Goal: Task Accomplishment & Management: Manage account settings

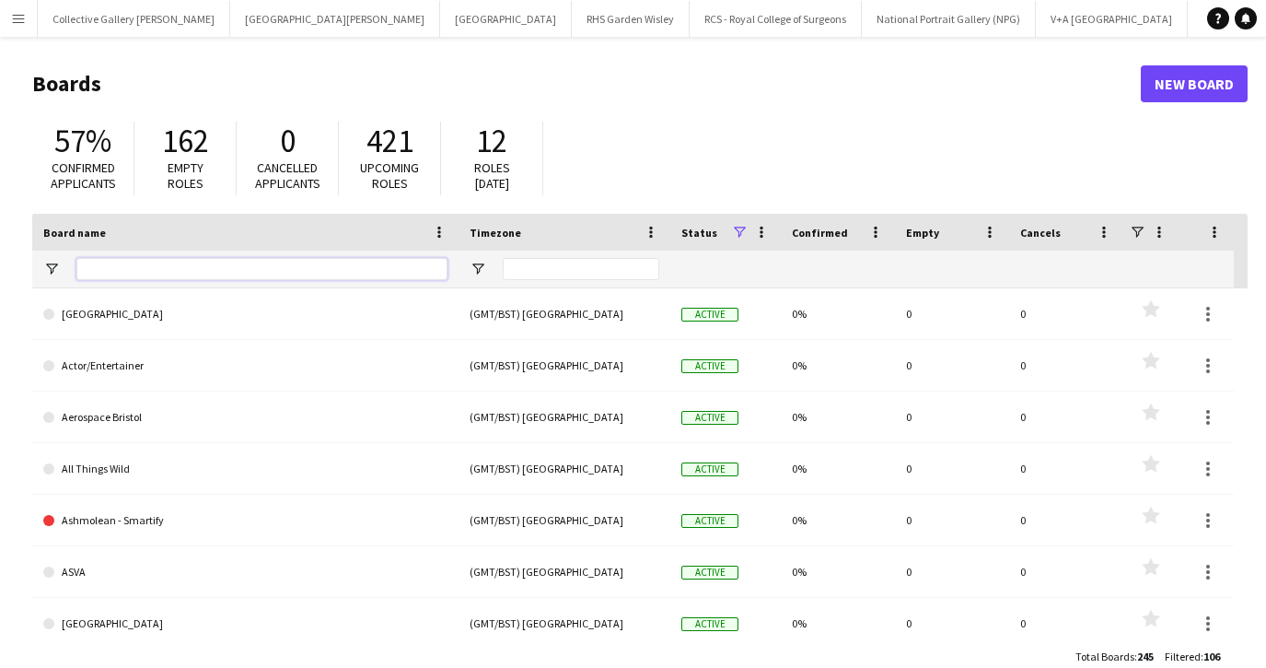
click at [112, 270] on input "Board name Filter Input" at bounding box center [261, 269] width 371 height 22
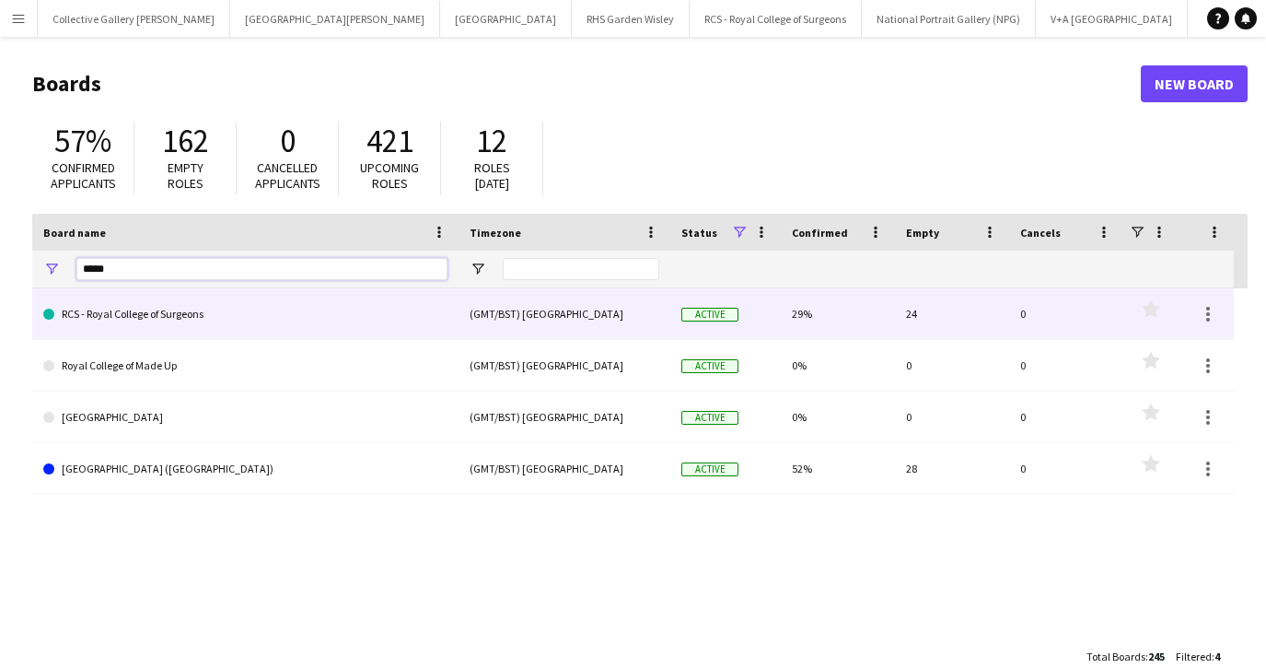
type input "*****"
click at [204, 323] on link "RCS - Royal College of Surgeons" at bounding box center [245, 314] width 404 height 52
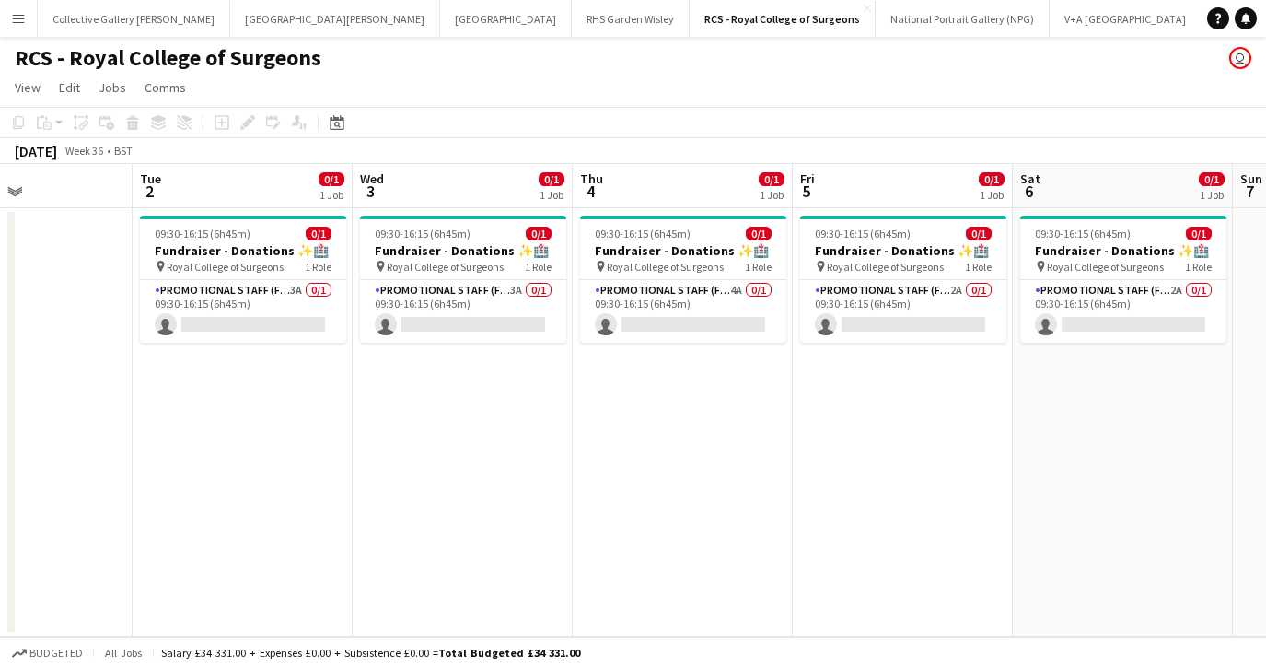
scroll to position [0, 751]
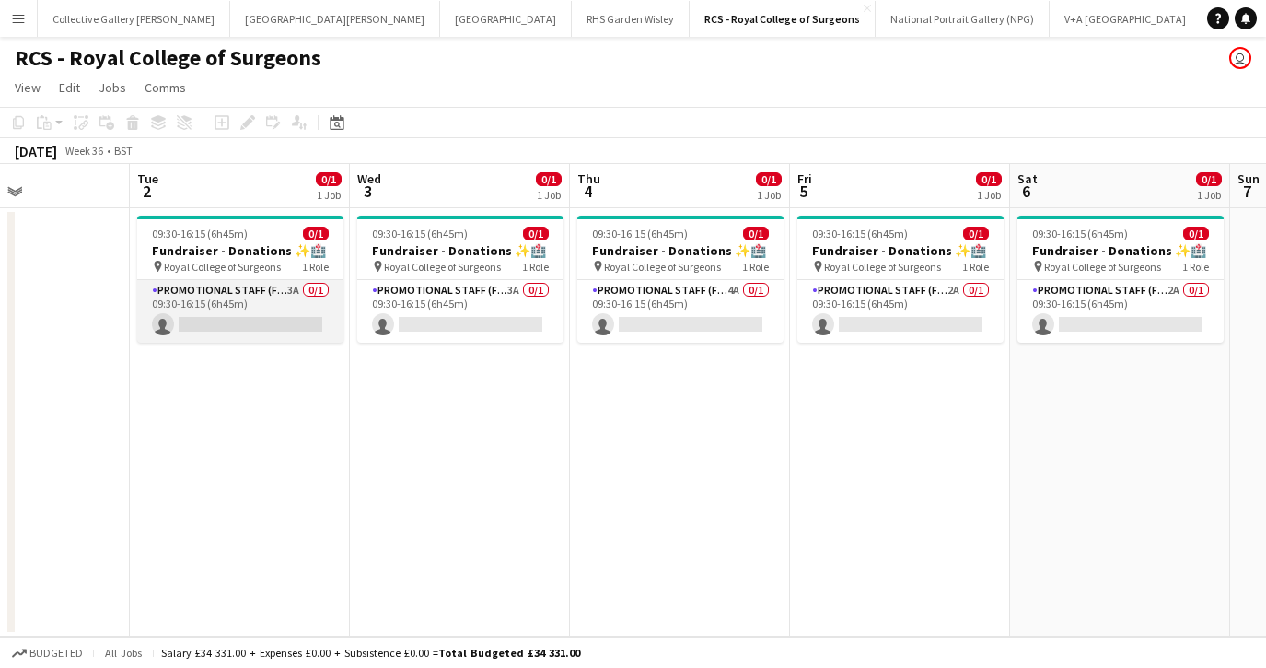
click at [289, 299] on app-card-role "Promotional Staff (Fundraiser) 3A 0/1 09:30-16:15 (6h45m) single-neutral-actions" at bounding box center [240, 311] width 206 height 63
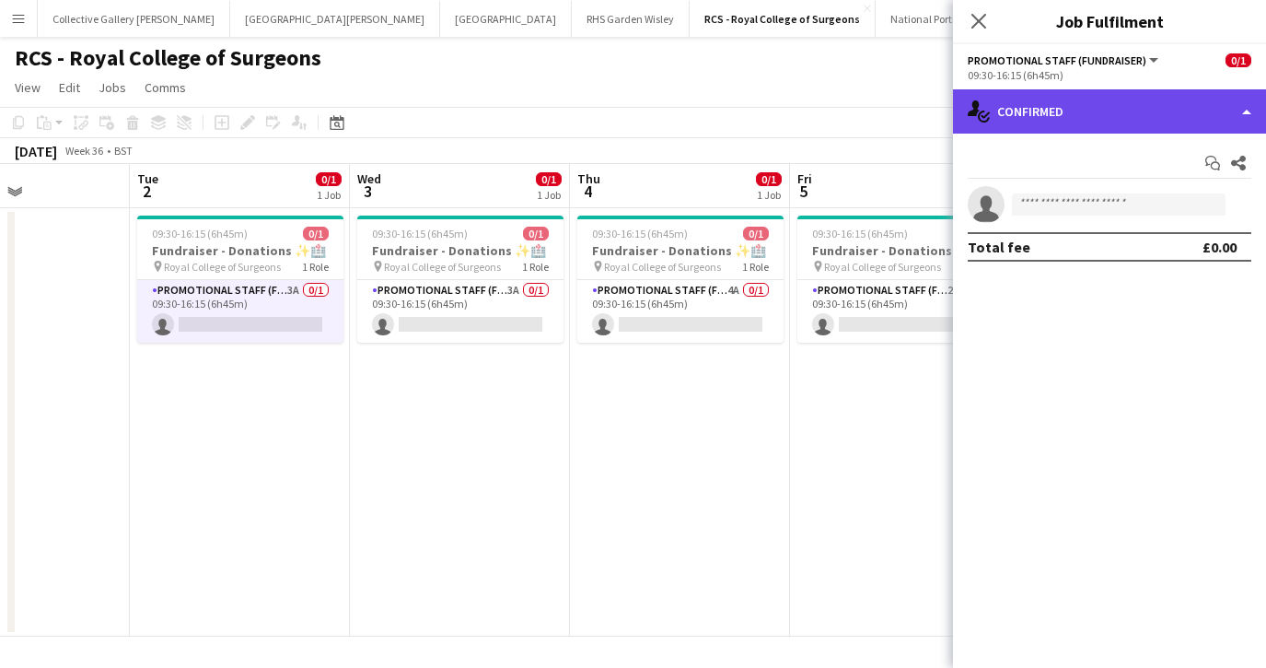
click at [1083, 125] on div "single-neutral-actions-check-2 Confirmed" at bounding box center [1109, 111] width 313 height 44
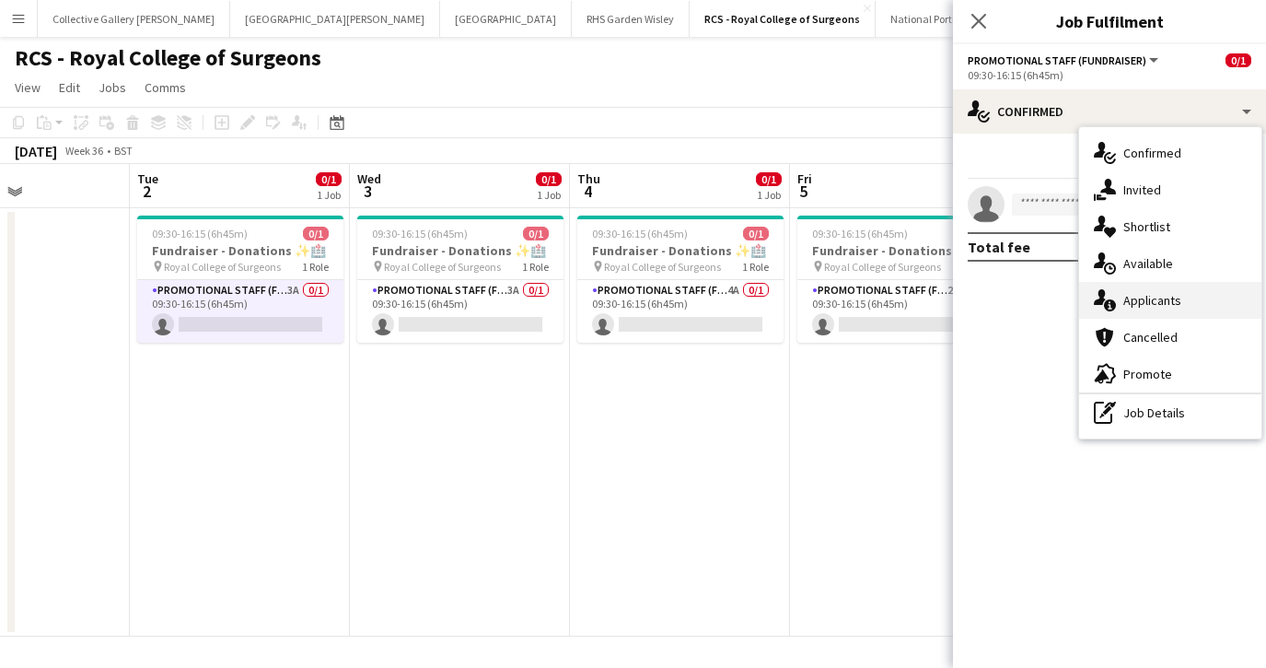
click at [1130, 308] on div "single-neutral-actions-information Applicants" at bounding box center [1170, 300] width 182 height 37
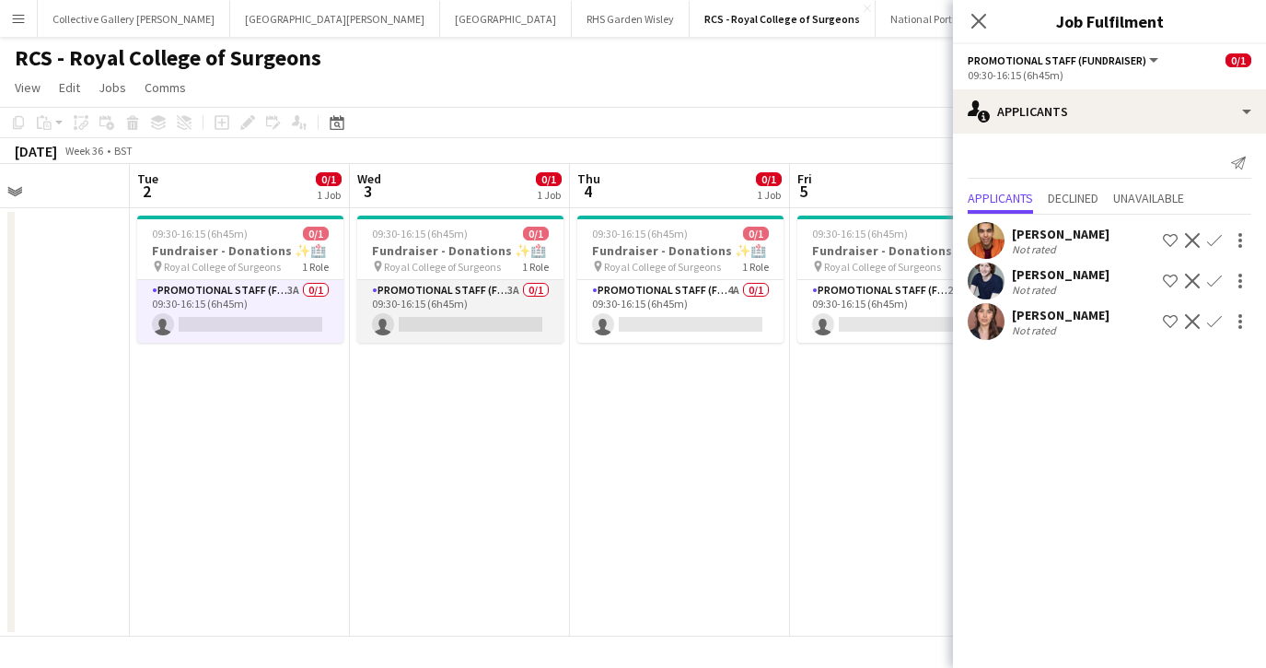
click at [504, 298] on app-card-role "Promotional Staff (Fundraiser) 3A 0/1 09:30-16:15 (6h45m) single-neutral-actions" at bounding box center [460, 311] width 206 height 63
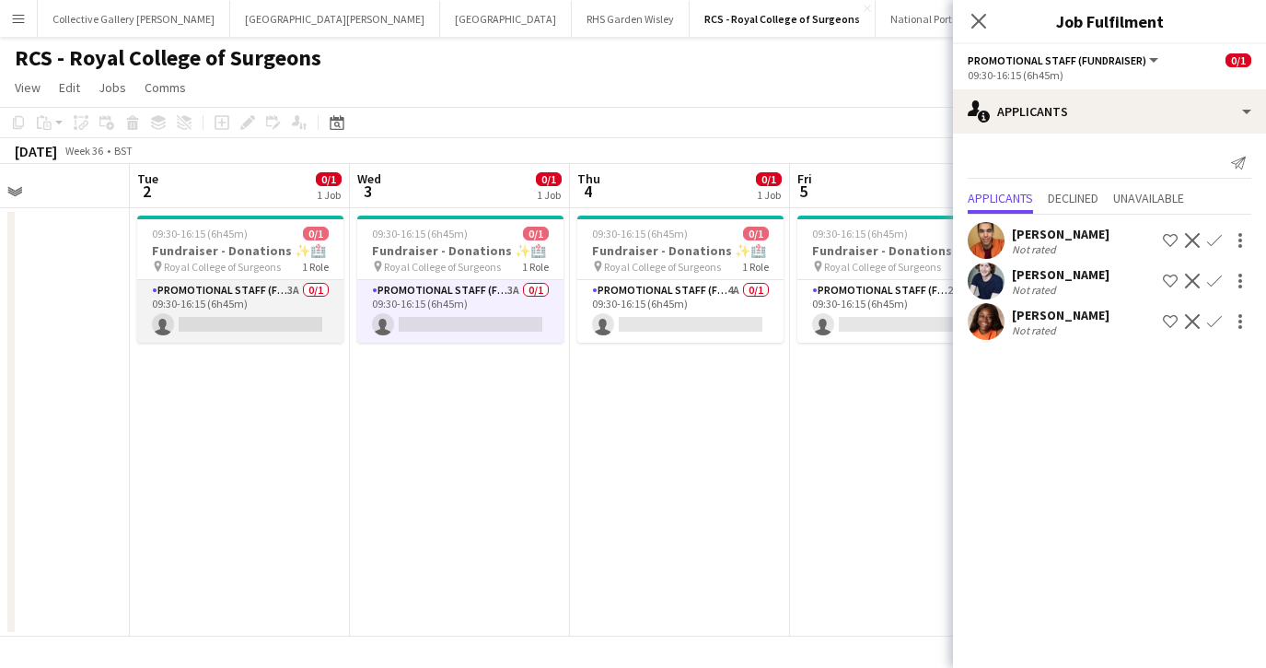
click at [292, 312] on app-card-role "Promotional Staff (Fundraiser) 3A 0/1 09:30-16:15 (6h45m) single-neutral-actions" at bounding box center [240, 311] width 206 height 63
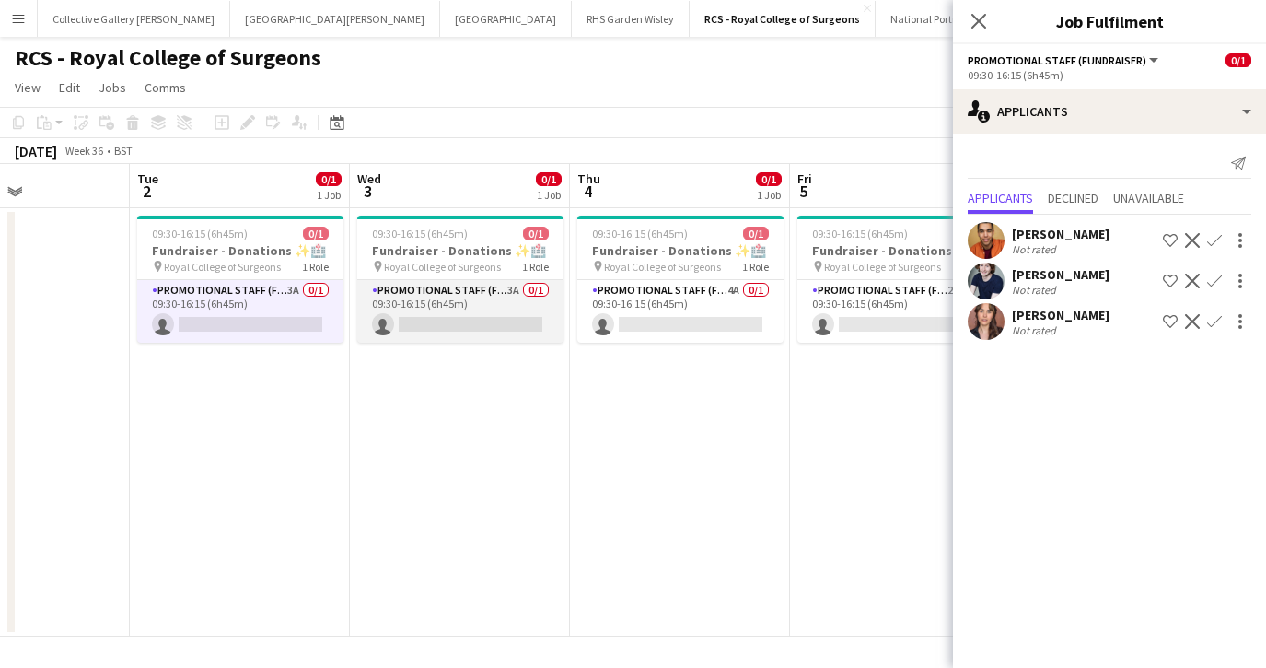
click at [426, 322] on app-card-role "Promotional Staff (Fundraiser) 3A 0/1 09:30-16:15 (6h45m) single-neutral-actions" at bounding box center [460, 311] width 206 height 63
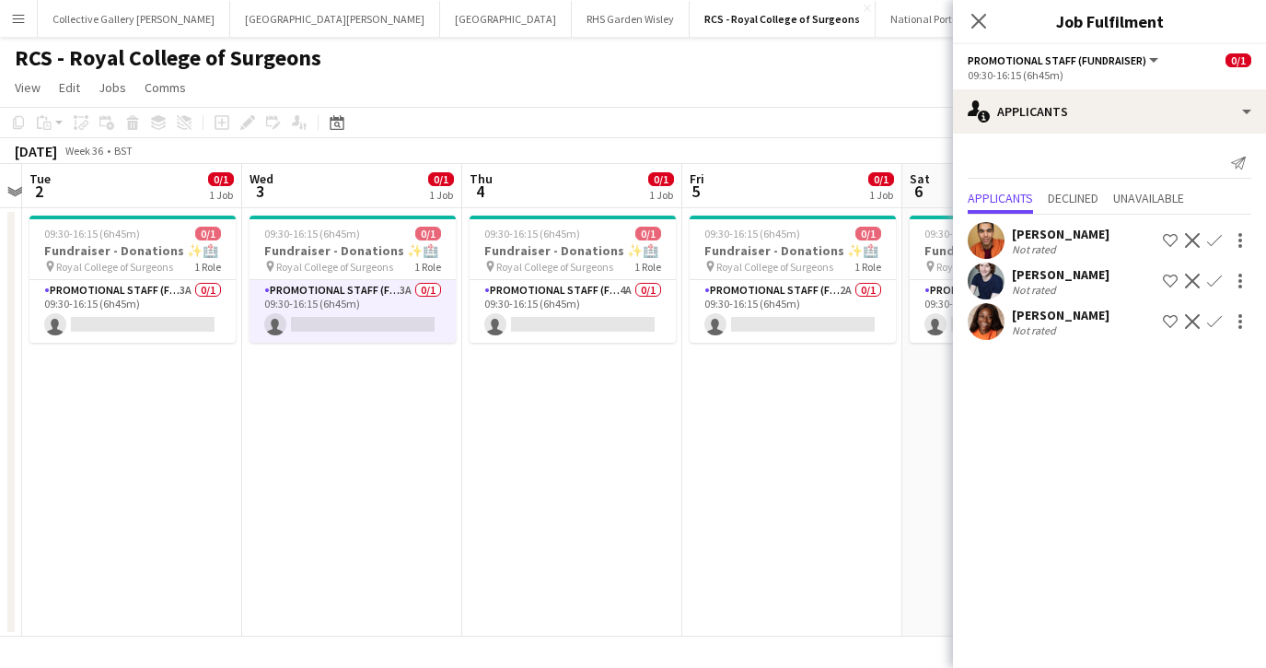
scroll to position [0, 641]
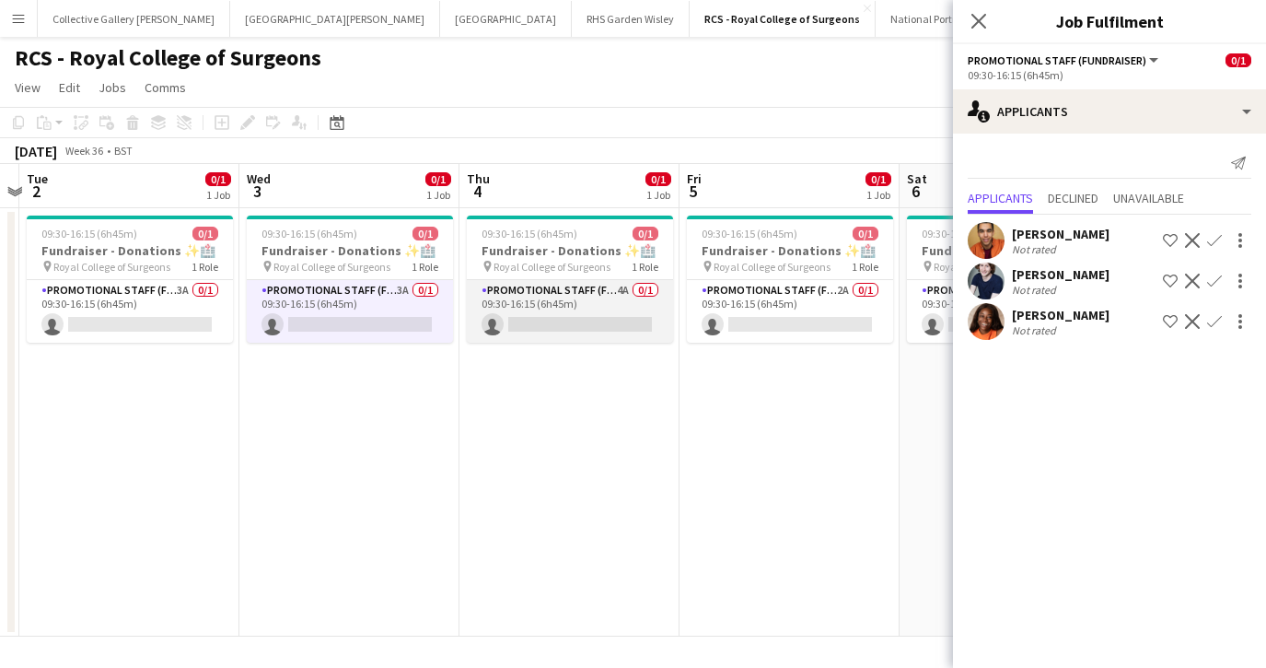
click at [581, 307] on app-card-role "Promotional Staff (Fundraiser) 4A 0/1 09:30-16:15 (6h45m) single-neutral-actions" at bounding box center [570, 311] width 206 height 63
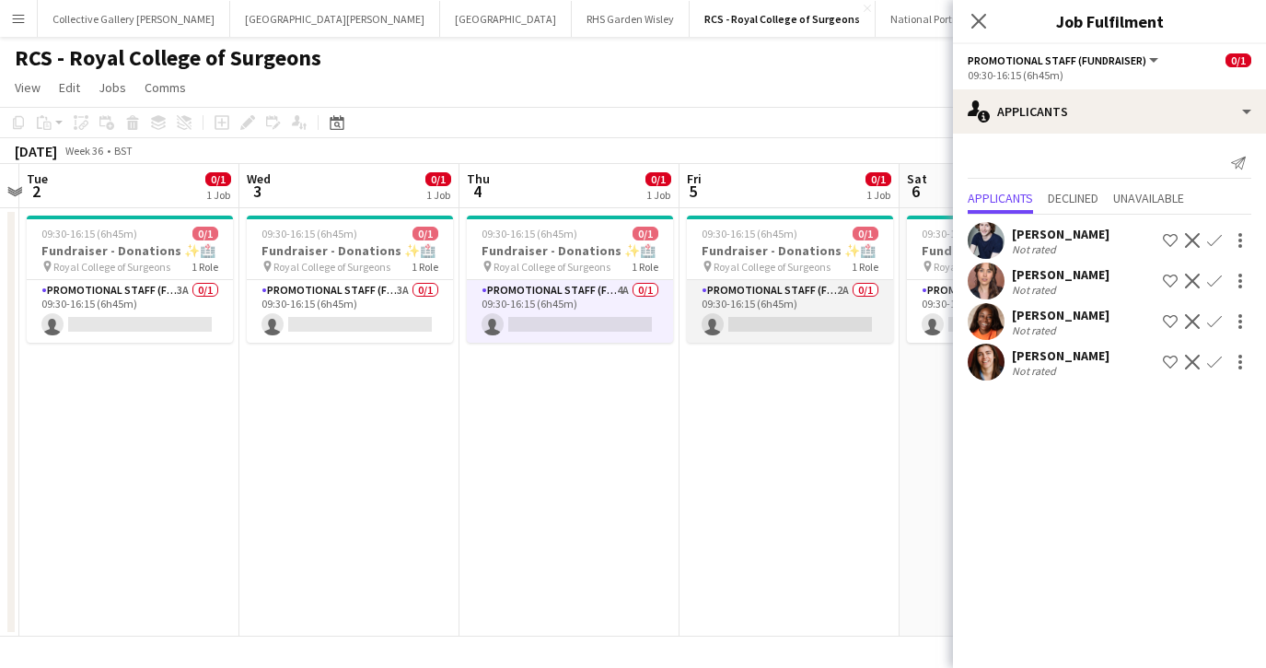
click at [799, 315] on app-card-role "Promotional Staff (Fundraiser) 2A 0/1 09:30-16:15 (6h45m) single-neutral-actions" at bounding box center [790, 311] width 206 height 63
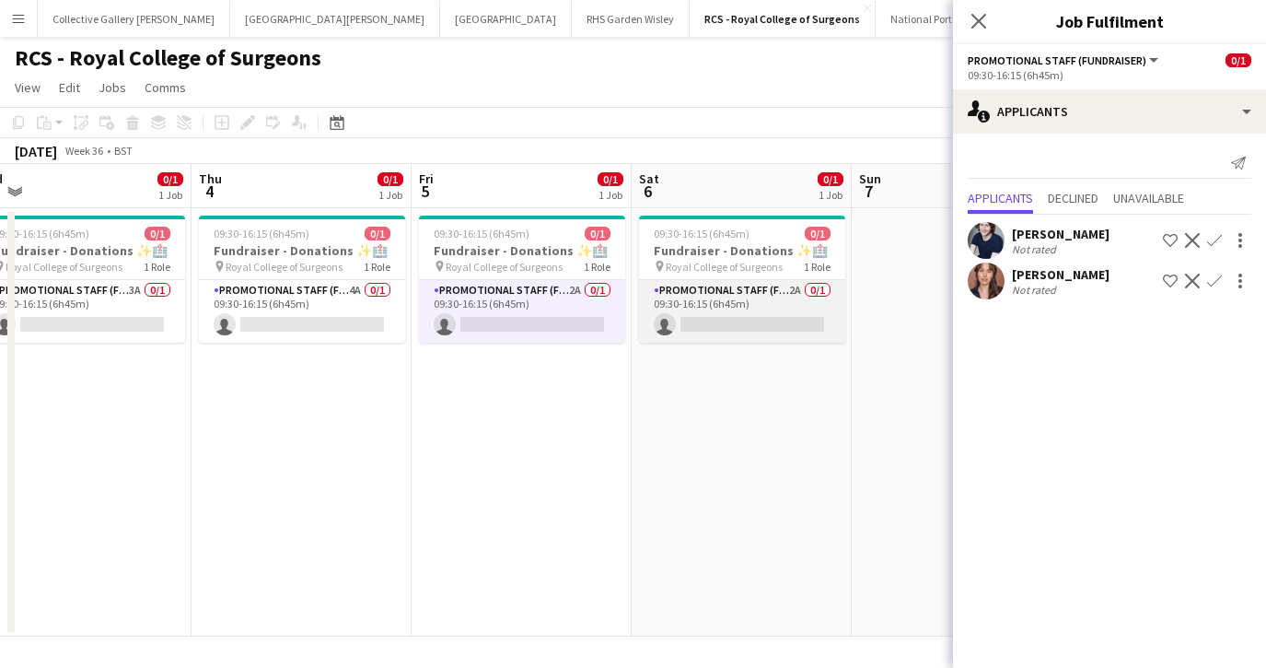
scroll to position [0, 699]
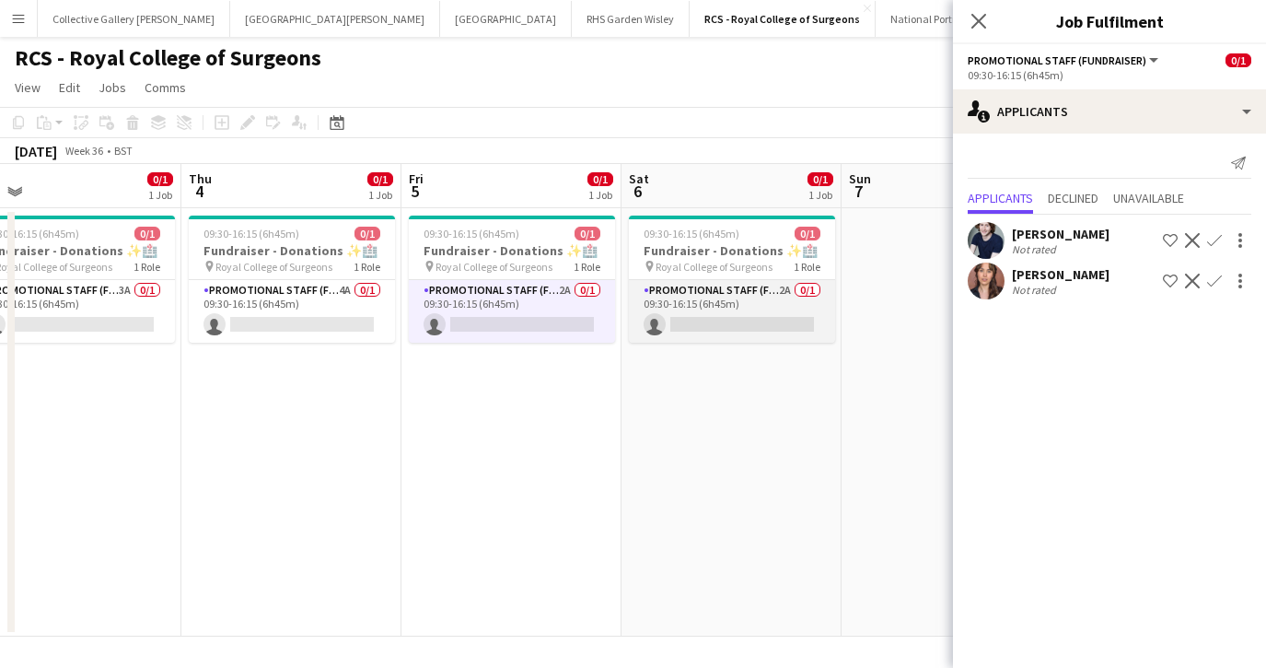
click at [700, 322] on app-card-role "Promotional Staff (Fundraiser) 2A 0/1 09:30-16:15 (6h45m) single-neutral-actions" at bounding box center [732, 311] width 206 height 63
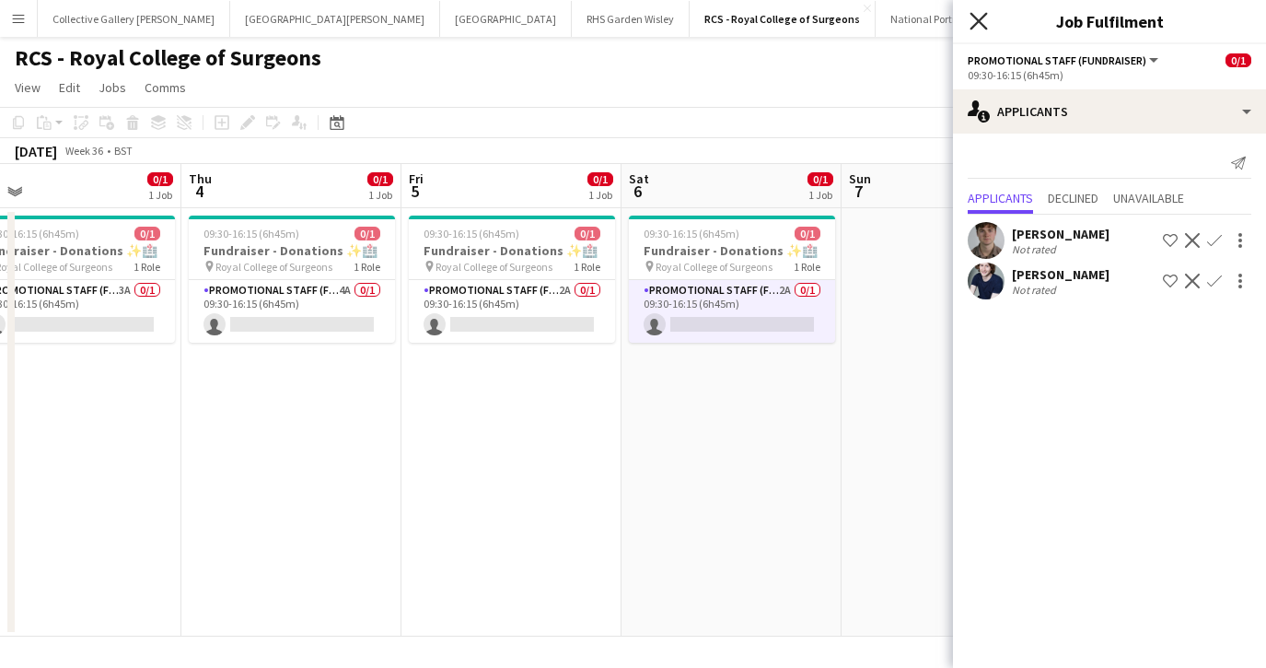
click at [984, 21] on icon "Close pop-in" at bounding box center [978, 20] width 17 height 17
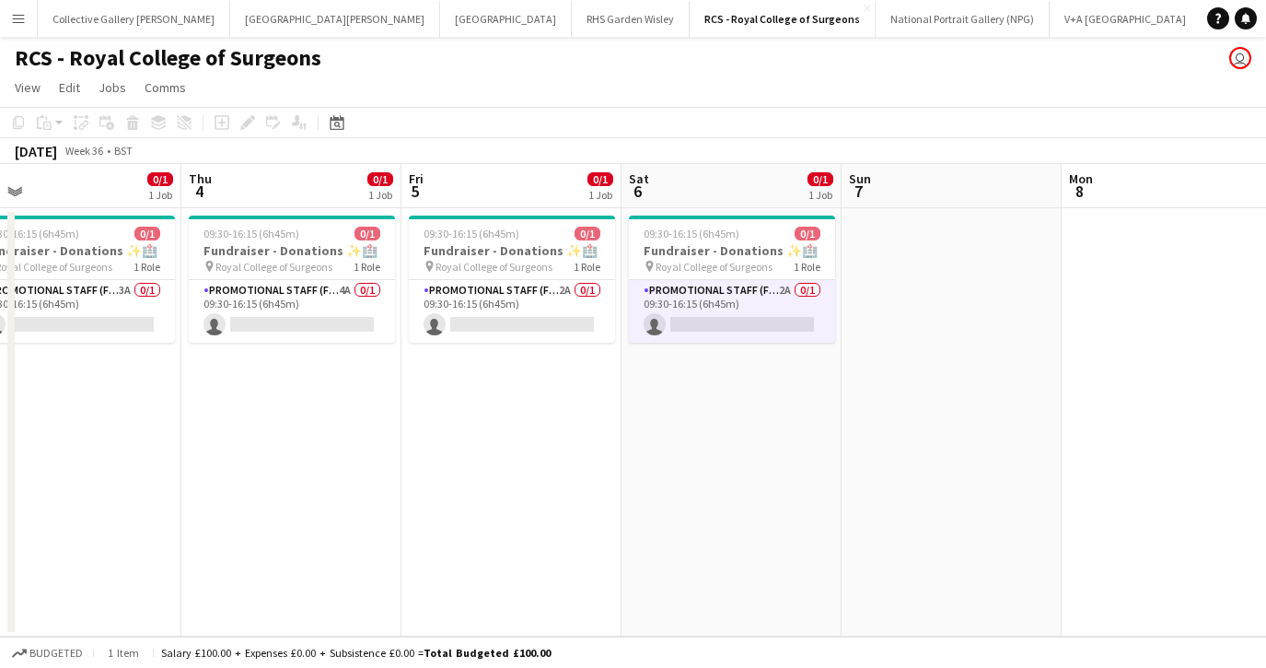
click at [27, 20] on button "Menu" at bounding box center [18, 18] width 37 height 37
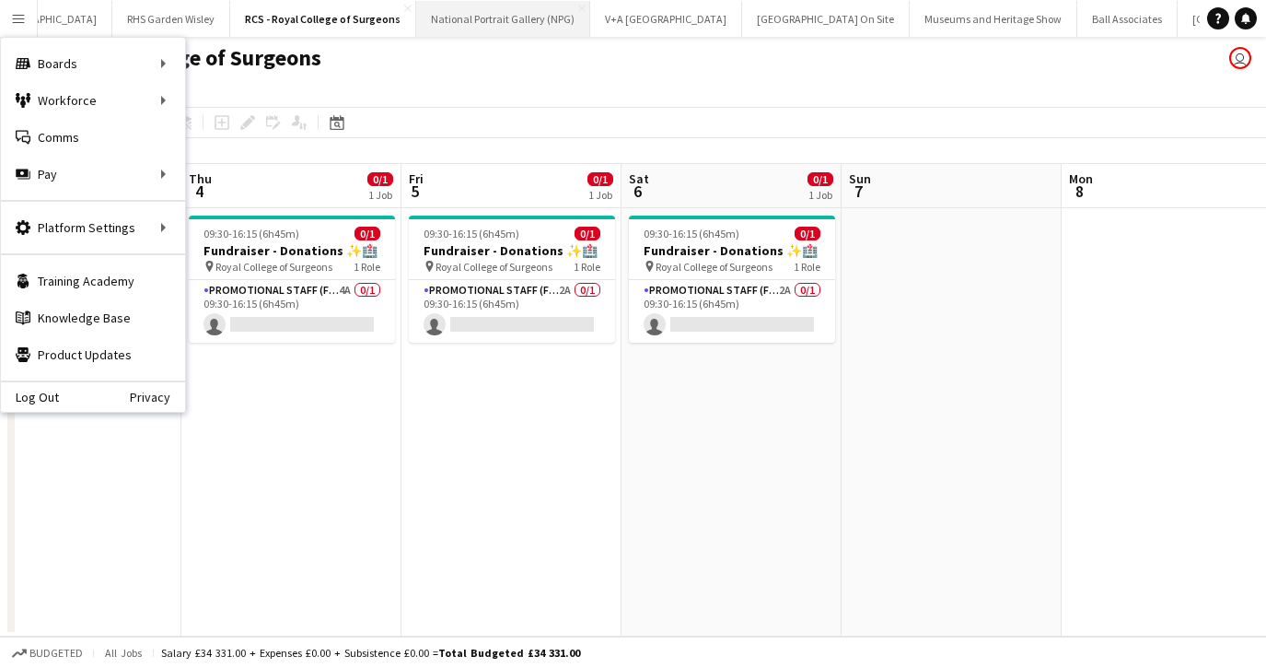
scroll to position [0, 471]
click at [1055, 8] on app-icon "Close" at bounding box center [1058, 8] width 7 height 7
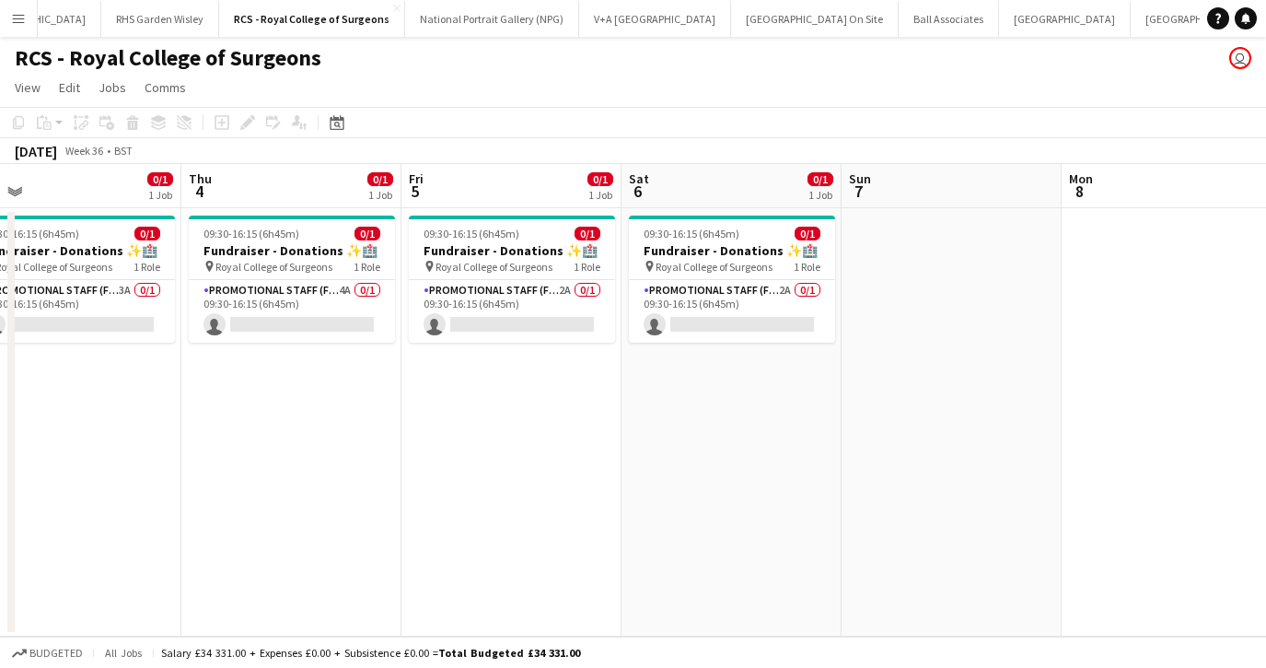
scroll to position [0, 307]
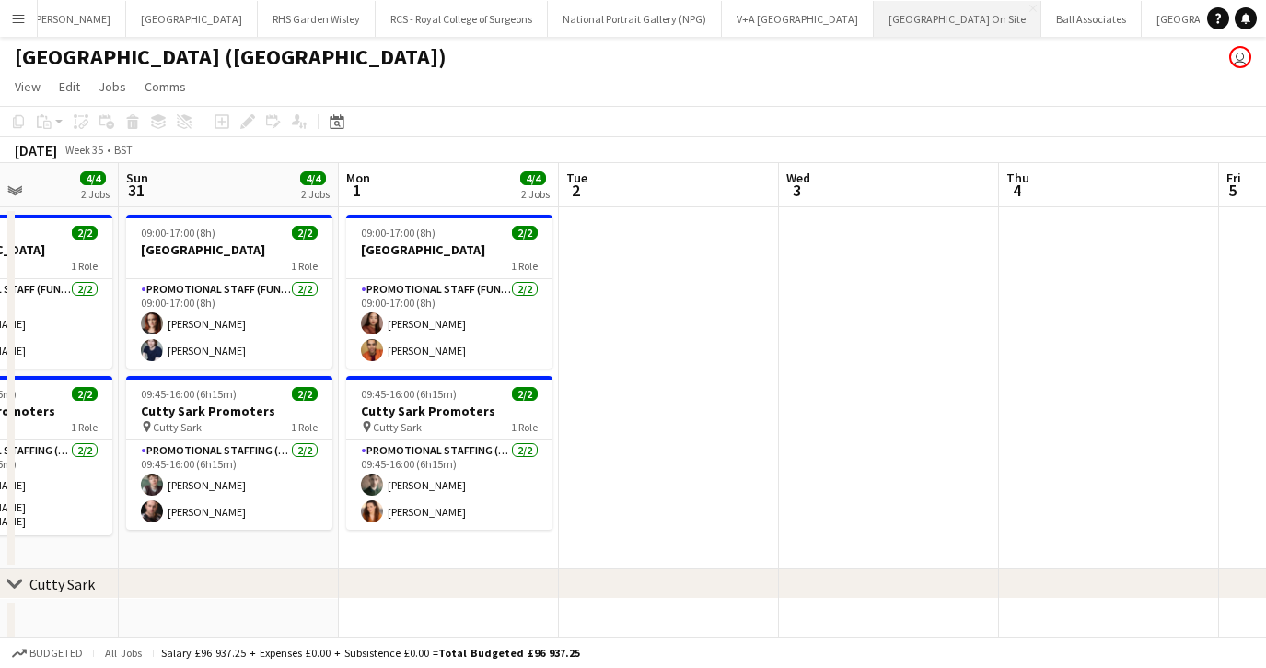
scroll to position [0, 337]
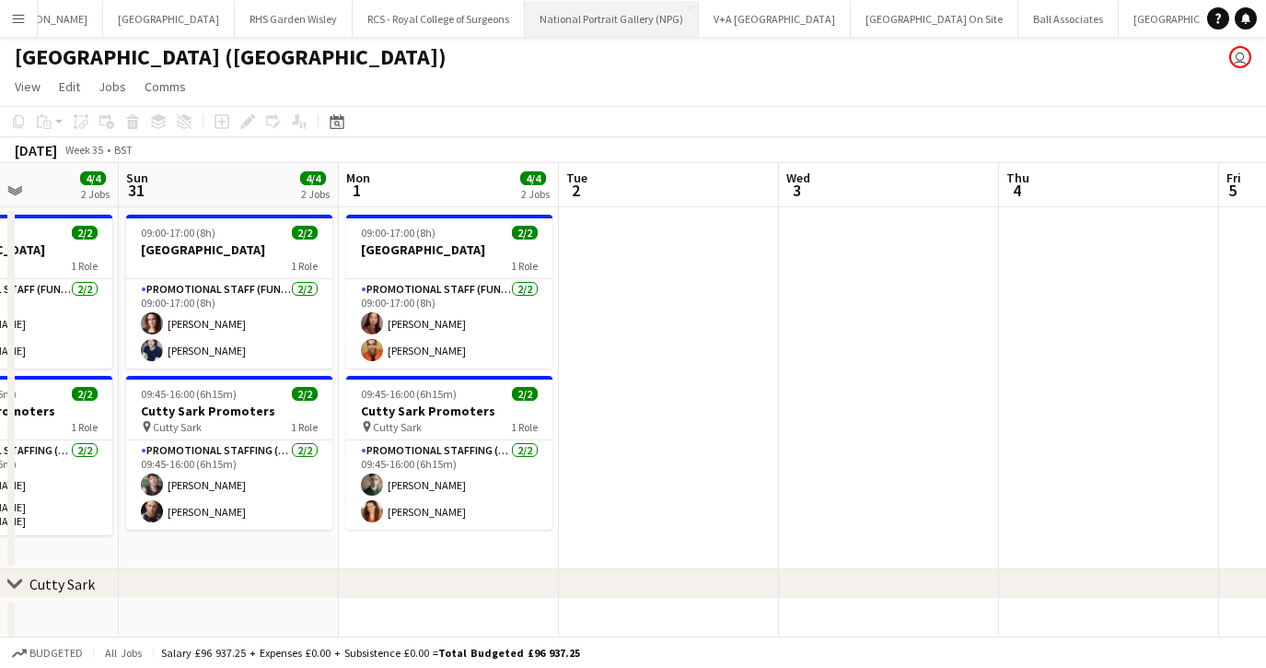
click at [537, 13] on button "National Portrait Gallery (NPG) Close" at bounding box center [612, 19] width 174 height 36
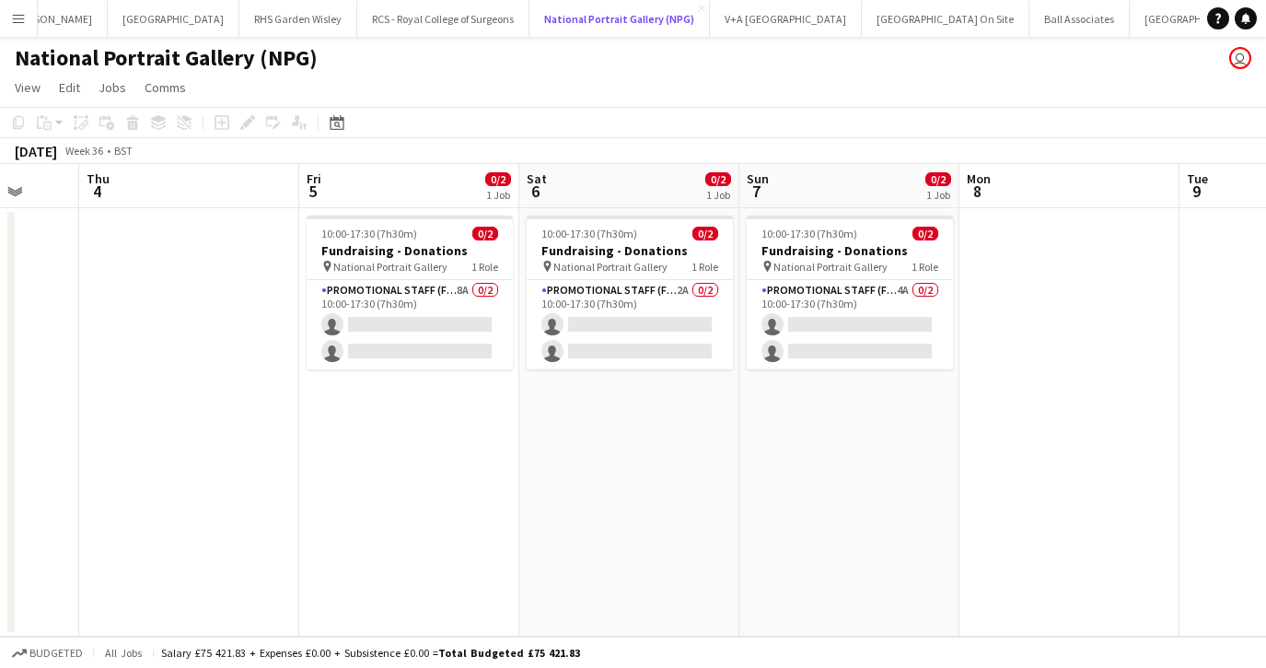
scroll to position [0, 612]
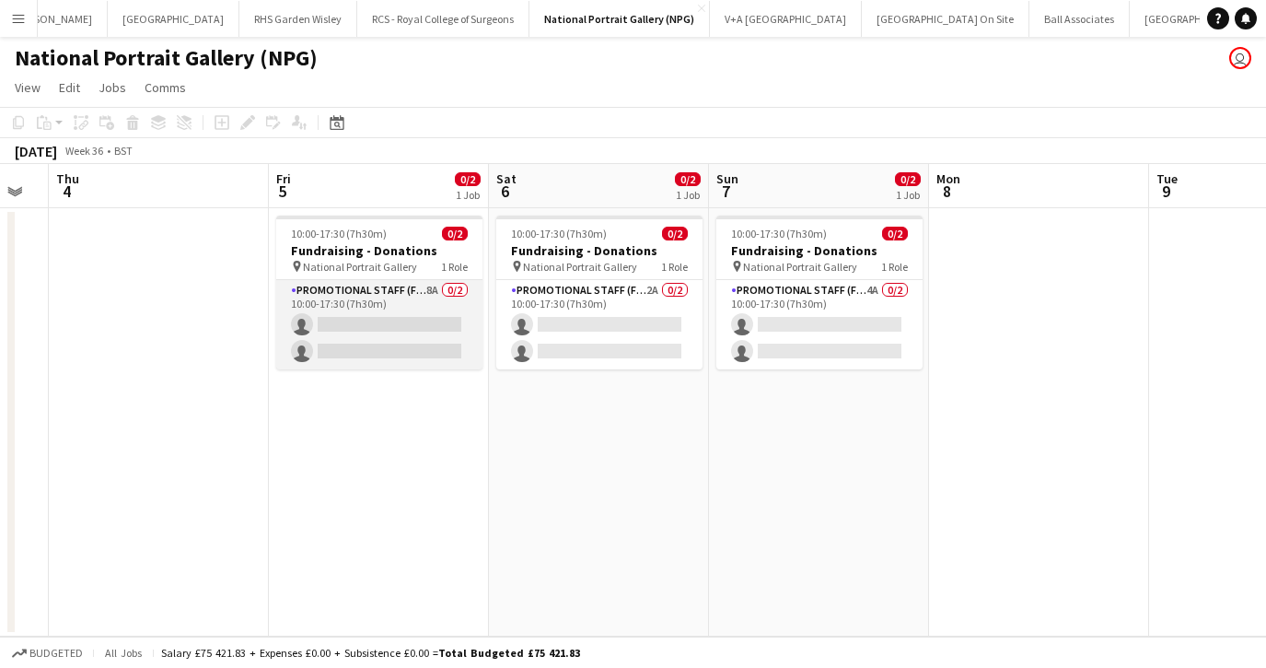
click at [425, 313] on app-card-role "Promotional Staff (Fundraiser) 8A 0/2 10:00-17:30 (7h30m) single-neutral-action…" at bounding box center [379, 324] width 206 height 89
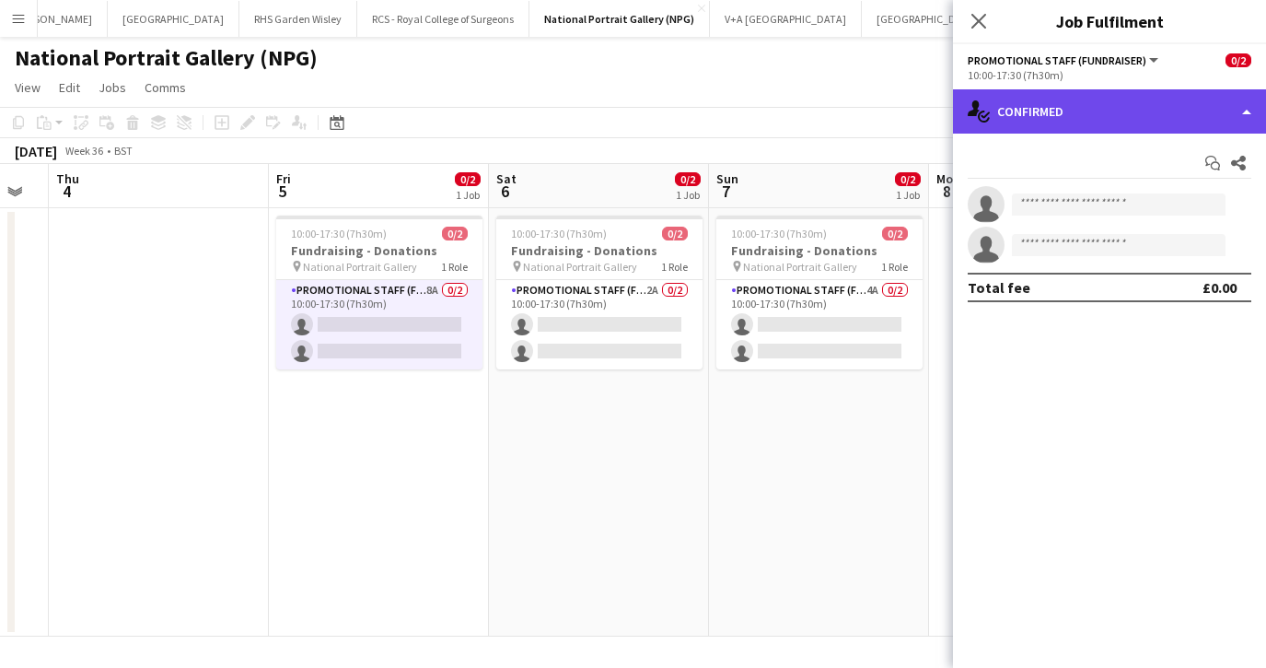
click at [1074, 117] on div "single-neutral-actions-check-2 Confirmed" at bounding box center [1109, 111] width 313 height 44
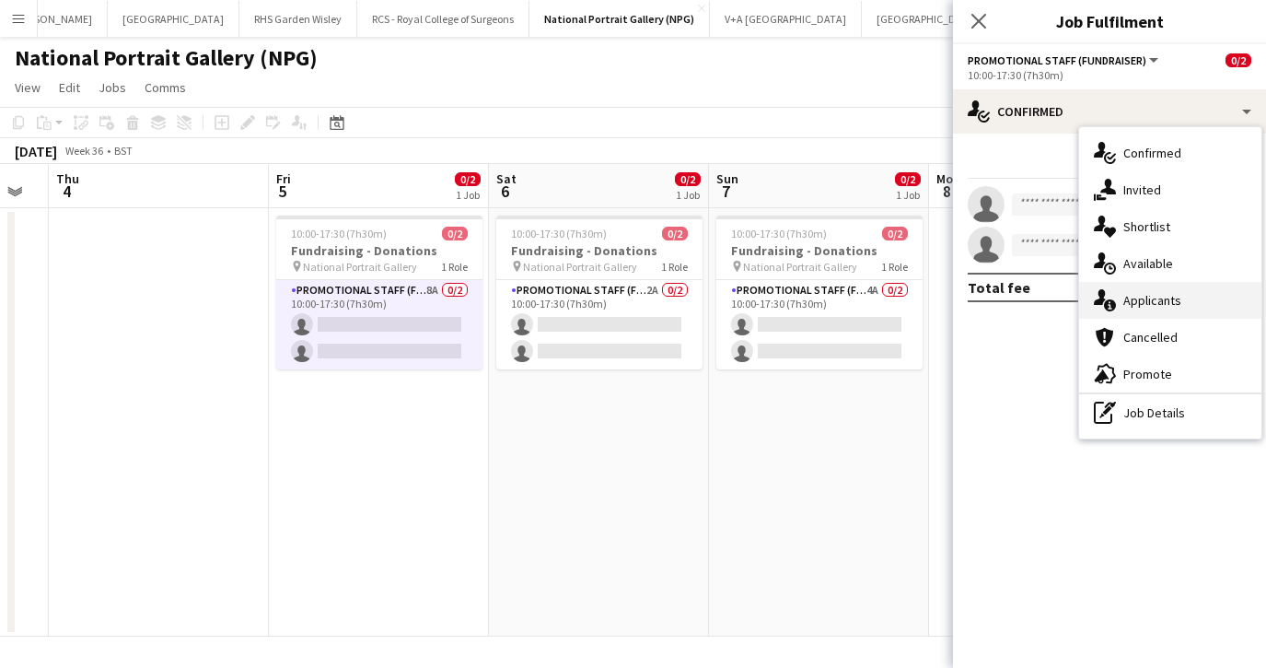
click at [1126, 308] on div "single-neutral-actions-information Applicants" at bounding box center [1170, 300] width 182 height 37
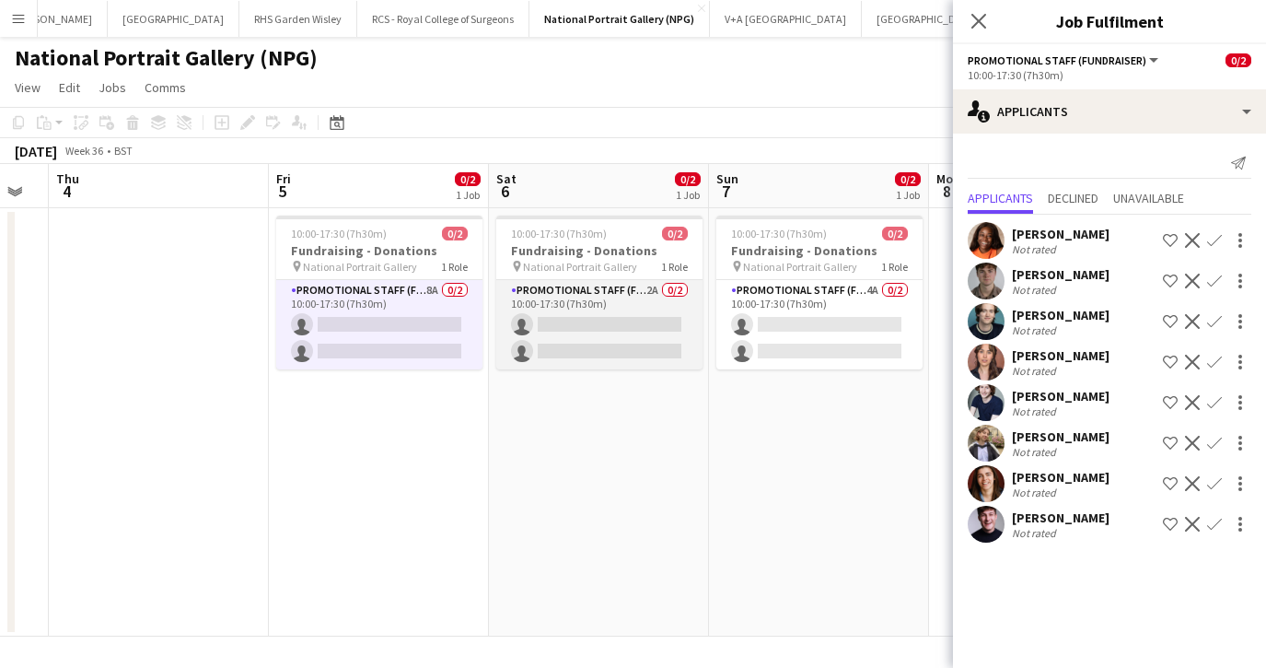
click at [654, 306] on app-card-role "Promotional Staff (Fundraiser) 2A 0/2 10:00-17:30 (7h30m) single-neutral-action…" at bounding box center [599, 324] width 206 height 89
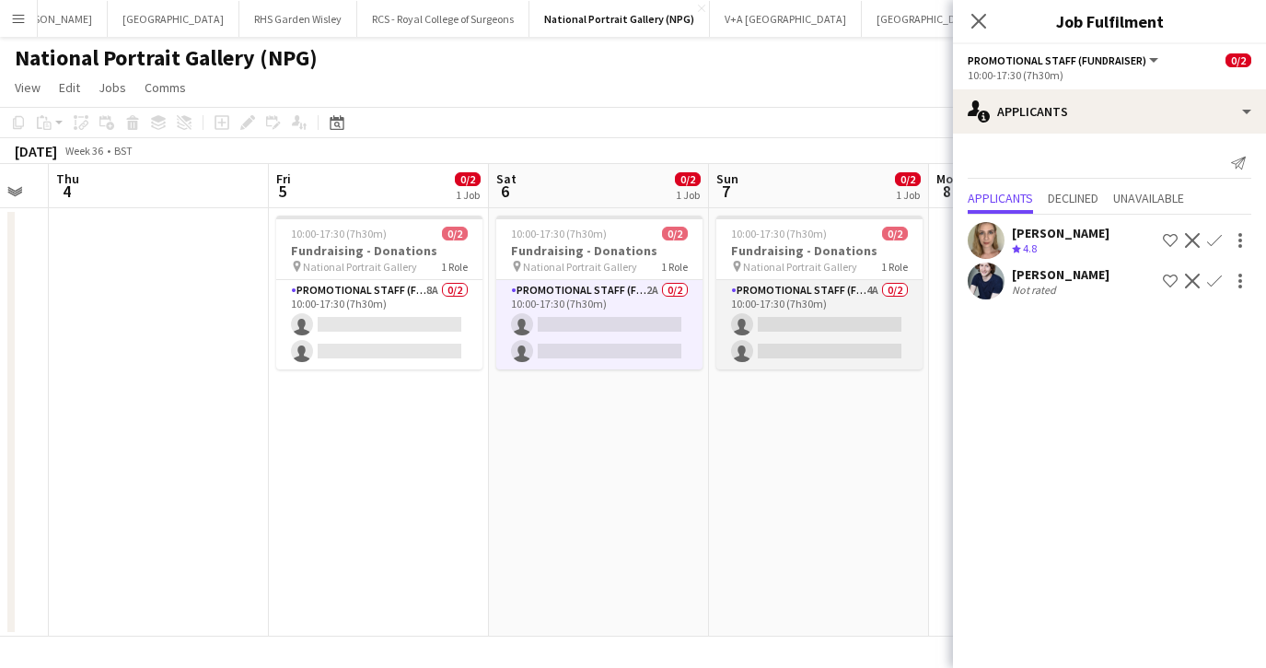
click at [809, 336] on app-card-role "Promotional Staff (Fundraiser) 4A 0/2 10:00-17:30 (7h30m) single-neutral-action…" at bounding box center [820, 324] width 206 height 89
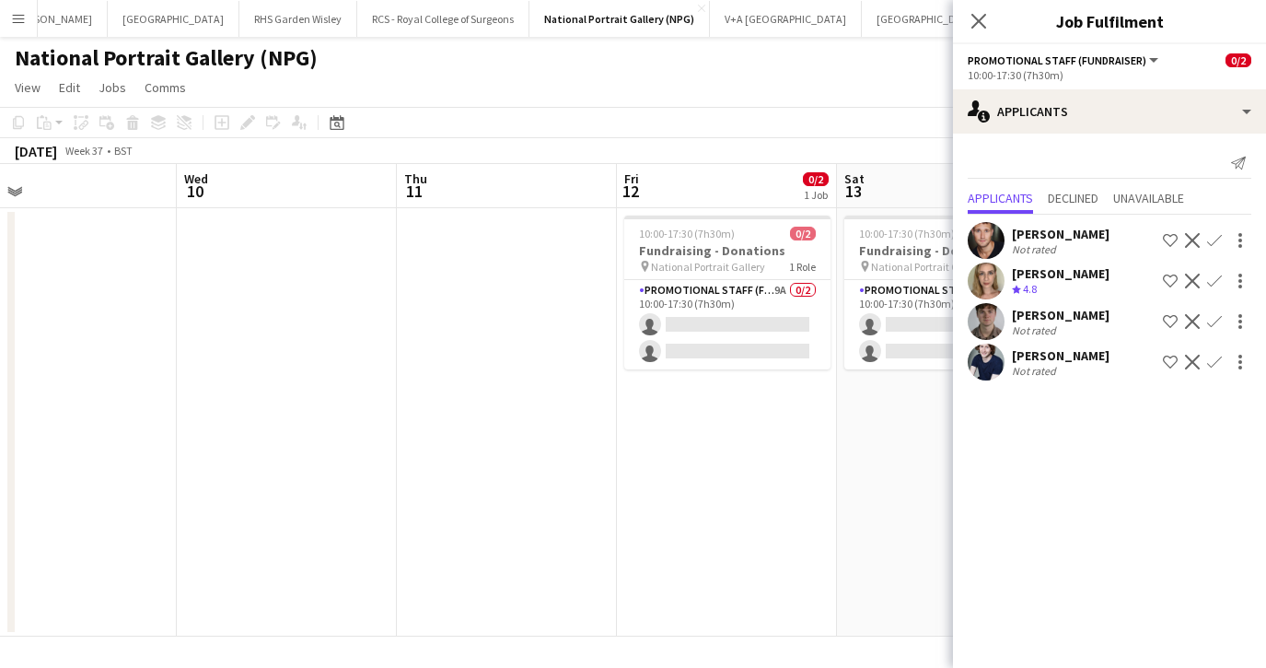
scroll to position [0, 706]
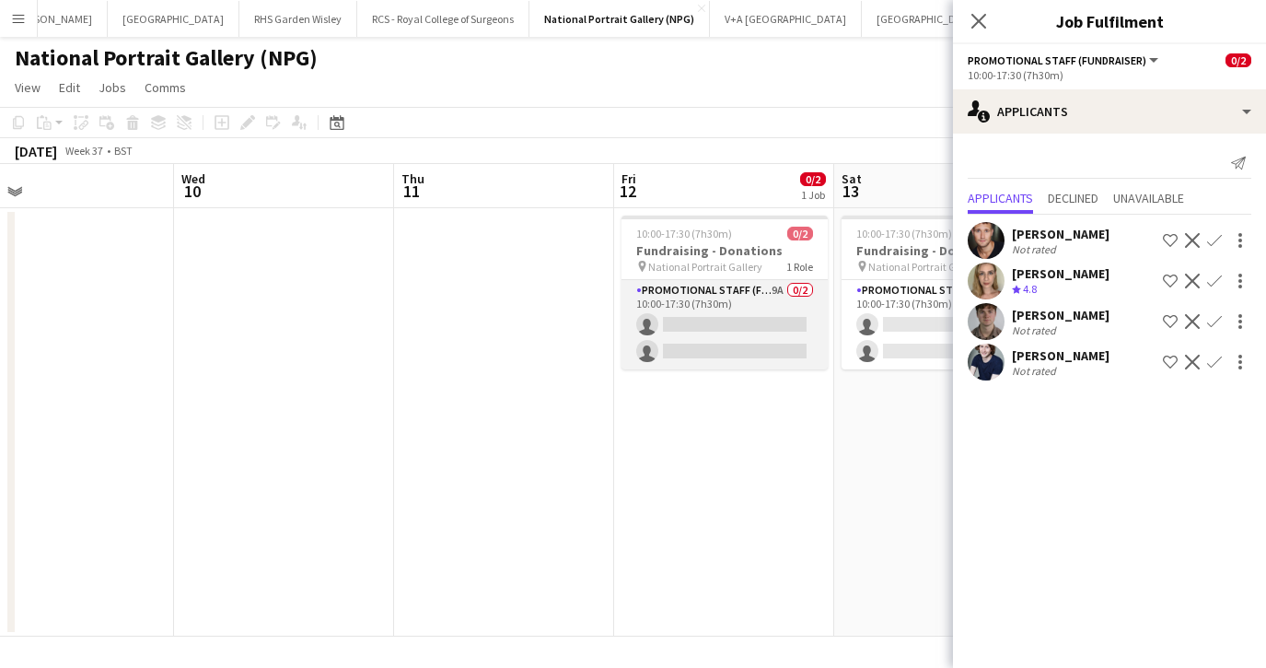
click at [690, 325] on app-card-role "Promotional Staff (Fundraiser) 9A 0/2 10:00-17:30 (7h30m) single-neutral-action…" at bounding box center [725, 324] width 206 height 89
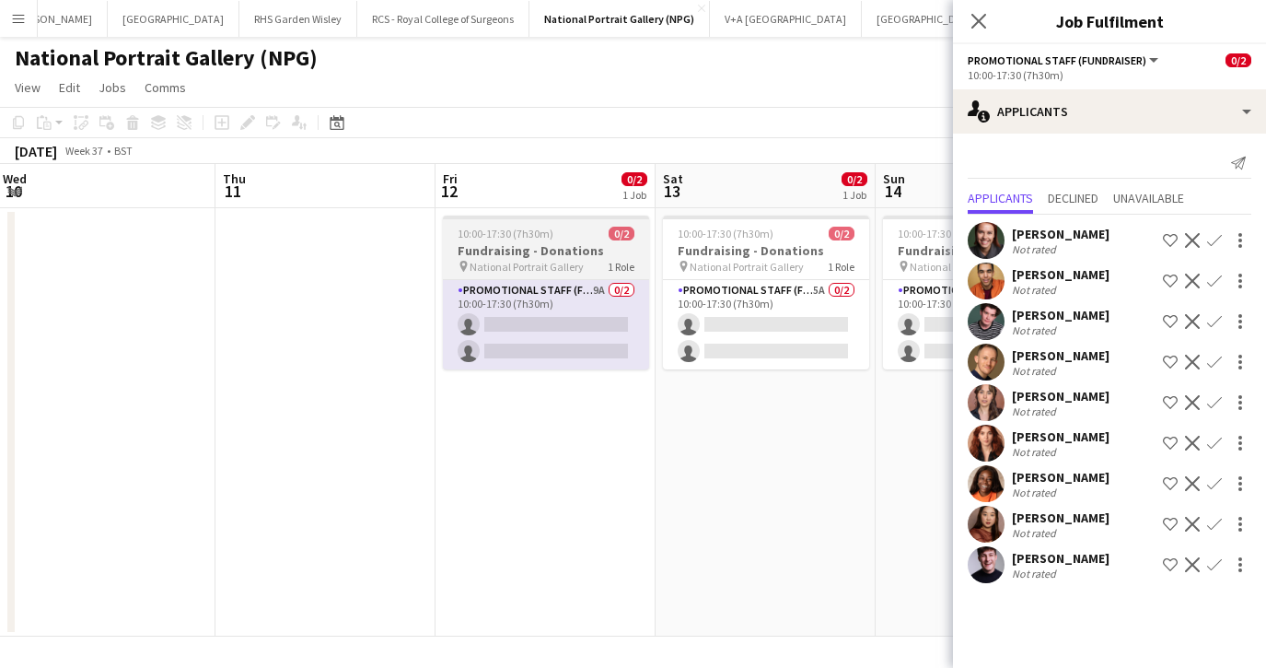
scroll to position [0, 709]
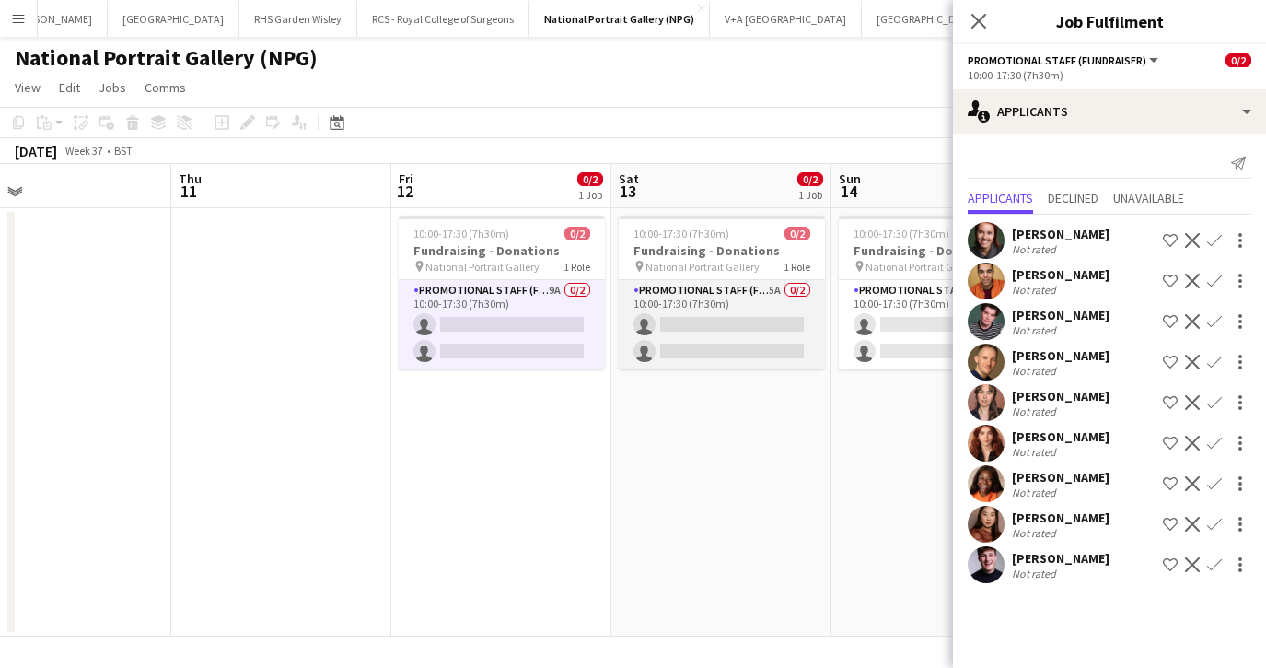
click at [700, 345] on app-card-role "Promotional Staff (Fundraiser) 5A 0/2 10:00-17:30 (7h30m) single-neutral-action…" at bounding box center [722, 324] width 206 height 89
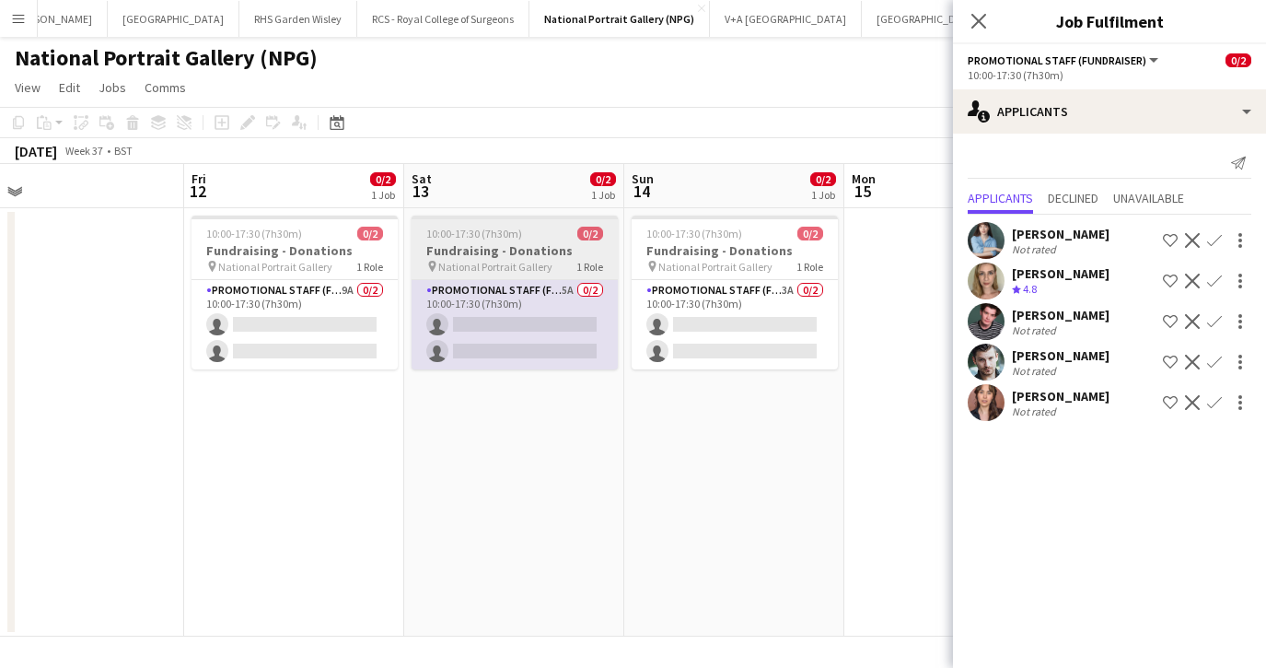
scroll to position [0, 704]
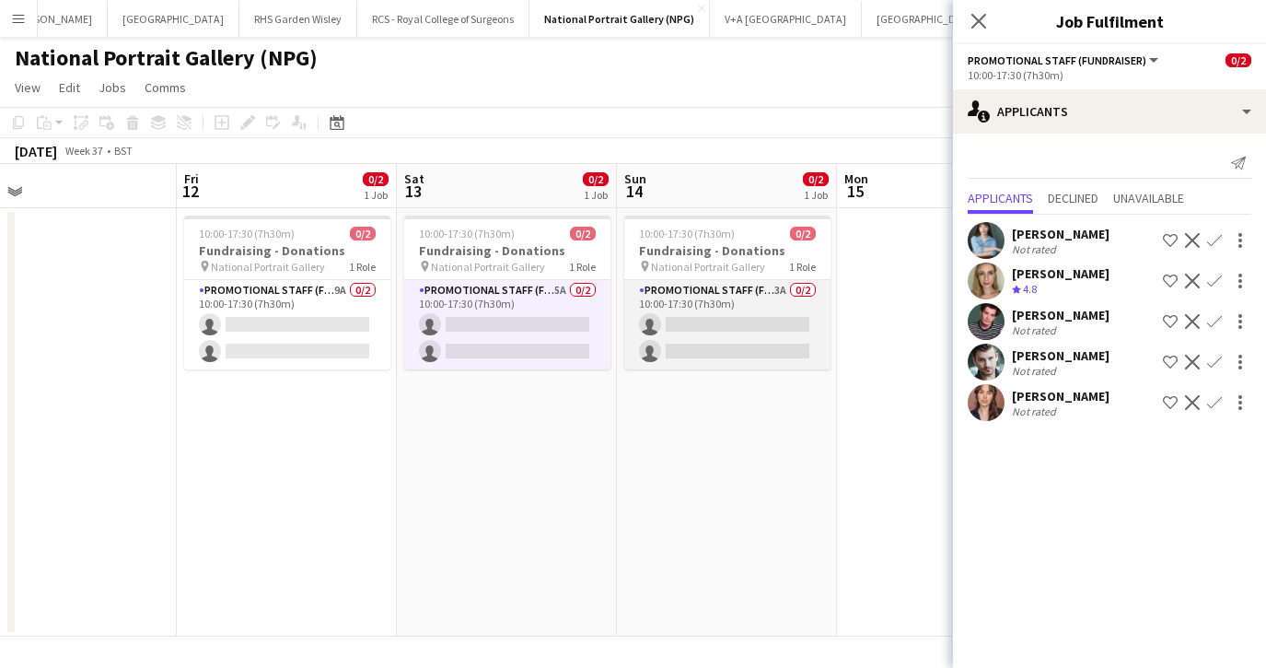
click at [698, 335] on app-card-role "Promotional Staff (Fundraiser) 3A 0/2 10:00-17:30 (7h30m) single-neutral-action…" at bounding box center [727, 324] width 206 height 89
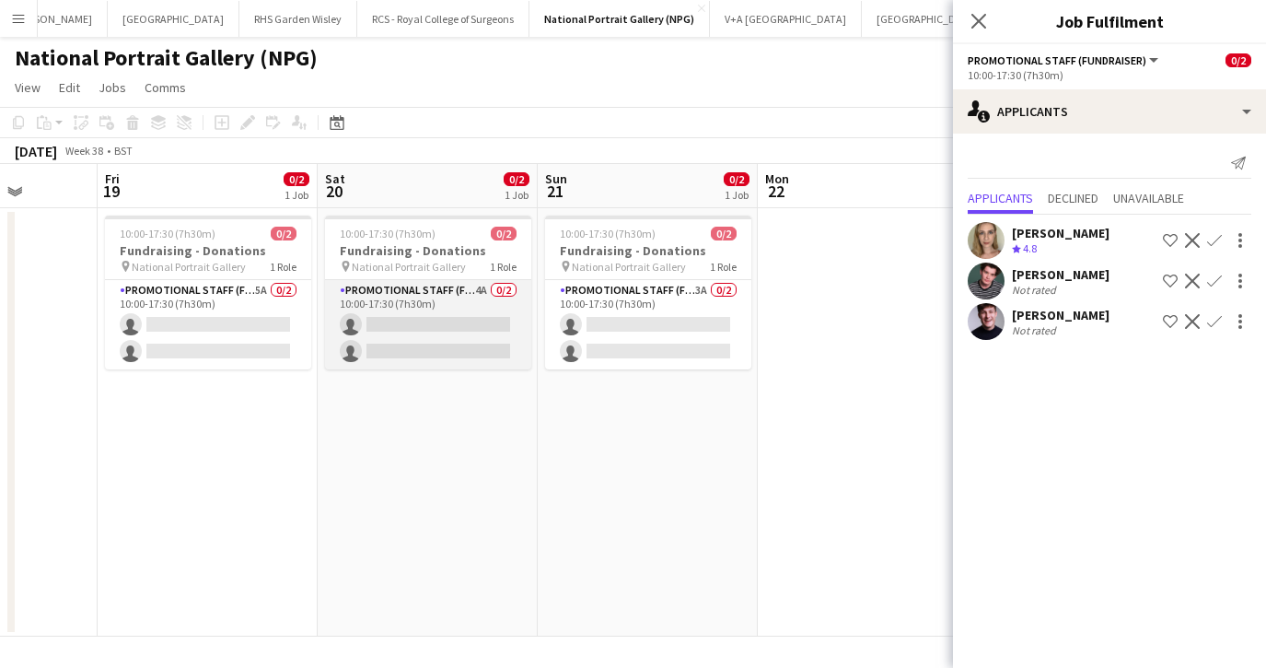
scroll to position [0, 577]
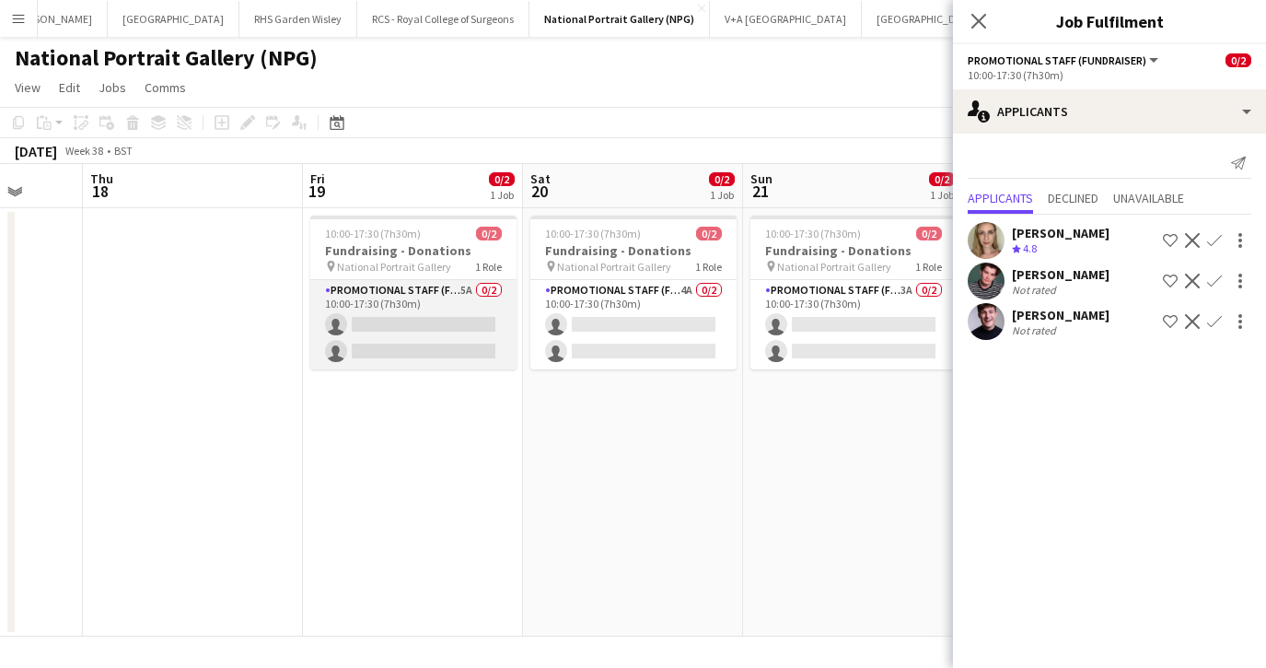
click at [444, 321] on app-card-role "Promotional Staff (Fundraiser) 5A 0/2 10:00-17:30 (7h30m) single-neutral-action…" at bounding box center [413, 324] width 206 height 89
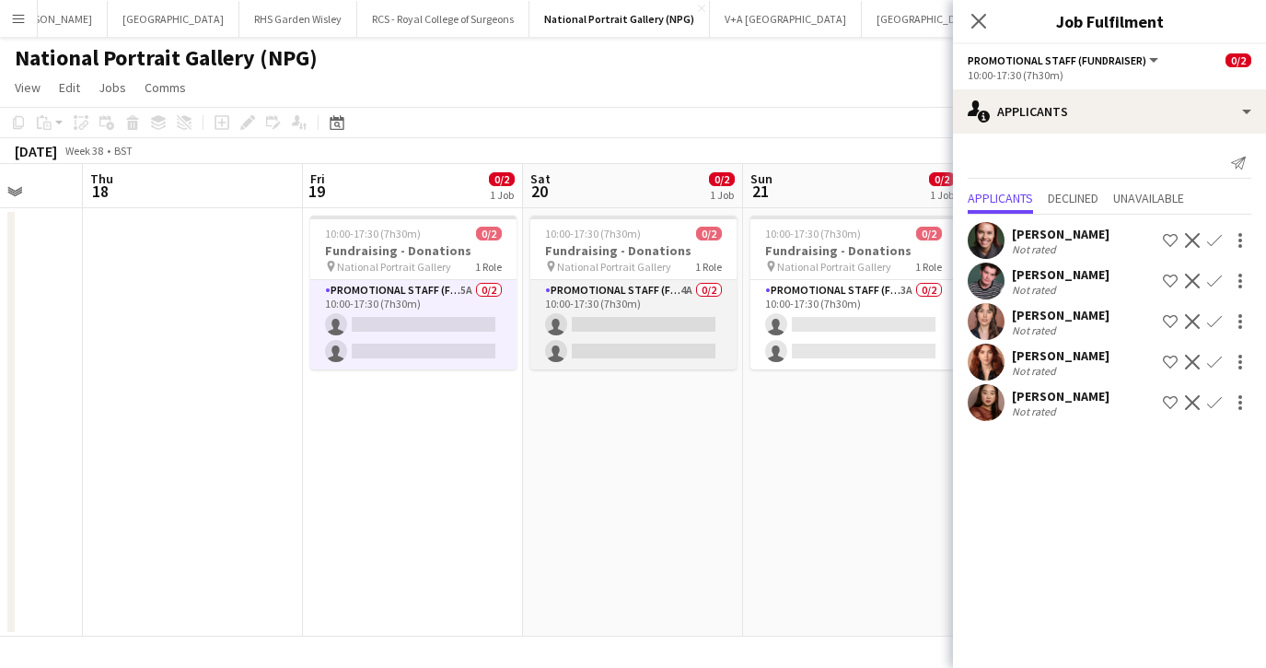
click at [589, 308] on app-card-role "Promotional Staff (Fundraiser) 4A 0/2 10:00-17:30 (7h30m) single-neutral-action…" at bounding box center [634, 324] width 206 height 89
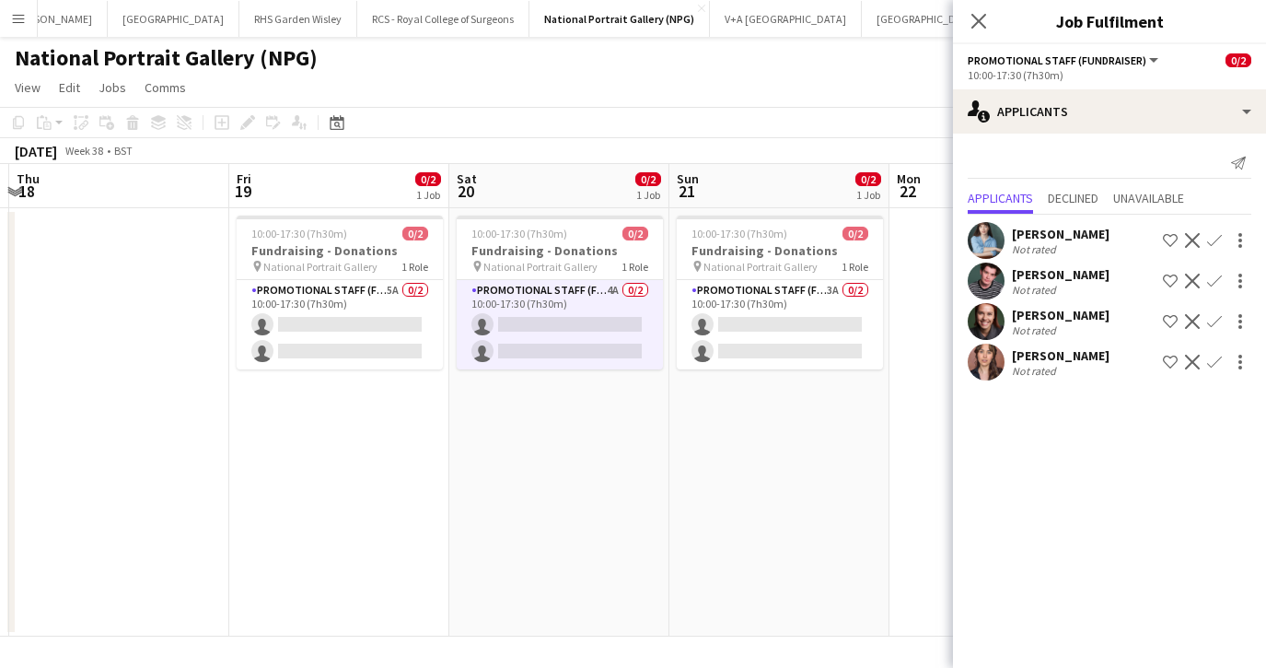
scroll to position [0, 688]
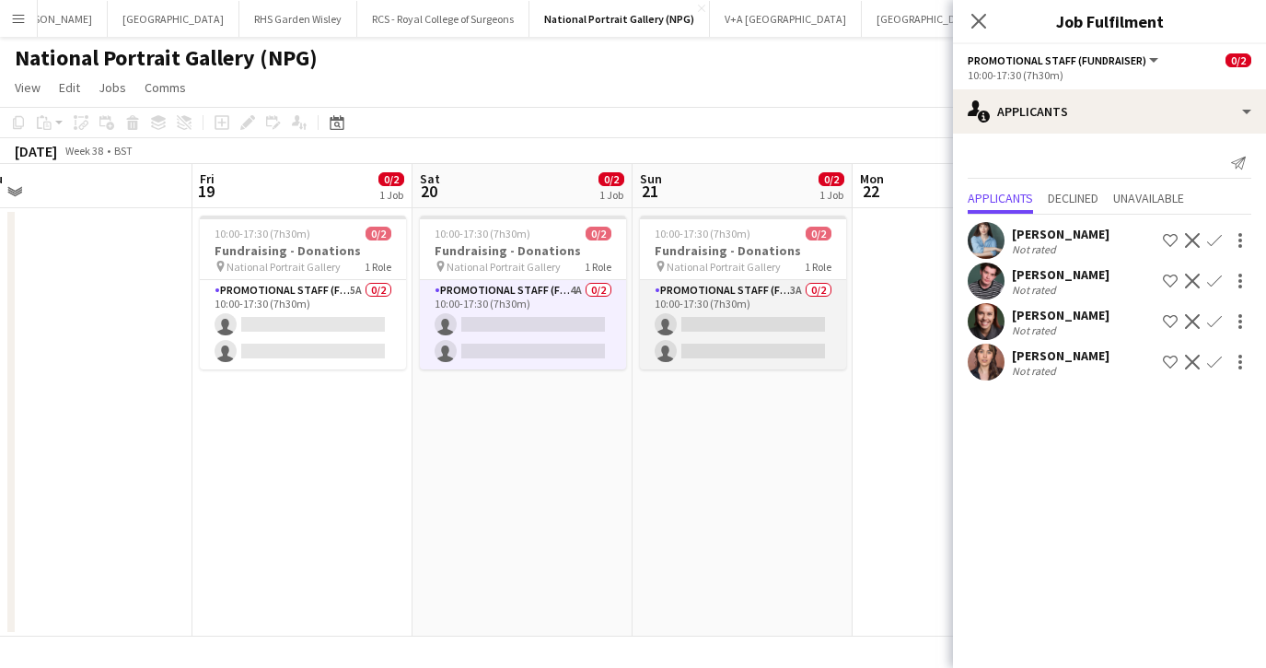
click at [712, 327] on app-card-role "Promotional Staff (Fundraiser) 3A 0/2 10:00-17:30 (7h30m) single-neutral-action…" at bounding box center [743, 324] width 206 height 89
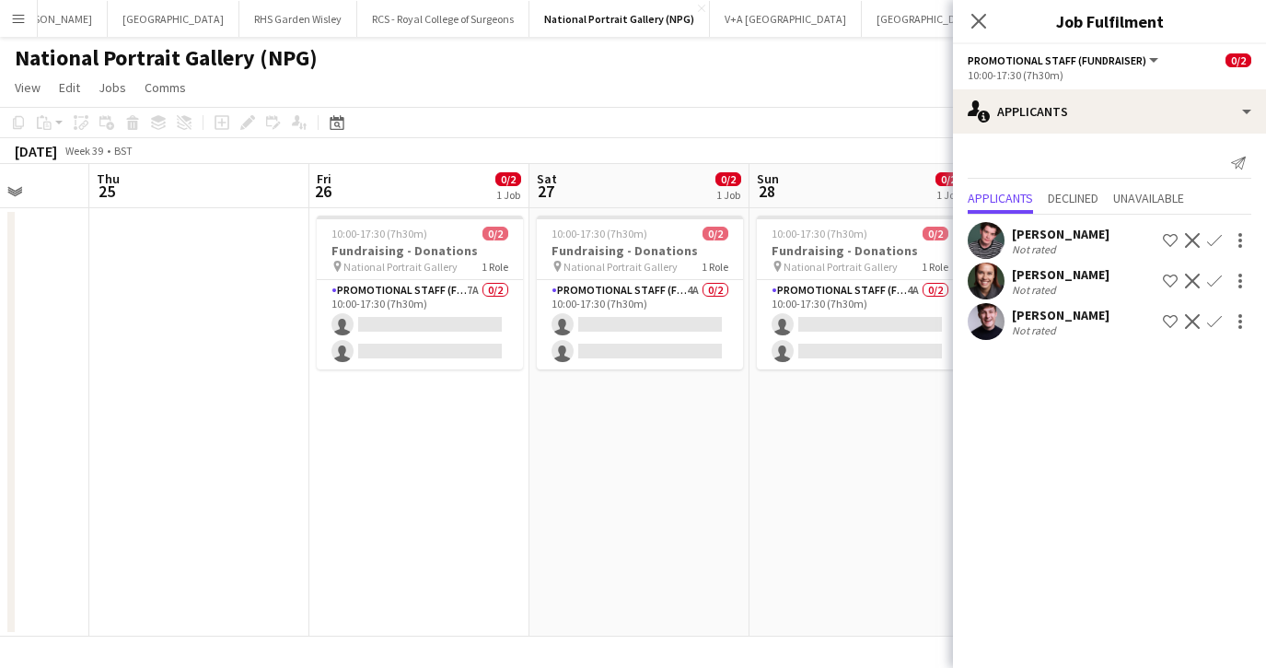
scroll to position [0, 575]
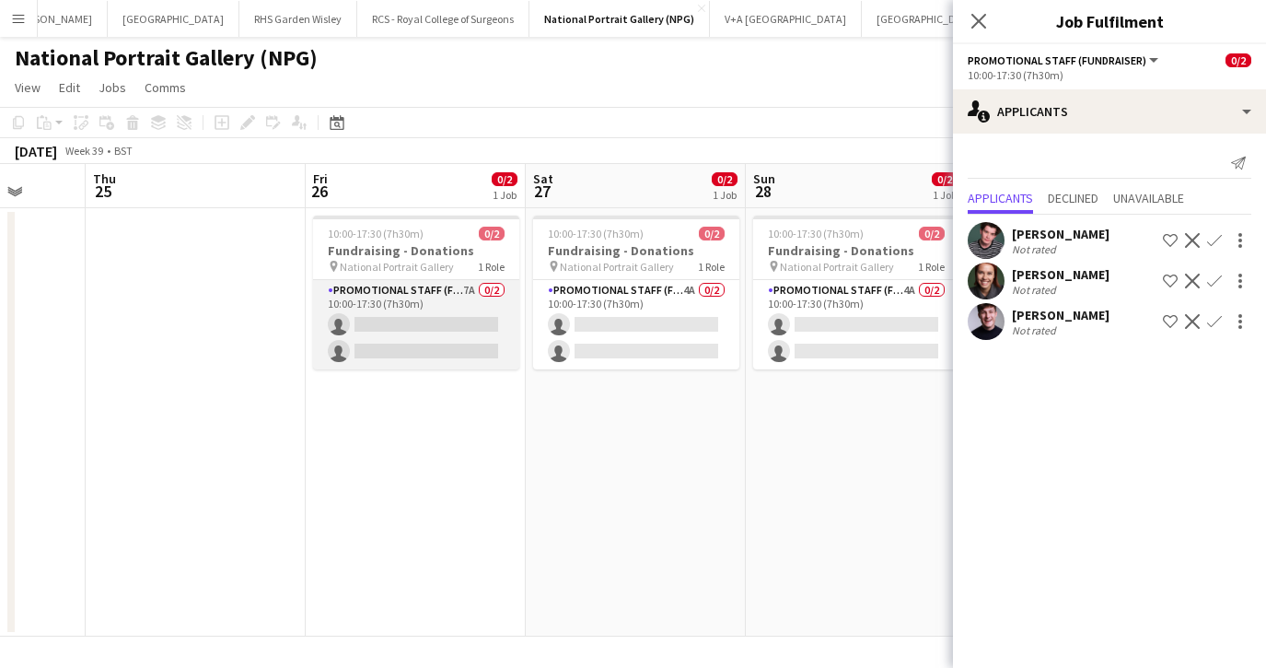
click at [465, 322] on app-card-role "Promotional Staff (Fundraiser) 7A 0/2 10:00-17:30 (7h30m) single-neutral-action…" at bounding box center [416, 324] width 206 height 89
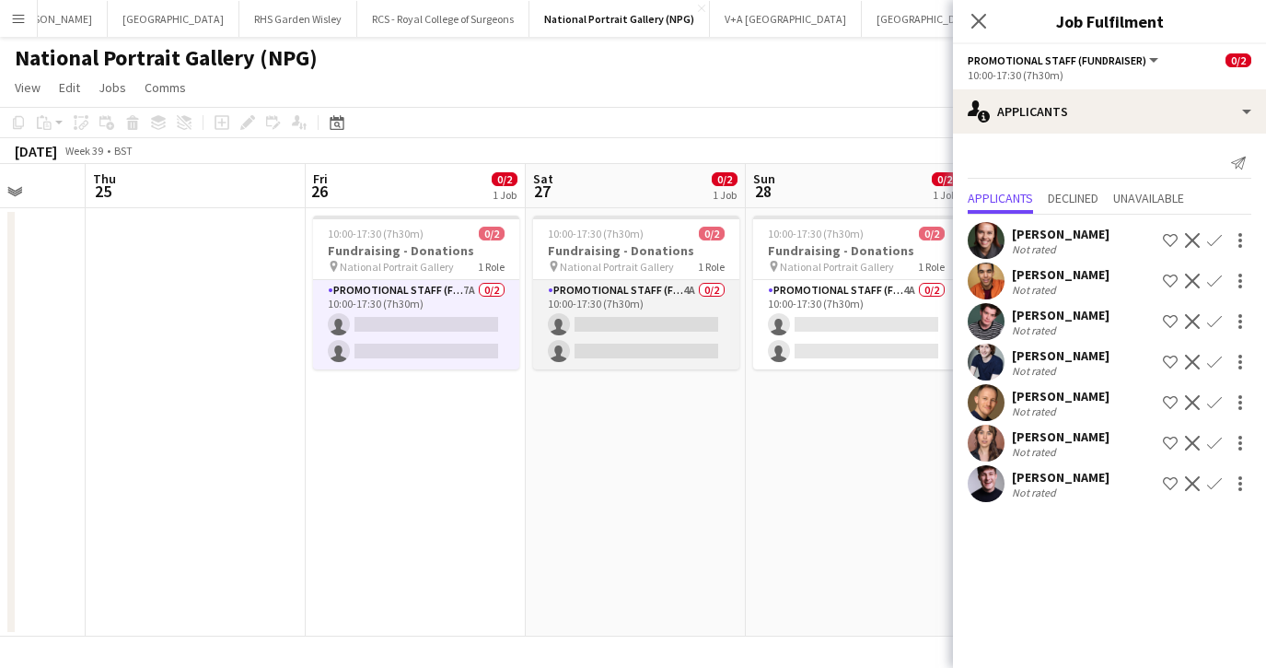
click at [632, 333] on app-card-role "Promotional Staff (Fundraiser) 4A 0/2 10:00-17:30 (7h30m) single-neutral-action…" at bounding box center [636, 324] width 206 height 89
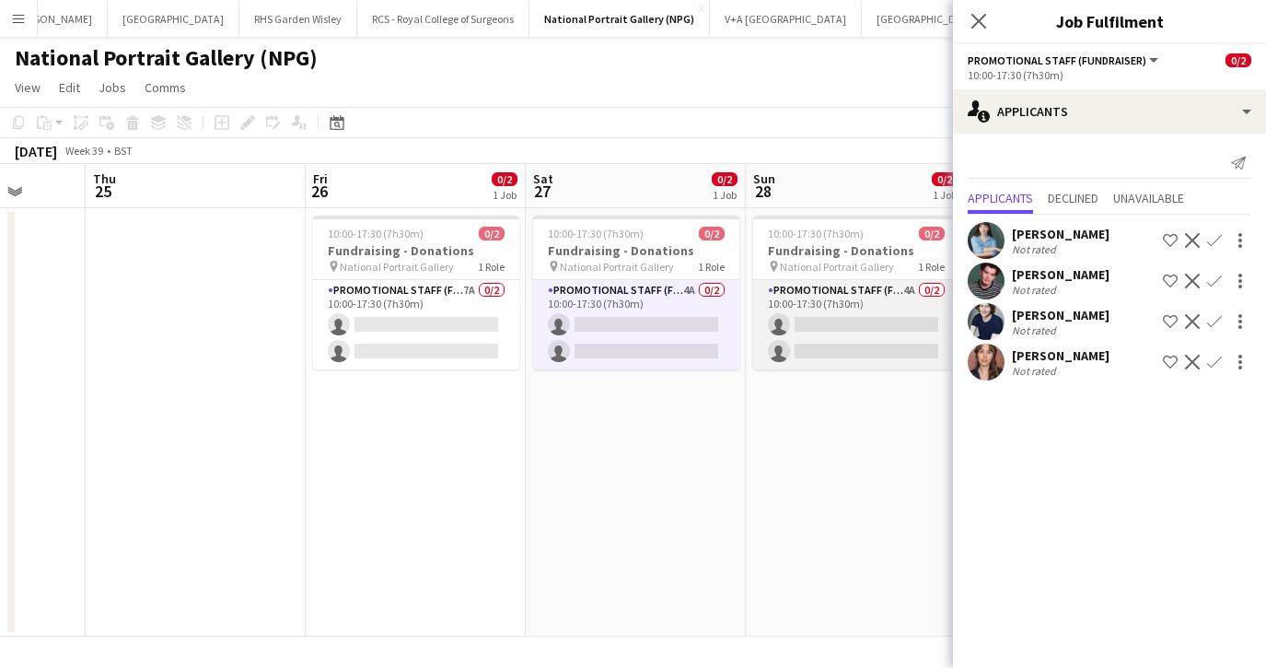
click at [822, 327] on app-card-role "Promotional Staff (Fundraiser) 4A 0/2 10:00-17:30 (7h30m) single-neutral-action…" at bounding box center [856, 324] width 206 height 89
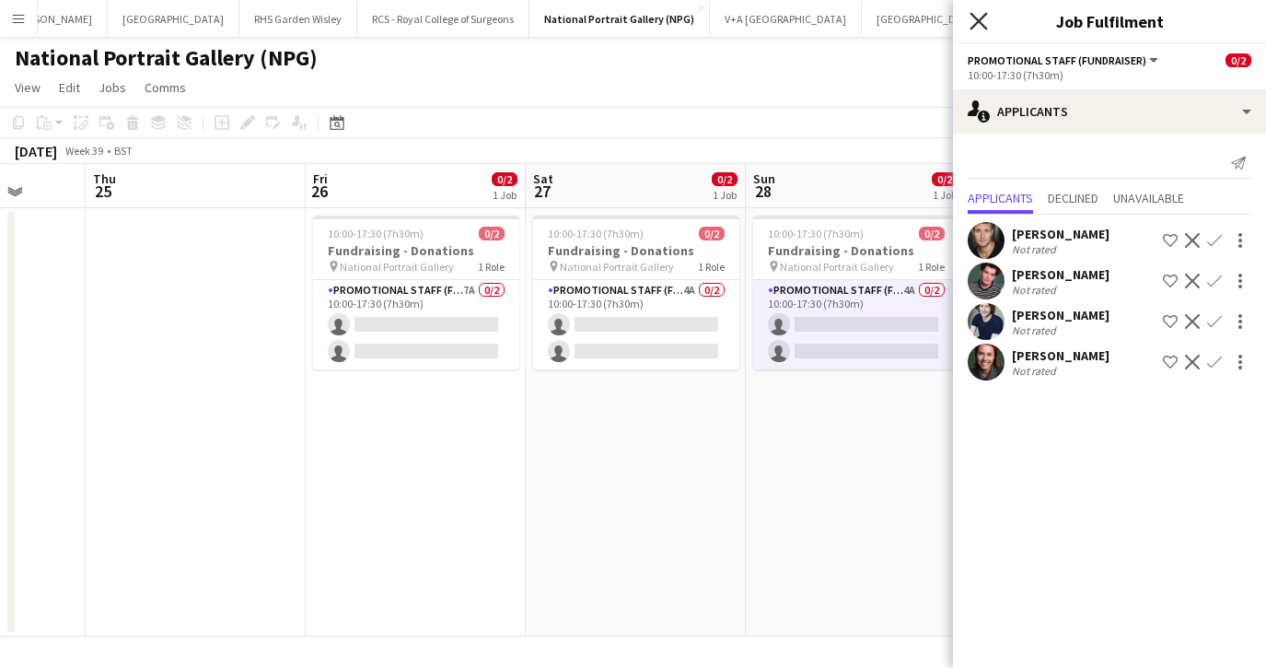
click at [984, 26] on icon at bounding box center [978, 20] width 17 height 17
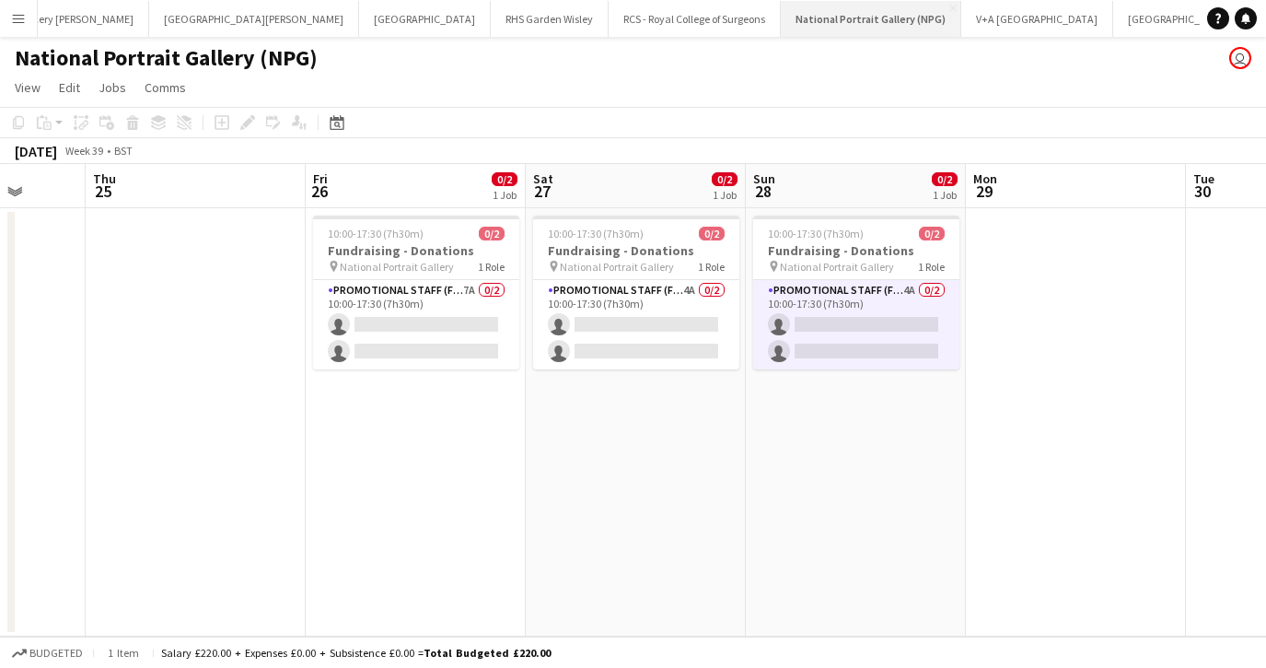
scroll to position [0, 0]
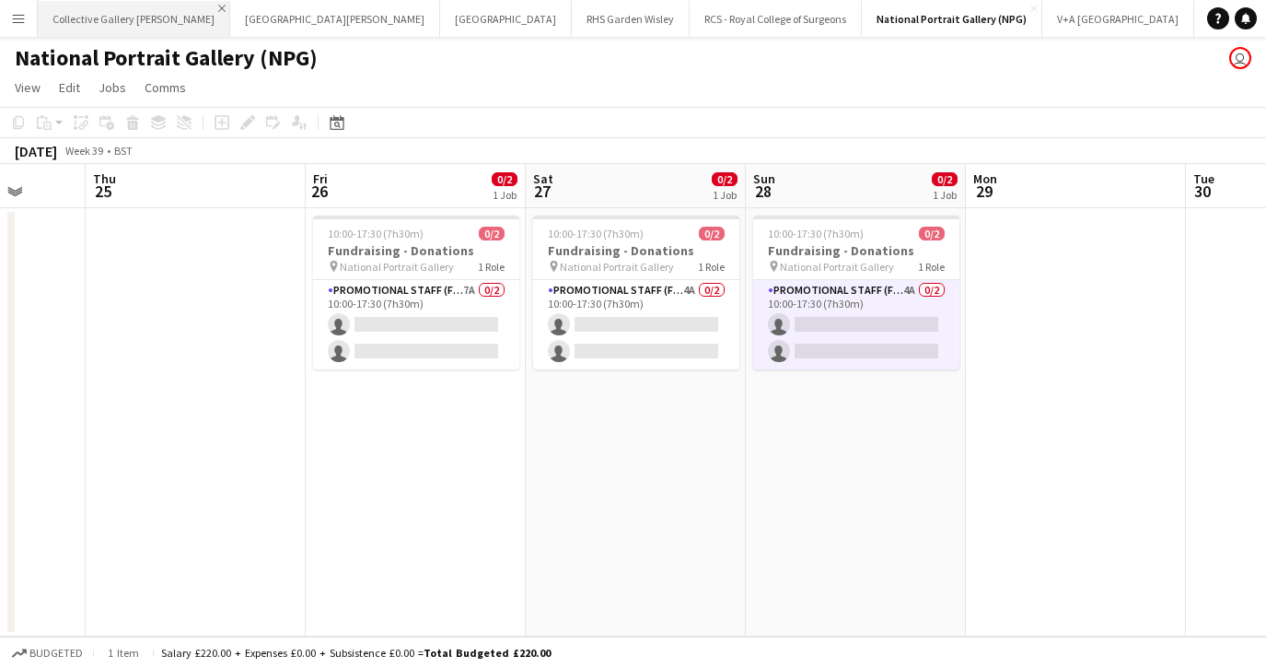
click at [218, 8] on app-icon "Close" at bounding box center [221, 8] width 7 height 7
click at [0, 0] on app-icon "Close" at bounding box center [0, 0] width 0 height 0
click at [157, 9] on app-icon "Close" at bounding box center [160, 8] width 7 height 7
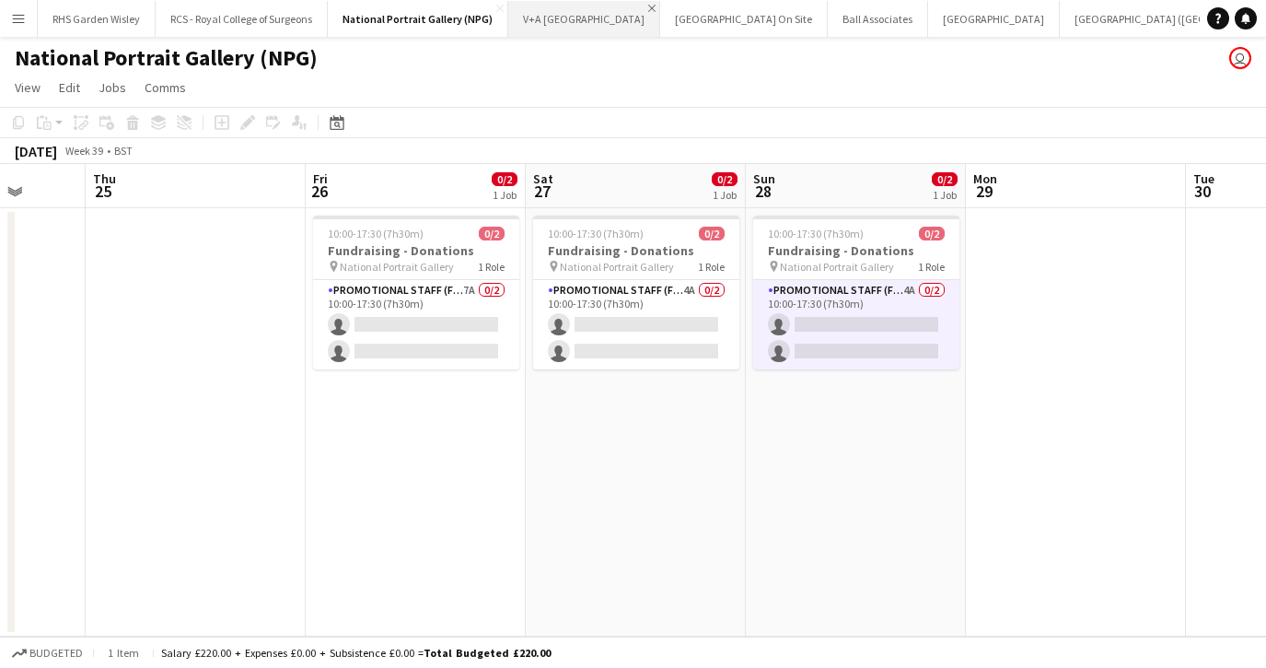
click at [648, 7] on app-icon "Close" at bounding box center [651, 8] width 7 height 7
click at [558, 22] on button "[GEOGRAPHIC_DATA] On Site Close" at bounding box center [592, 19] width 168 height 36
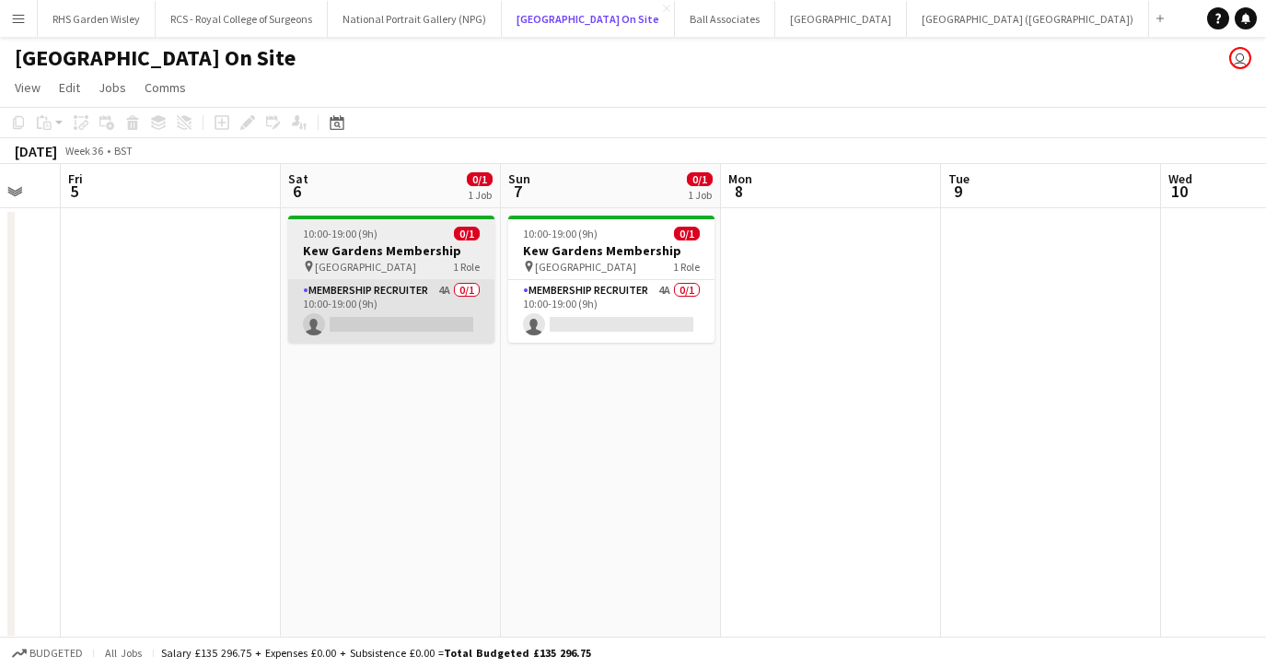
scroll to position [0, 605]
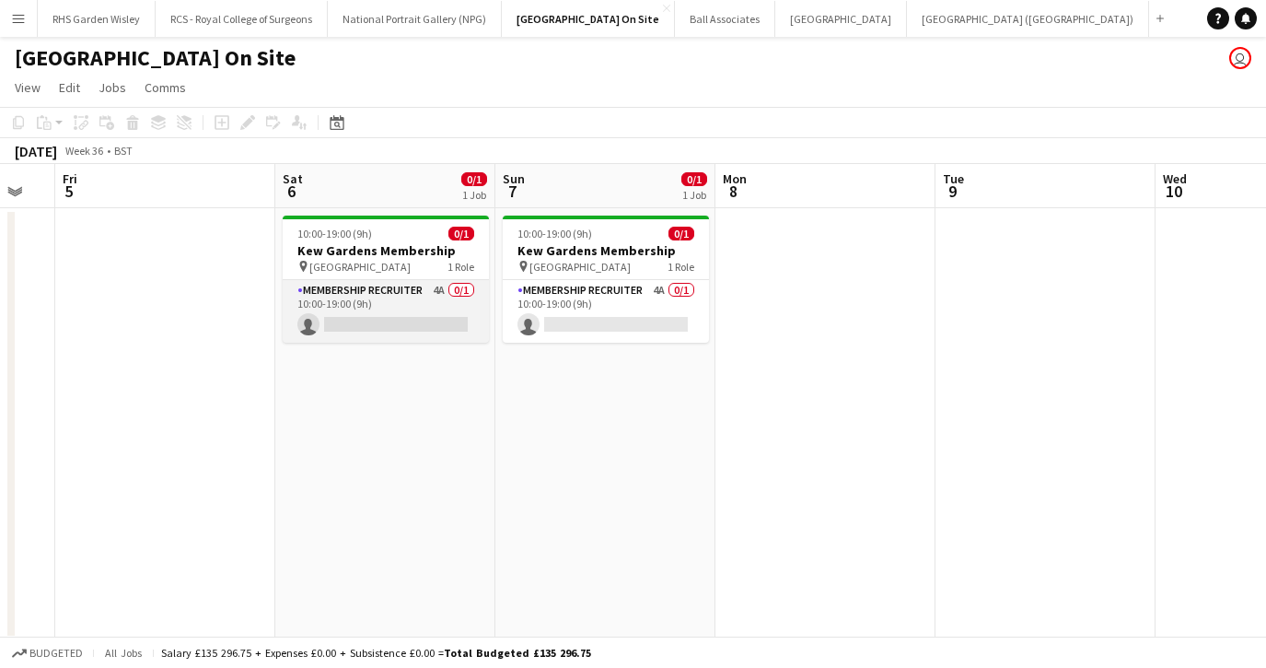
click at [439, 313] on app-card-role "Membership Recruiter 4A 0/1 10:00-19:00 (9h) single-neutral-actions" at bounding box center [386, 311] width 206 height 63
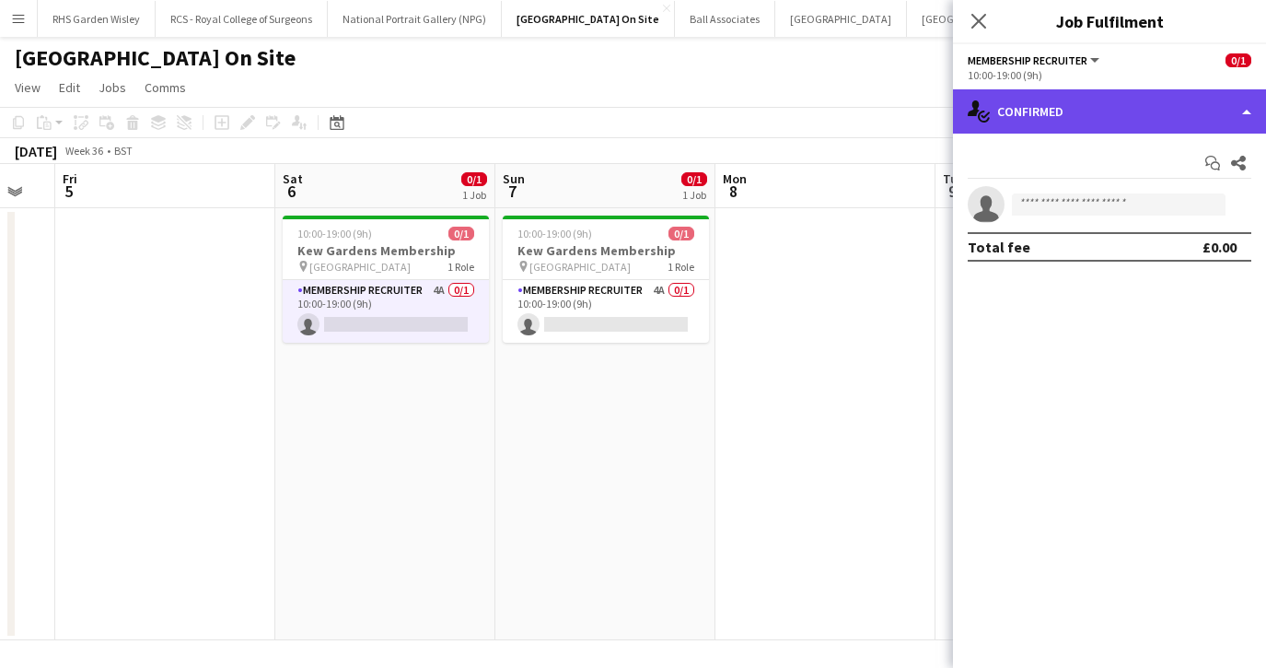
click at [1105, 97] on div "single-neutral-actions-check-2 Confirmed" at bounding box center [1109, 111] width 313 height 44
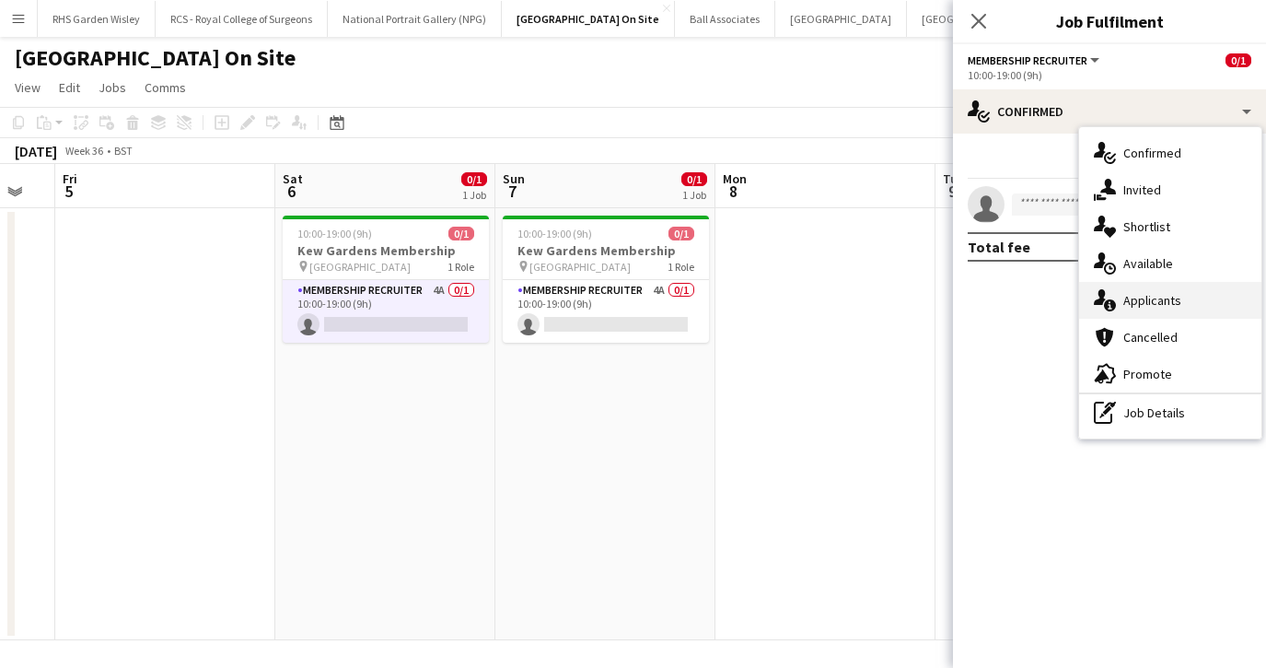
click at [1140, 302] on div "single-neutral-actions-information Applicants" at bounding box center [1170, 300] width 182 height 37
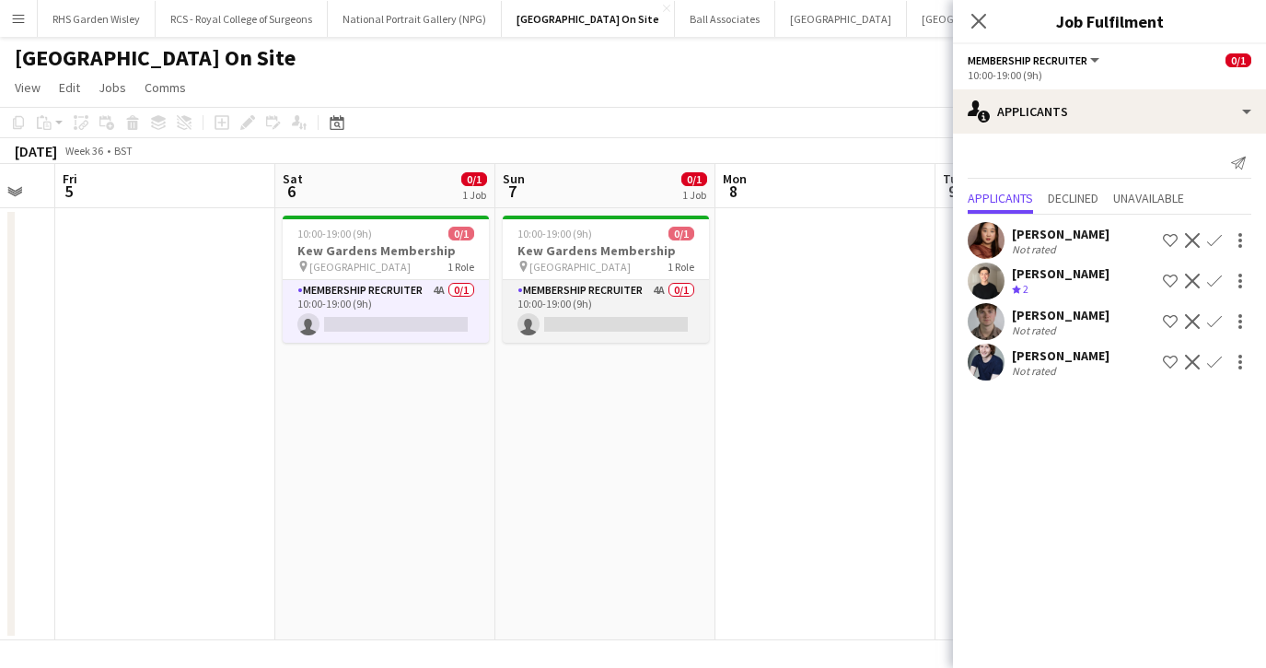
click at [636, 310] on app-card-role "Membership Recruiter 4A 0/1 10:00-19:00 (9h) single-neutral-actions" at bounding box center [606, 311] width 206 height 63
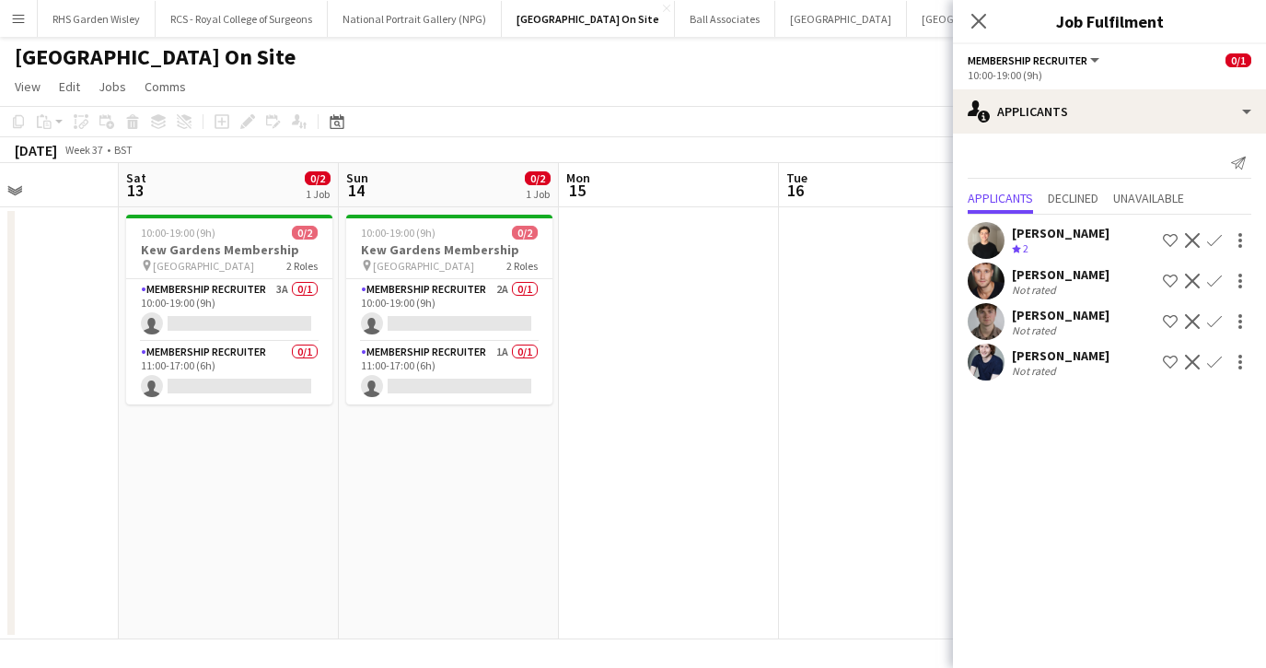
scroll to position [0, 503]
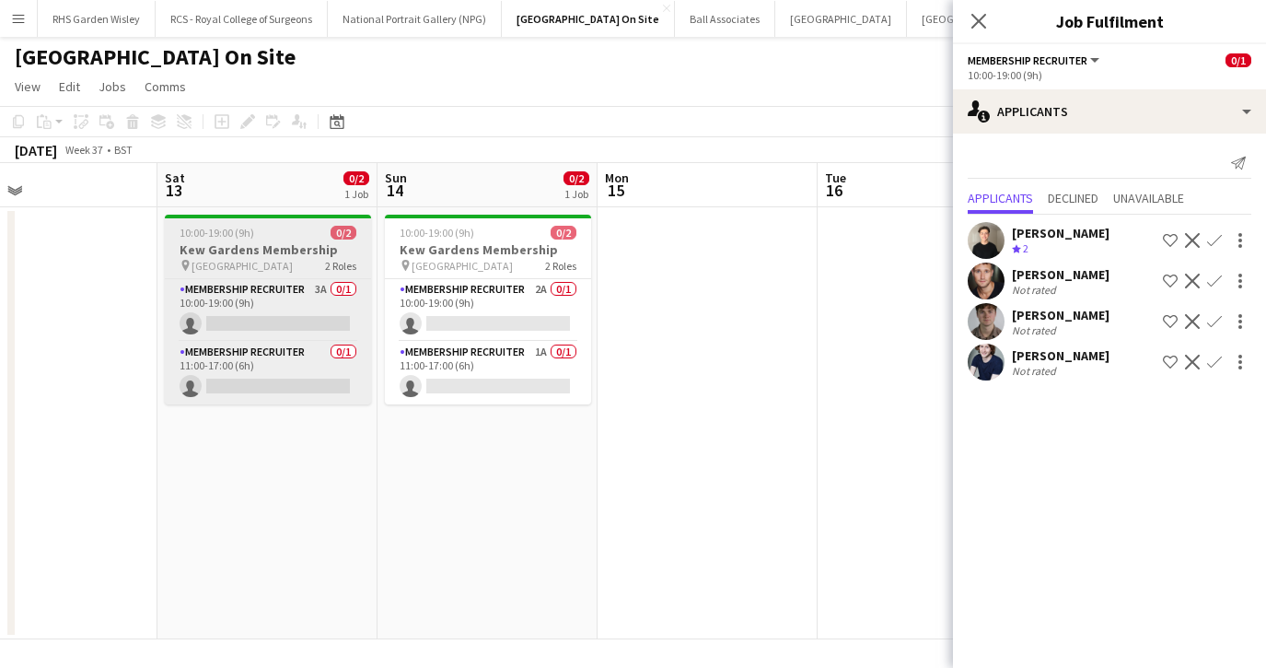
click at [270, 262] on div "pin [GEOGRAPHIC_DATA] 2 Roles" at bounding box center [268, 265] width 206 height 15
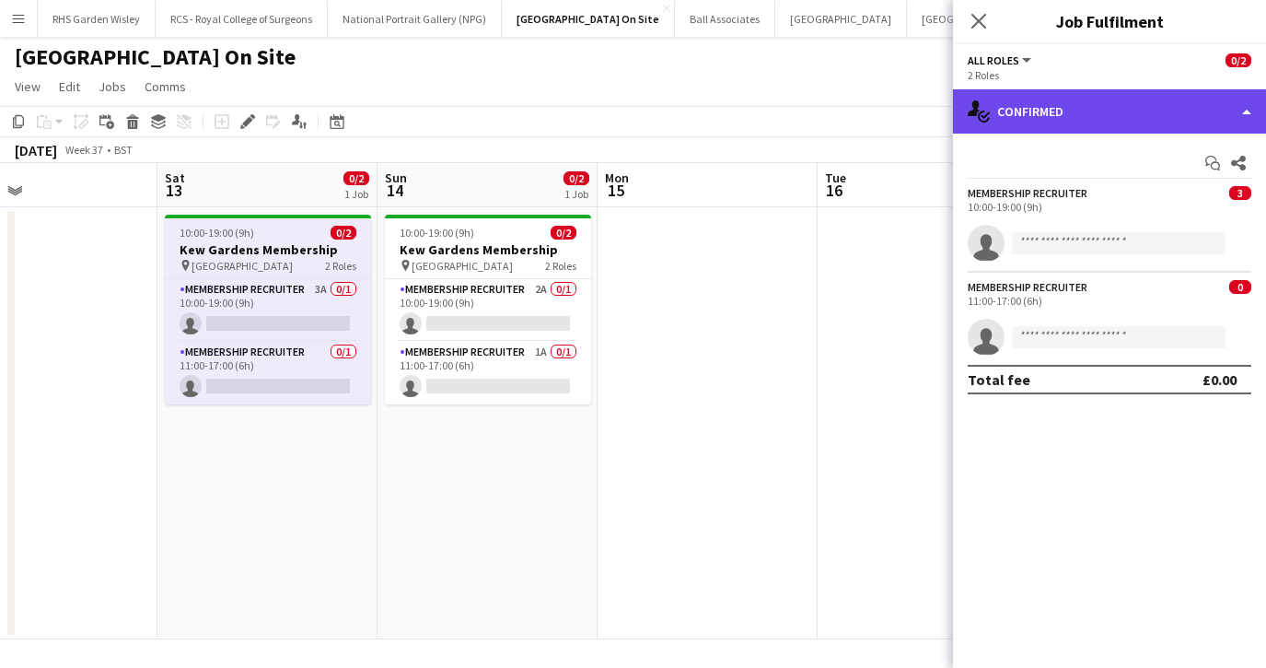
click at [1099, 130] on div "single-neutral-actions-check-2 Confirmed" at bounding box center [1109, 111] width 313 height 44
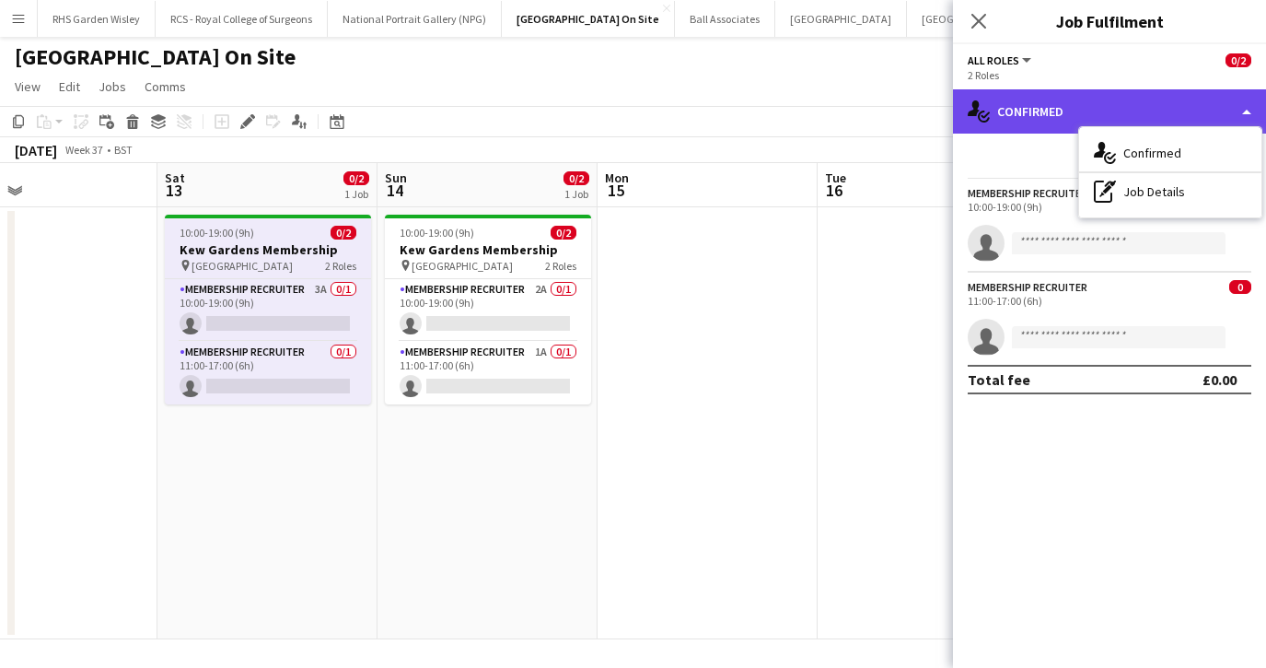
click at [1052, 99] on div "single-neutral-actions-check-2 Confirmed" at bounding box center [1109, 111] width 313 height 44
click at [1250, 111] on div "single-neutral-actions-check-2 Confirmed" at bounding box center [1109, 111] width 313 height 44
click at [1018, 114] on div "single-neutral-actions-check-2 Confirmed" at bounding box center [1109, 111] width 313 height 44
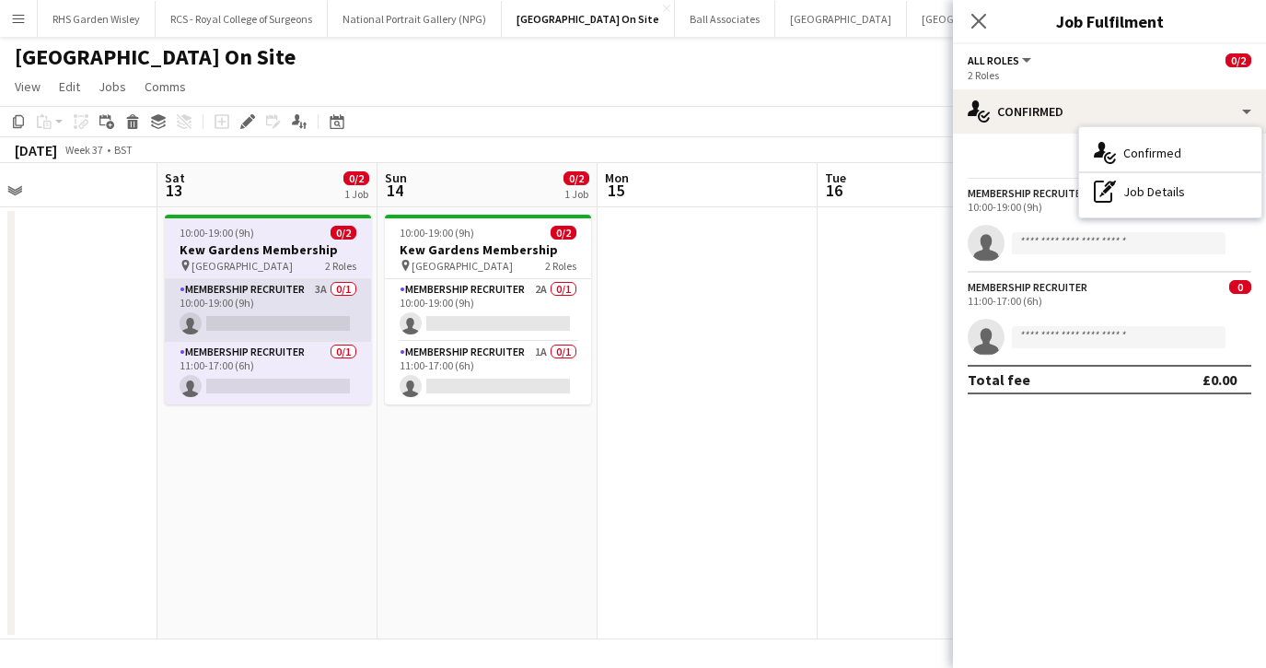
click at [274, 279] on app-card-role "Membership Recruiter 3A 0/1 10:00-19:00 (9h) single-neutral-actions" at bounding box center [268, 310] width 206 height 63
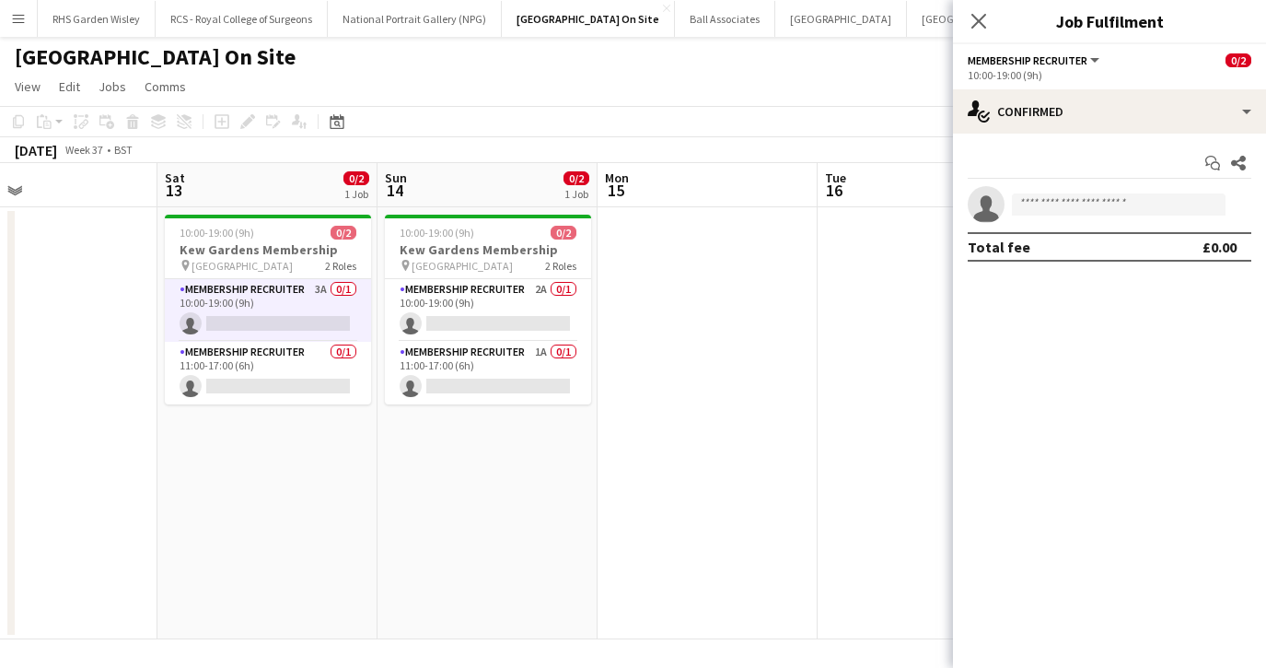
click at [297, 459] on app-date-cell "10:00-19:00 (9h) 0/2 [GEOGRAPHIC_DATA] Membership pin Kew Gardens 2 Roles Membe…" at bounding box center [267, 423] width 220 height 432
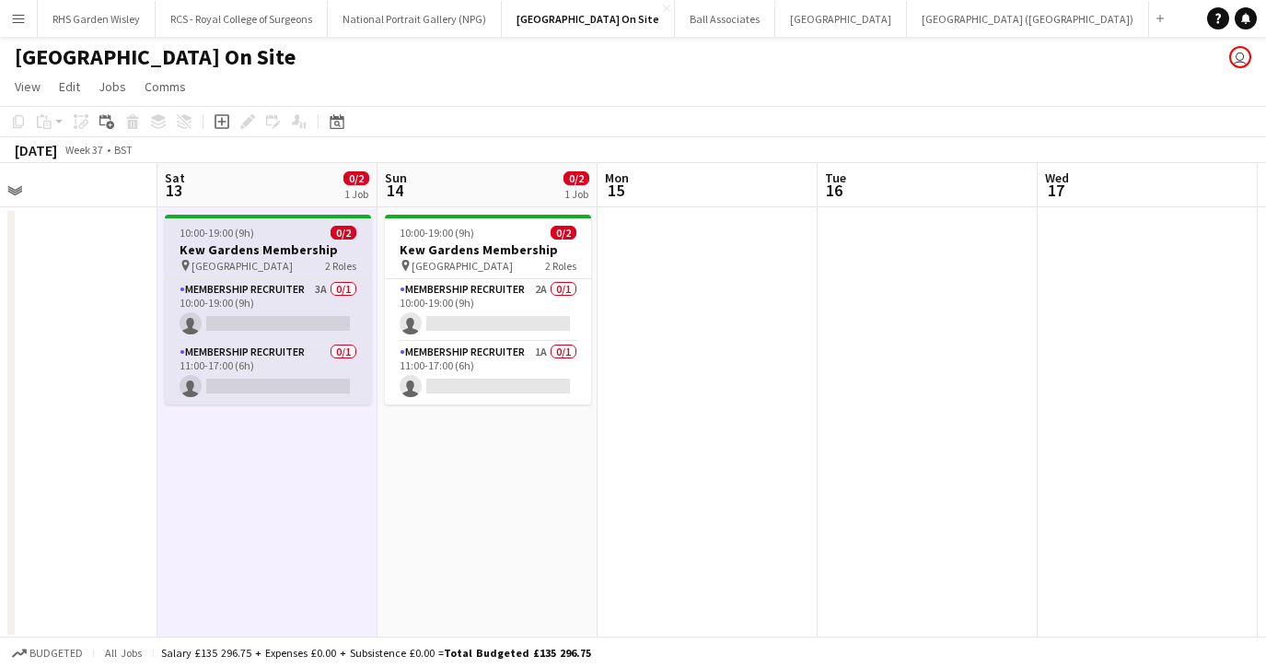
click at [289, 256] on h3 "Kew Gardens Membership" at bounding box center [268, 249] width 206 height 17
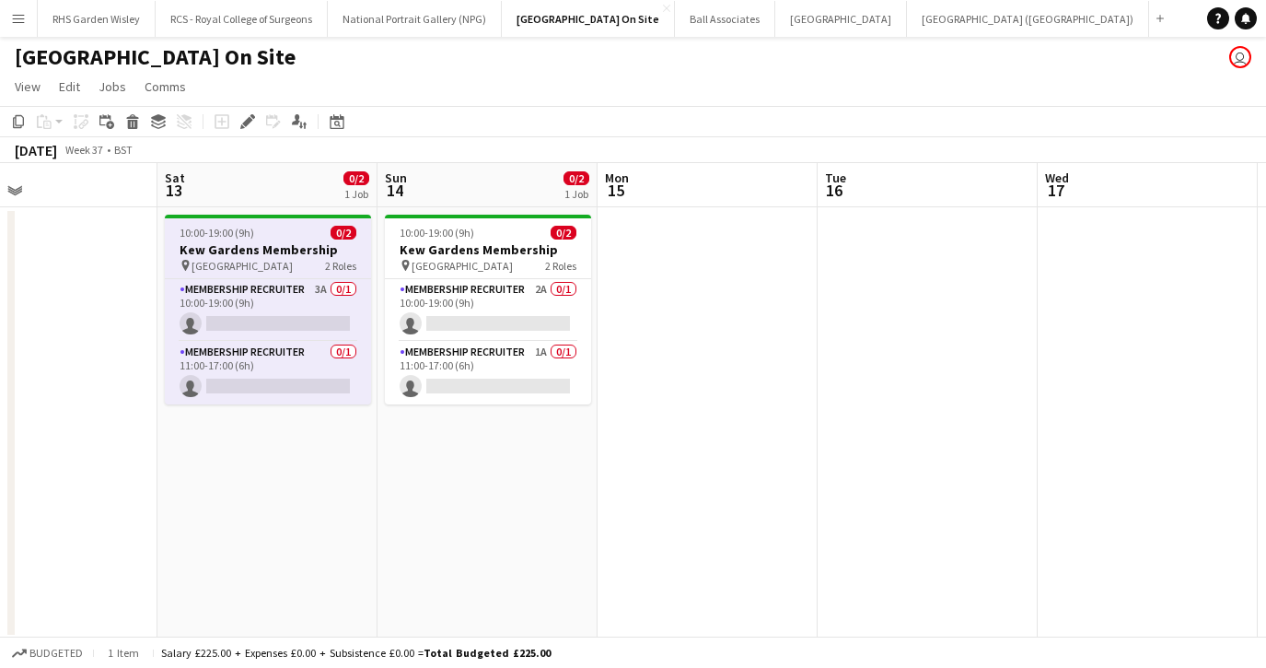
click at [220, 256] on h3 "Kew Gardens Membership" at bounding box center [268, 249] width 206 height 17
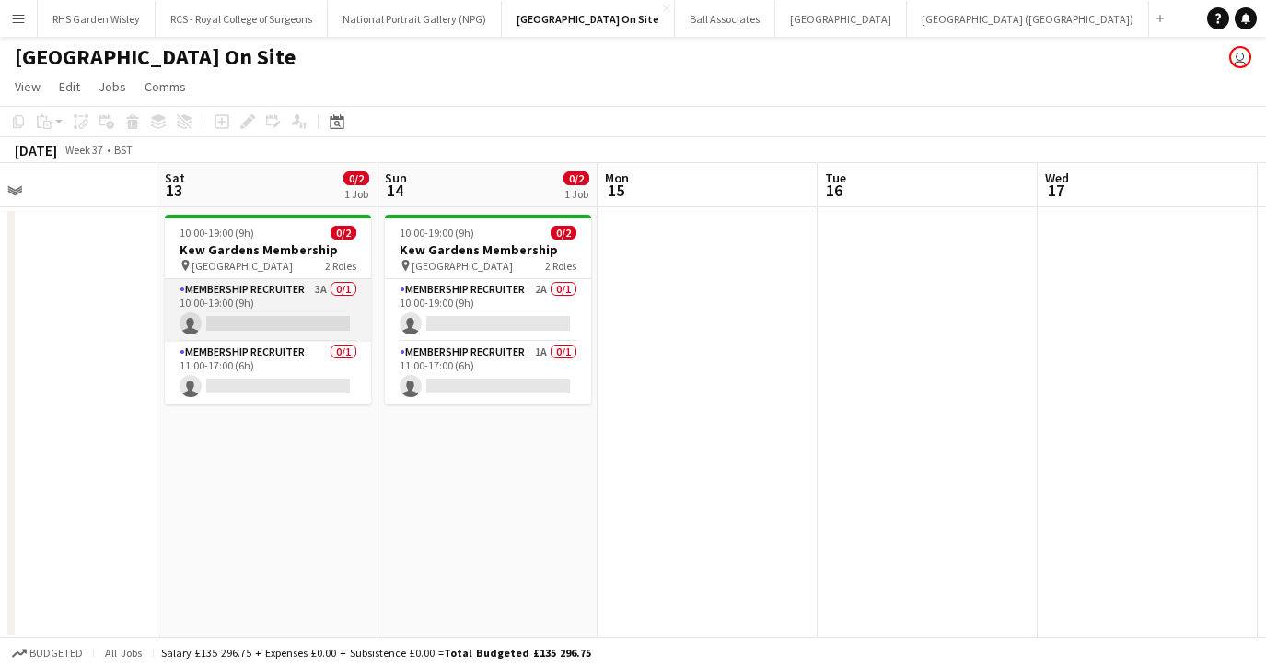
click at [209, 297] on app-card-role "Membership Recruiter 3A 0/1 10:00-19:00 (9h) single-neutral-actions" at bounding box center [268, 310] width 206 height 63
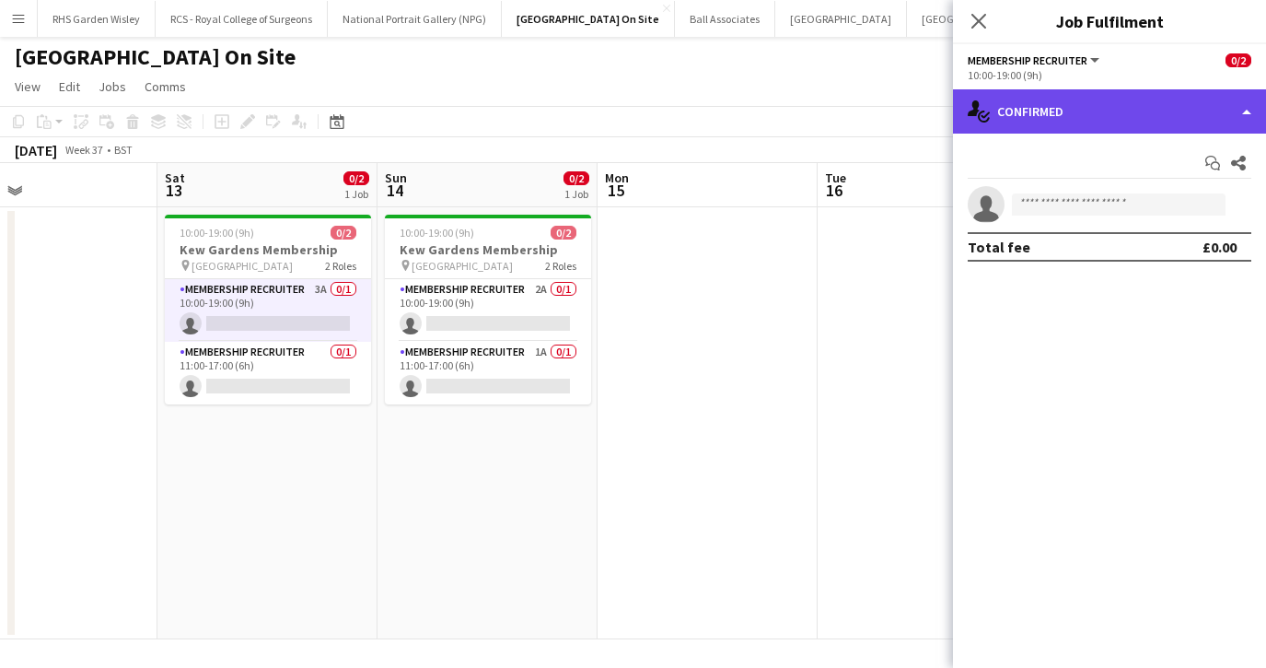
click at [1175, 119] on div "single-neutral-actions-check-2 Confirmed" at bounding box center [1109, 111] width 313 height 44
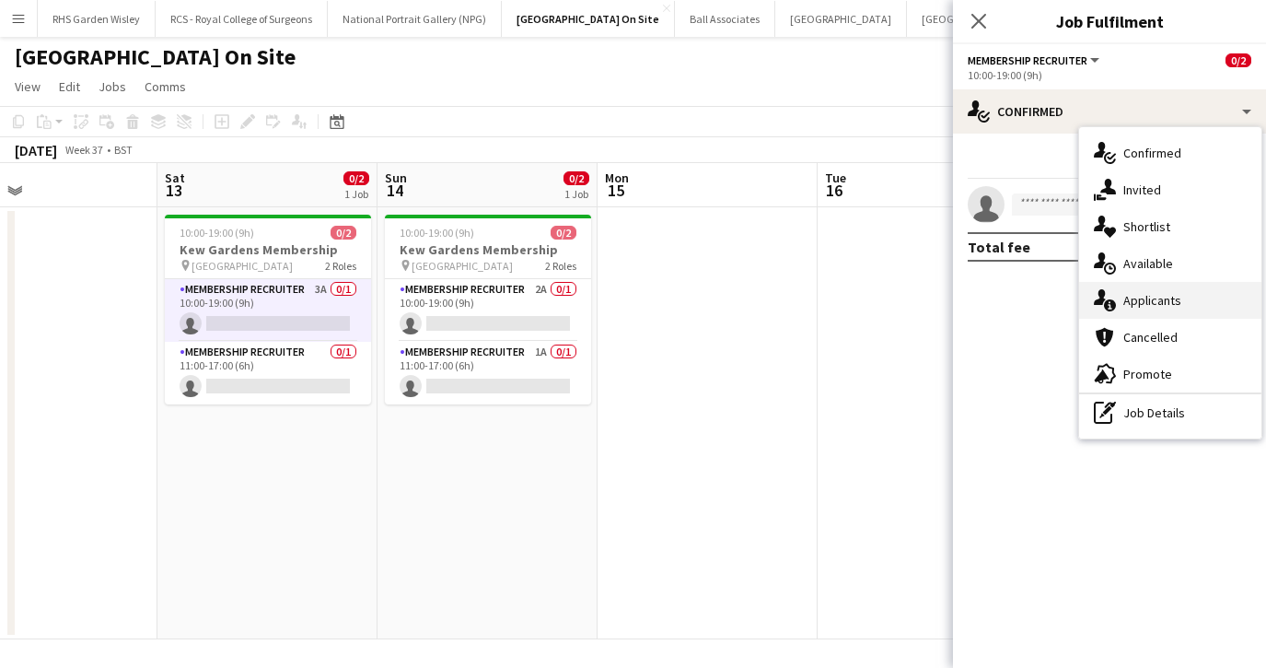
click at [1149, 300] on div "single-neutral-actions-information Applicants" at bounding box center [1170, 300] width 182 height 37
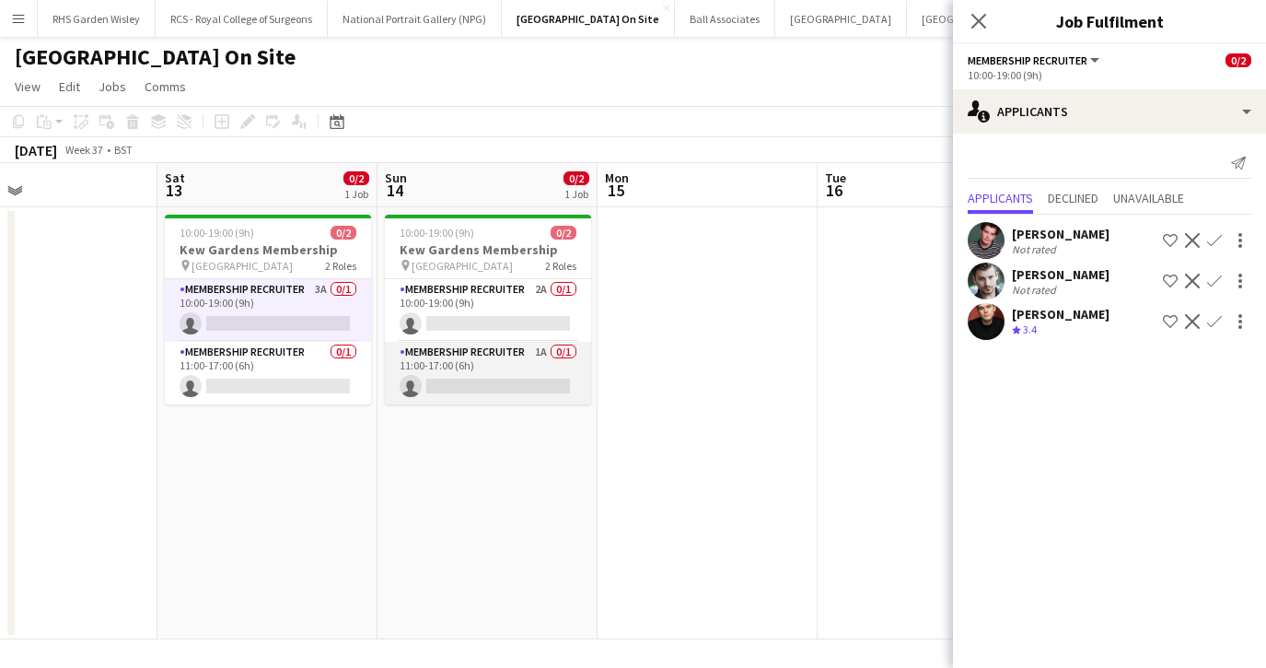
click at [539, 357] on app-card-role "Membership Recruiter 1A 0/1 11:00-17:00 (6h) single-neutral-actions" at bounding box center [488, 373] width 206 height 63
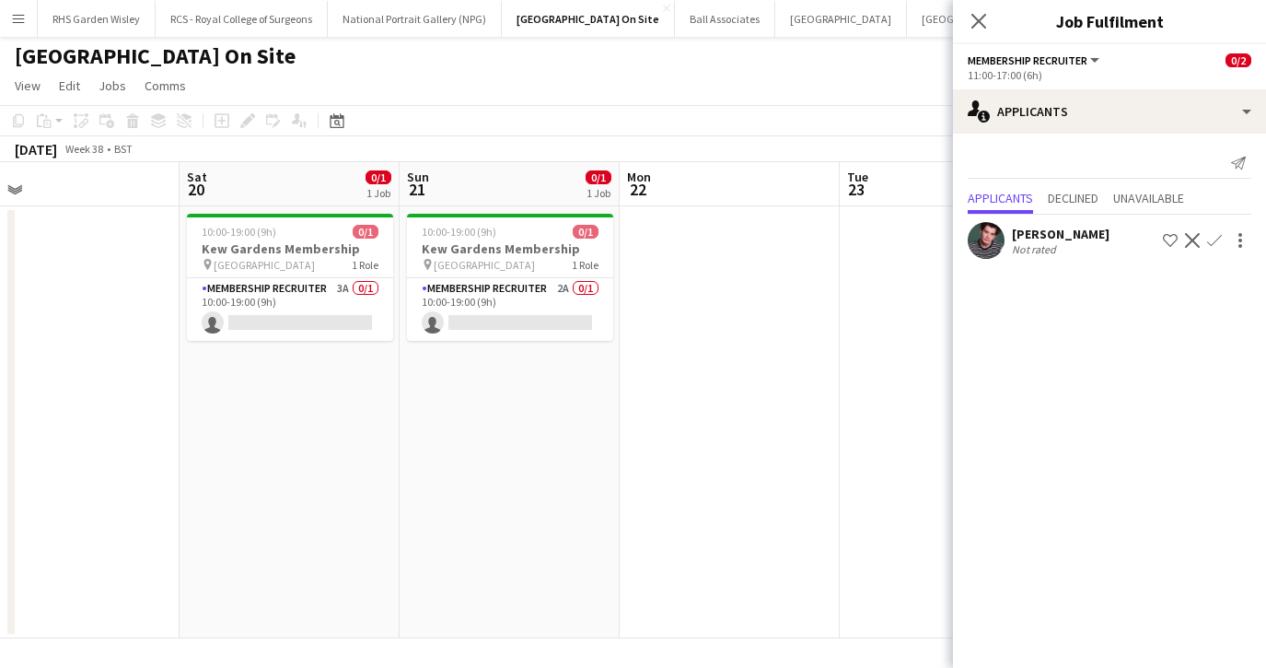
scroll to position [0, 480]
click at [322, 305] on app-card-role "Membership Recruiter 3A 0/1 10:00-19:00 (9h) single-neutral-actions" at bounding box center [291, 309] width 206 height 63
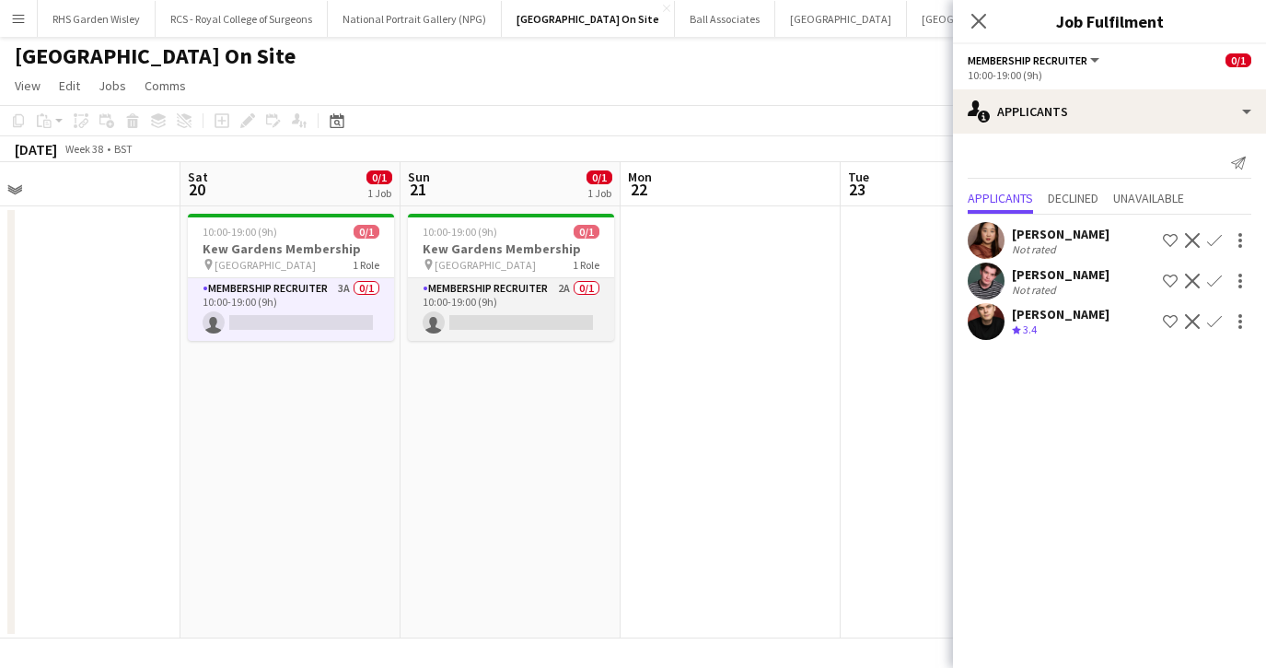
click at [497, 297] on app-card-role "Membership Recruiter 2A 0/1 10:00-19:00 (9h) single-neutral-actions" at bounding box center [511, 309] width 206 height 63
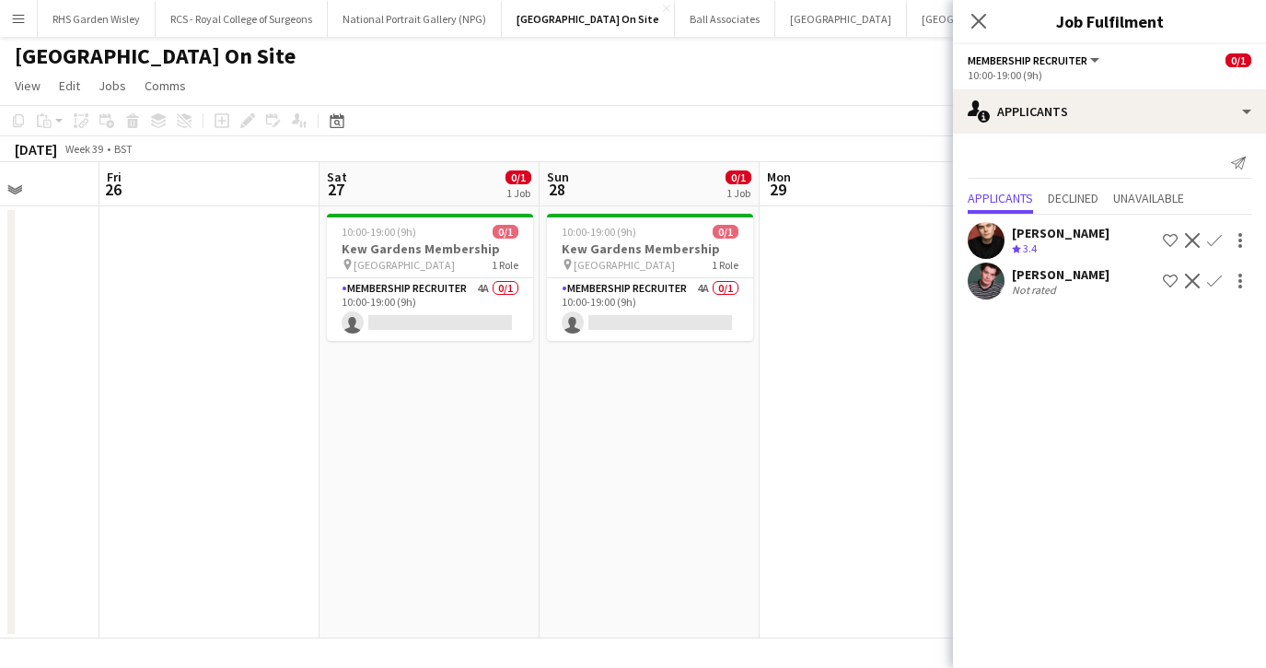
scroll to position [0, 578]
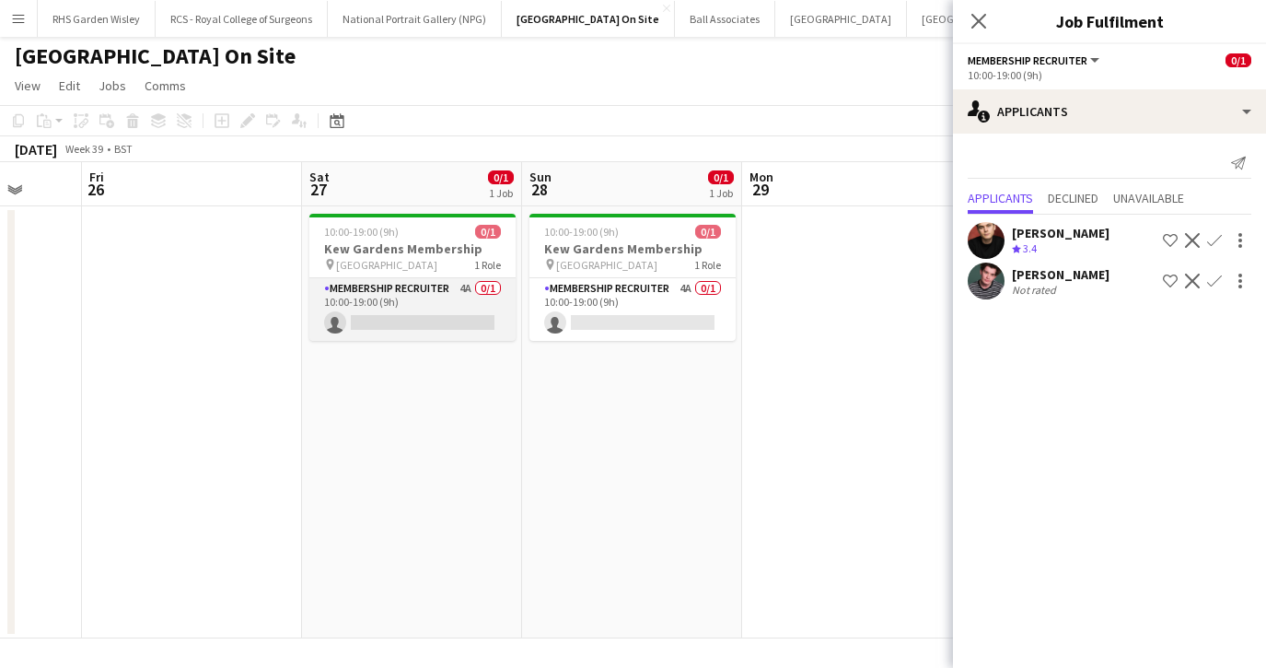
click at [427, 300] on app-card-role "Membership Recruiter 4A 0/1 10:00-19:00 (9h) single-neutral-actions" at bounding box center [412, 309] width 206 height 63
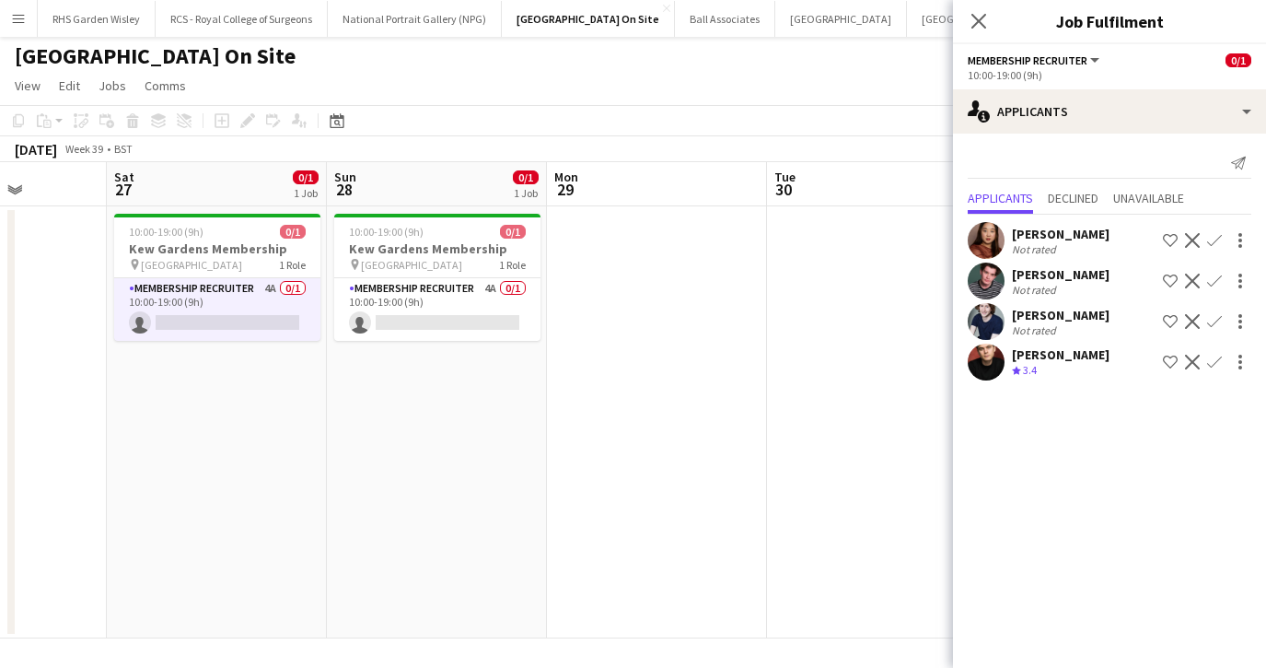
scroll to position [0, 777]
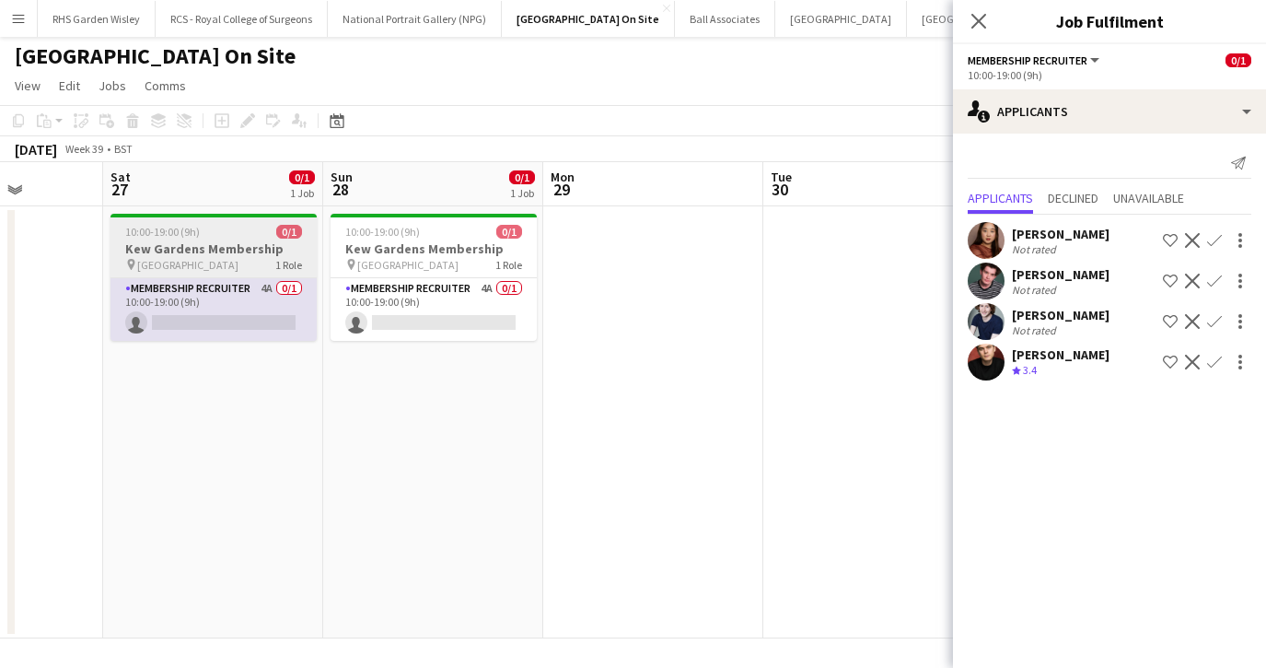
click at [427, 300] on app-card-role "Membership Recruiter 4A 0/1 10:00-19:00 (9h) single-neutral-actions" at bounding box center [434, 309] width 206 height 63
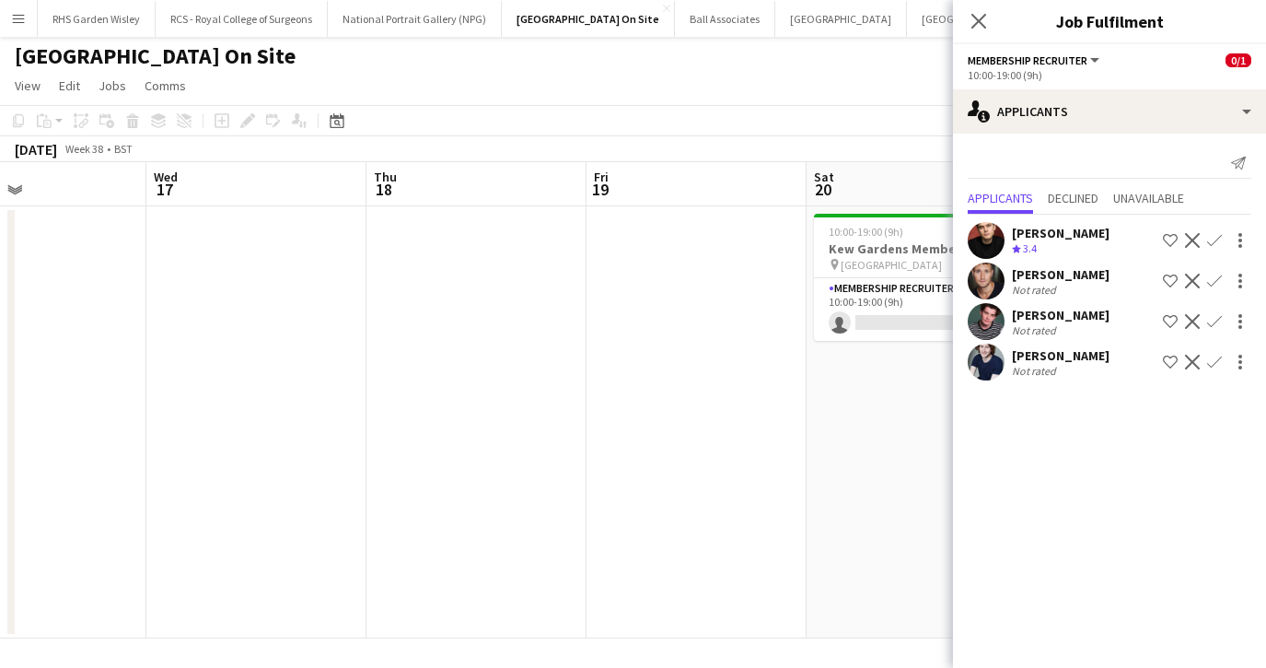
scroll to position [0, 511]
click at [984, 19] on icon "Close pop-in" at bounding box center [978, 20] width 17 height 17
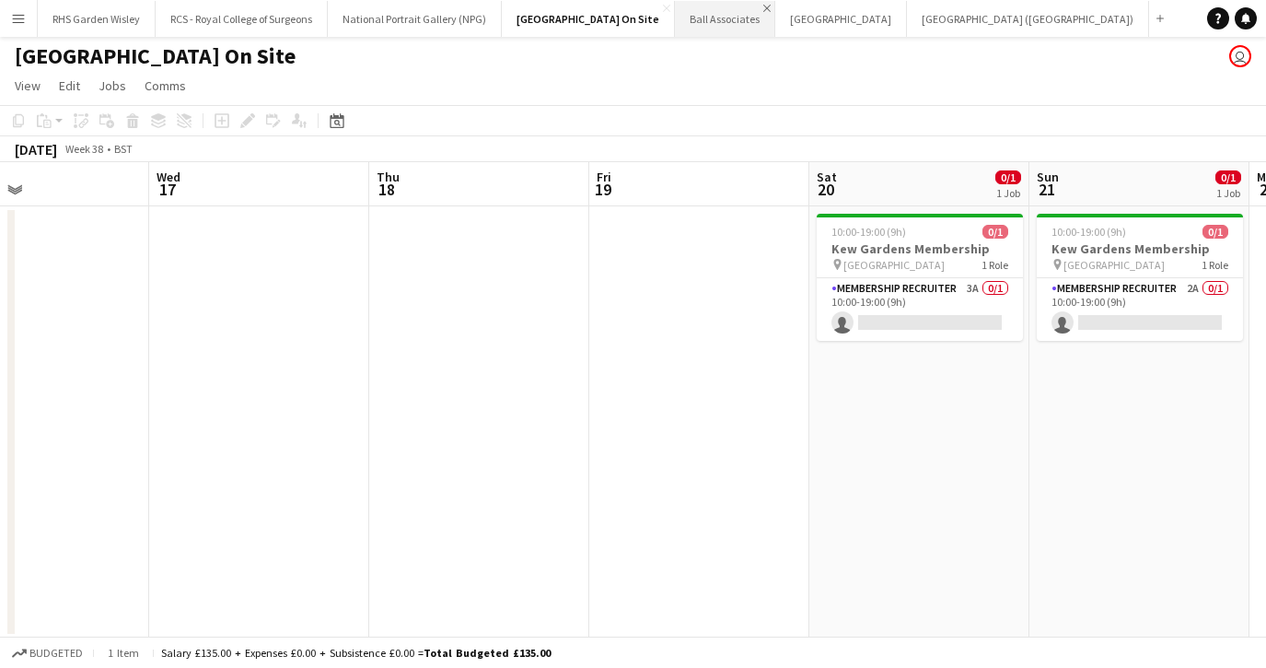
click at [764, 8] on app-icon "Close" at bounding box center [767, 8] width 7 height 7
click at [0, 0] on app-icon "Close" at bounding box center [0, 0] width 0 height 0
click at [21, 19] on app-icon "Menu" at bounding box center [18, 18] width 15 height 15
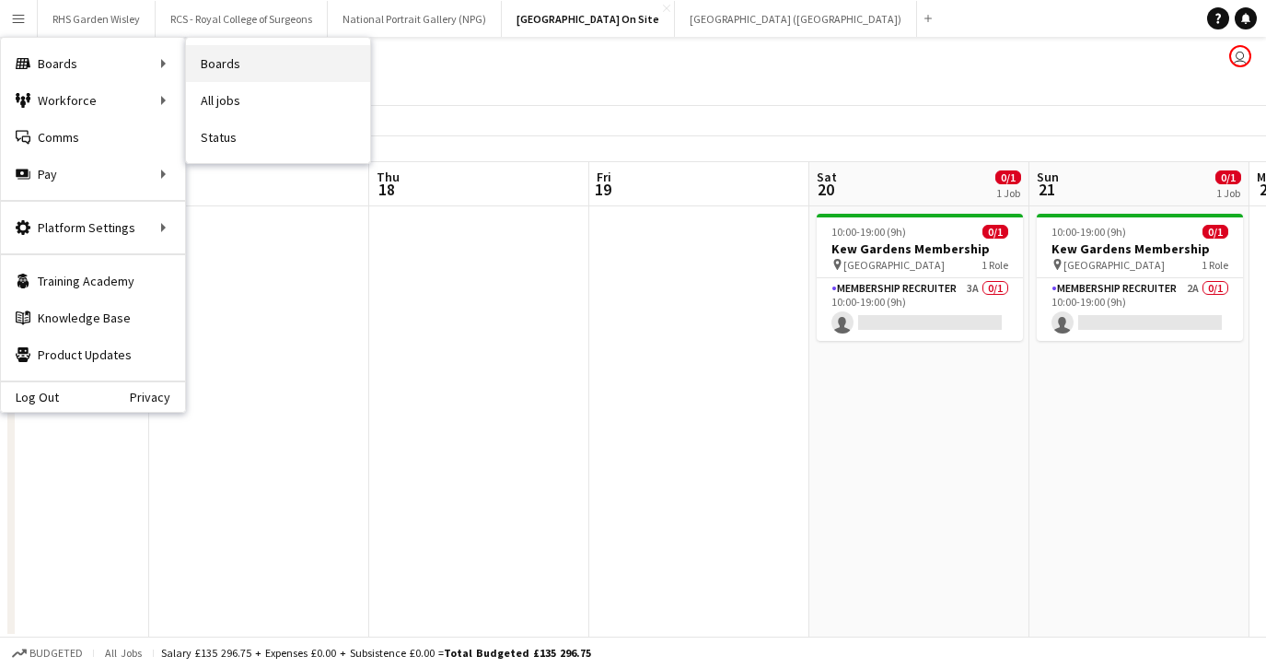
click at [195, 64] on link "Boards" at bounding box center [278, 63] width 184 height 37
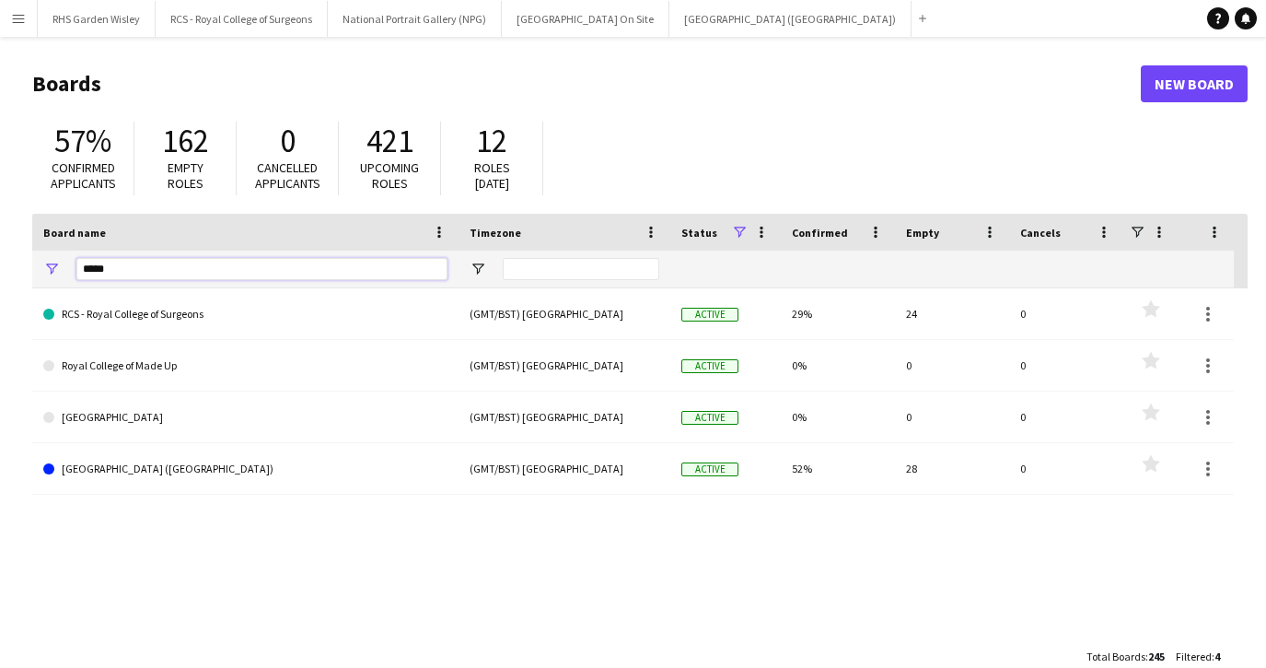
drag, startPoint x: 142, startPoint y: 272, endPoint x: 51, endPoint y: 273, distance: 91.2
click at [51, 273] on div "*****" at bounding box center [245, 269] width 426 height 37
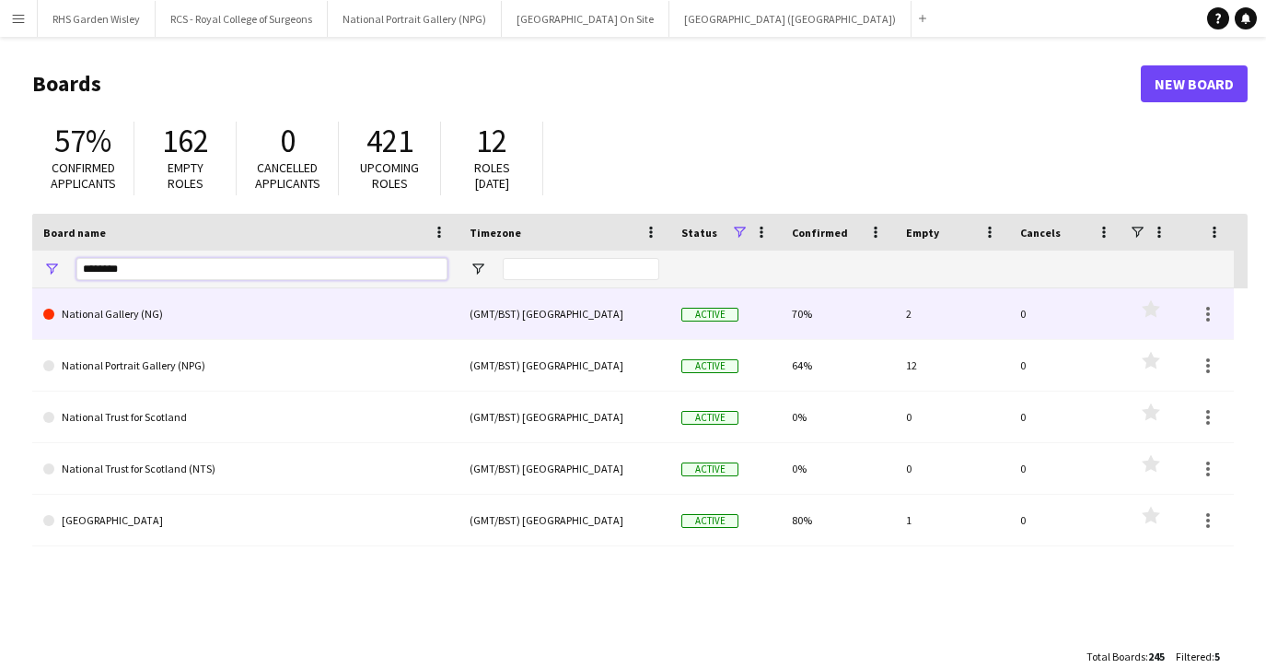
type input "********"
click at [202, 315] on link "National Gallery (NG)" at bounding box center [245, 314] width 404 height 52
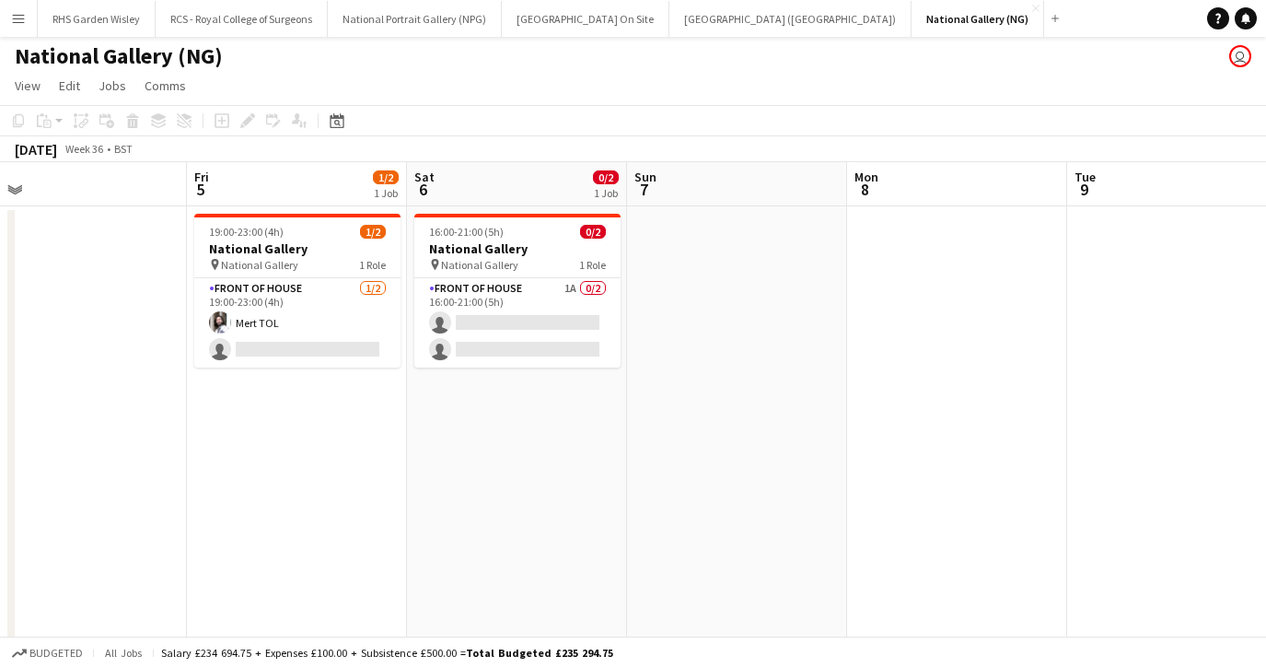
scroll to position [0, 700]
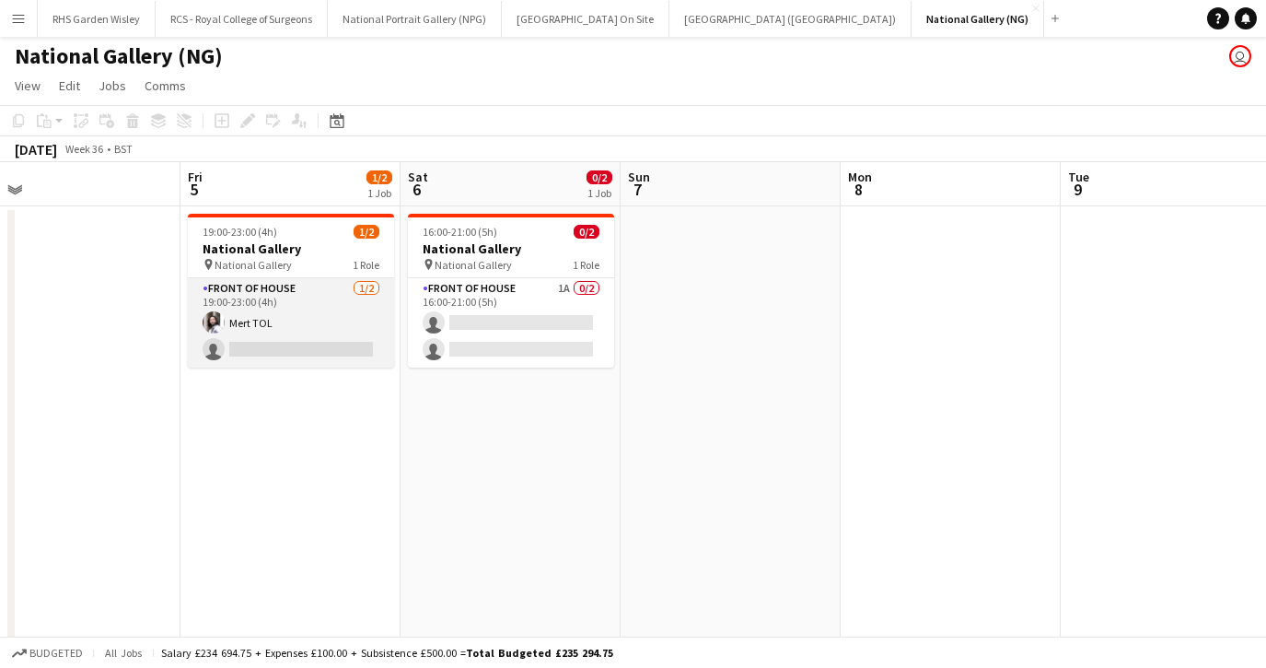
click at [341, 321] on app-card-role "Front of House [DATE] 19:00-23:00 (4h) Mert TOL single-neutral-actions" at bounding box center [291, 322] width 206 height 89
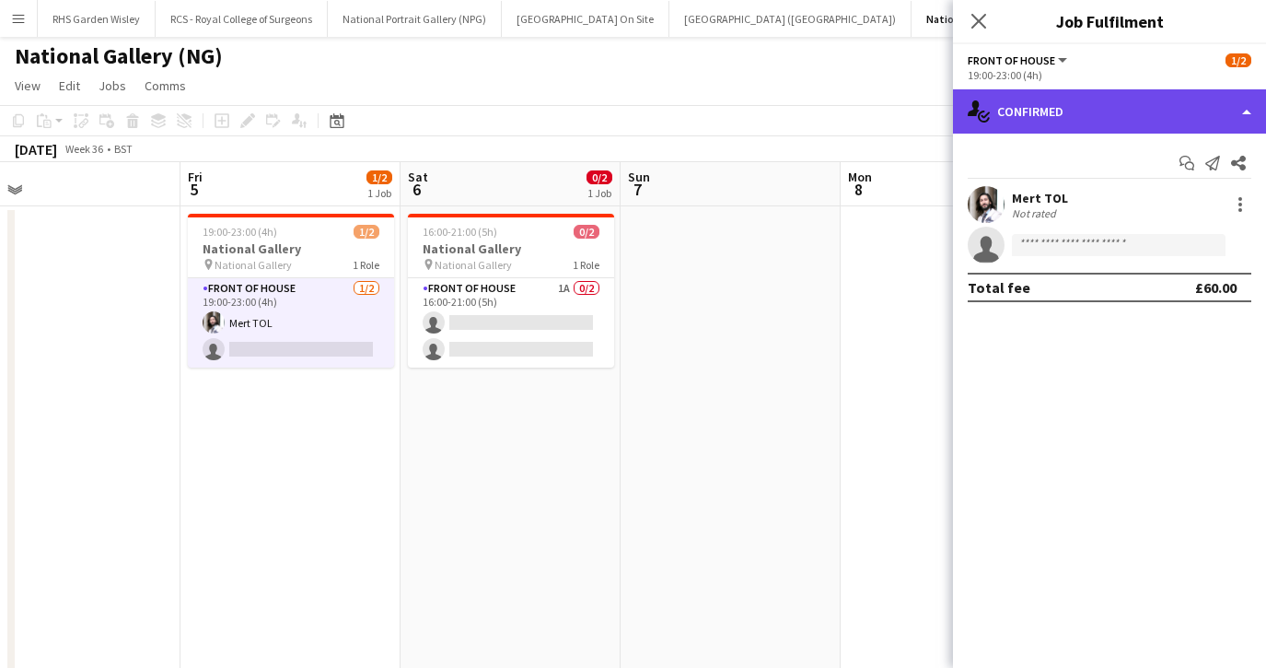
click at [1139, 129] on div "single-neutral-actions-check-2 Confirmed" at bounding box center [1109, 111] width 313 height 44
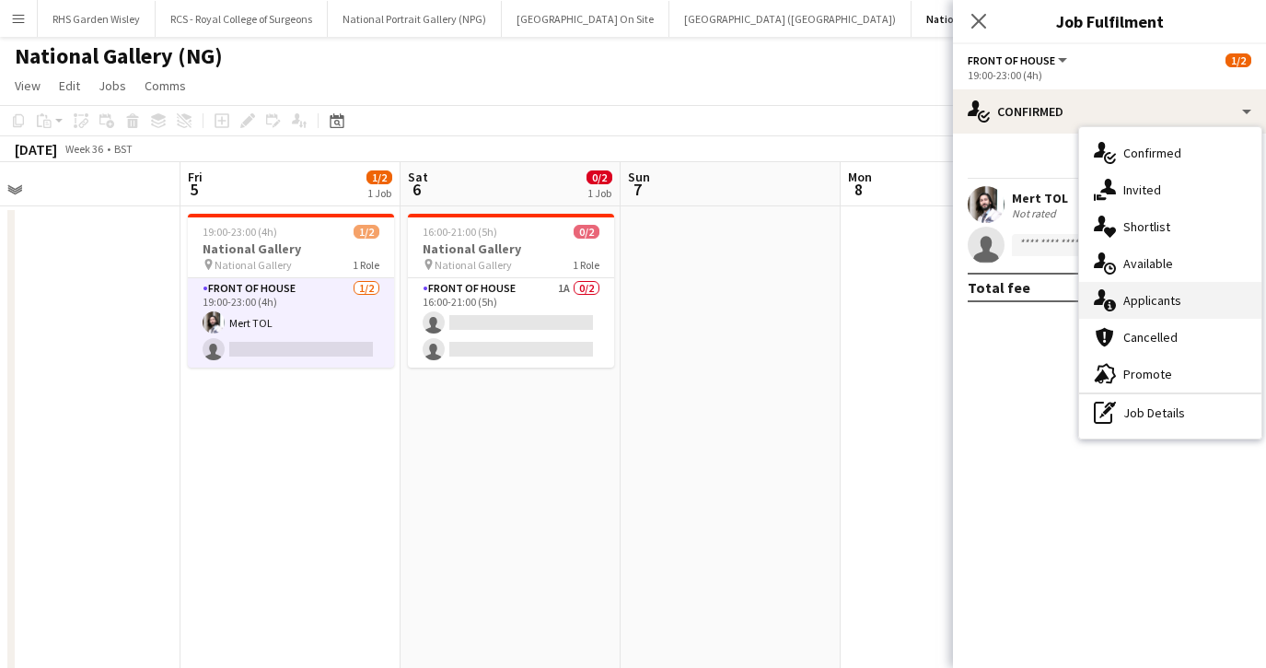
click at [1145, 307] on div "single-neutral-actions-information Applicants" at bounding box center [1170, 300] width 182 height 37
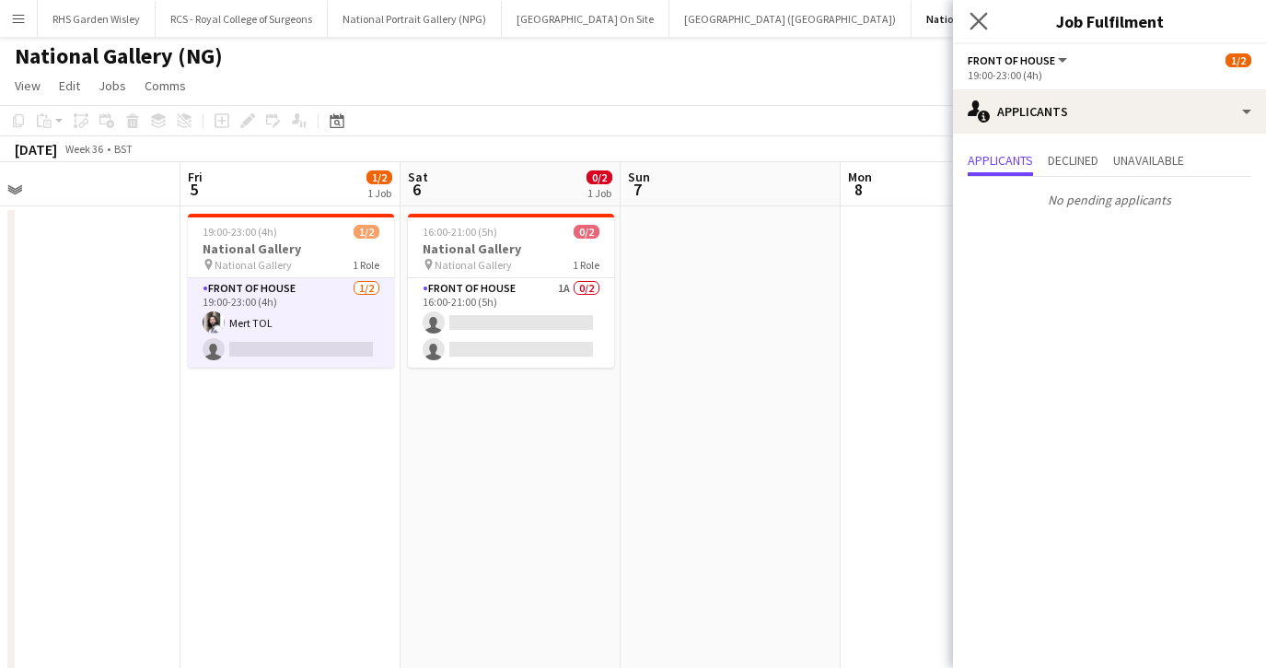
click at [989, 8] on app-icon "Close pop-in" at bounding box center [979, 21] width 27 height 27
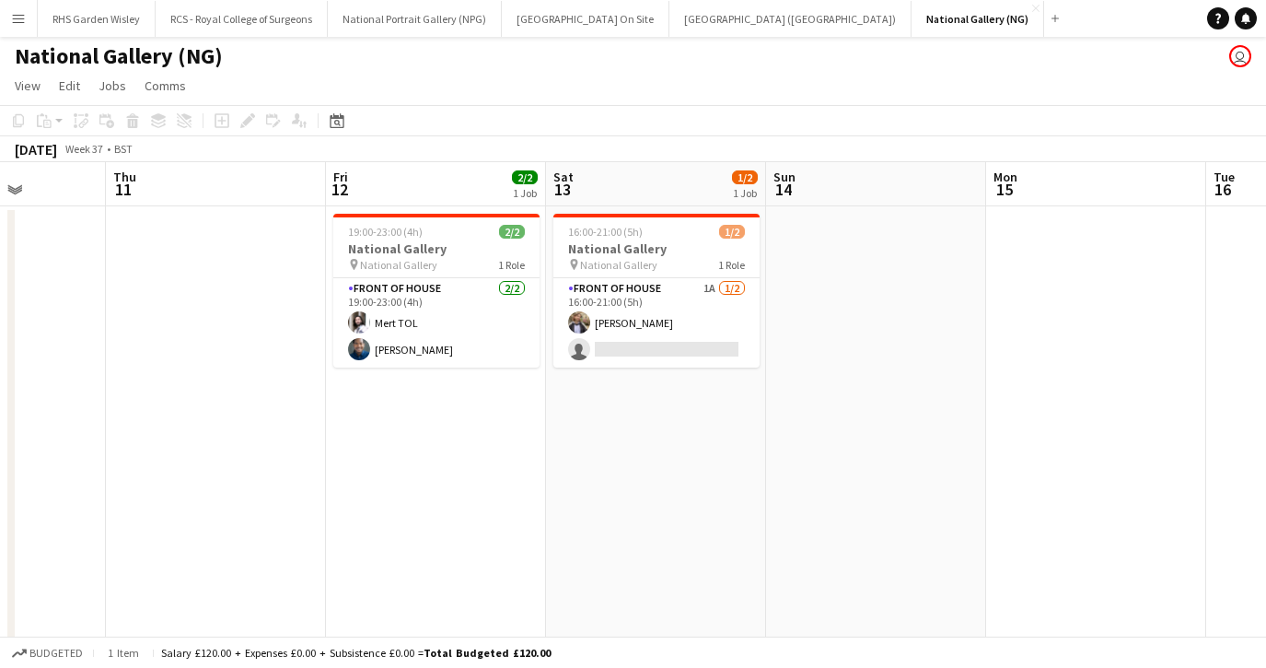
scroll to position [0, 579]
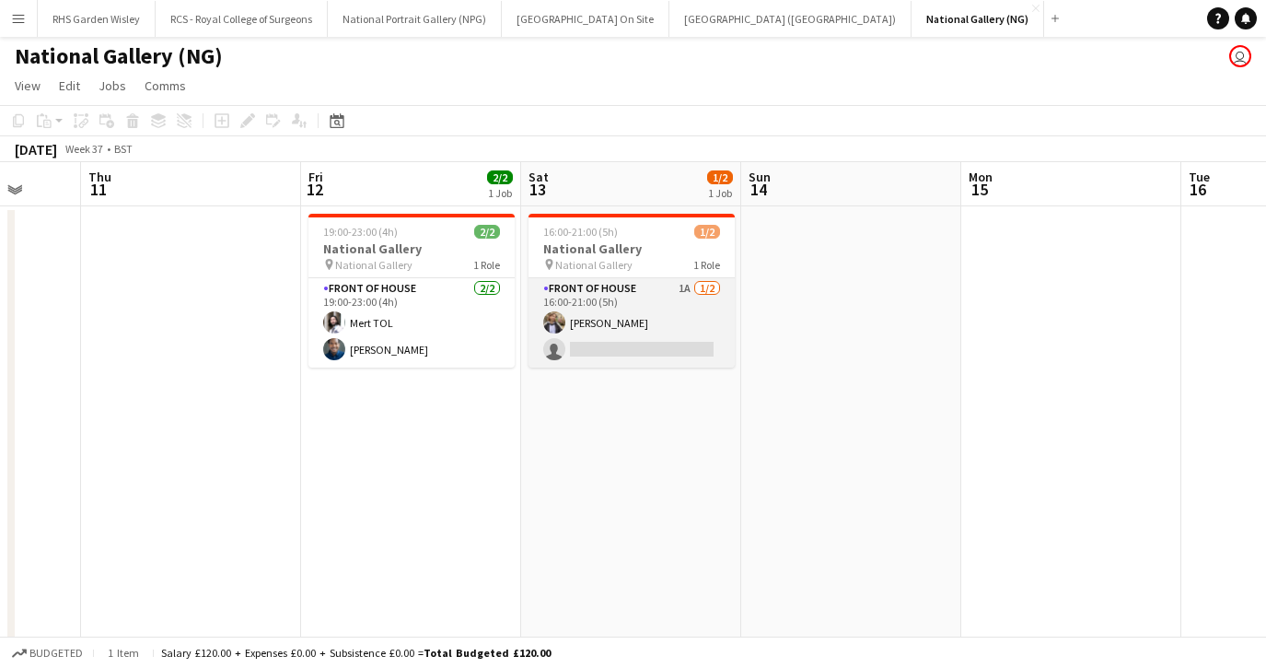
click at [668, 321] on app-card-role "Front of House 1A [DATE] 16:00-21:00 (5h) [PERSON_NAME] single-neutral-actions" at bounding box center [632, 322] width 206 height 89
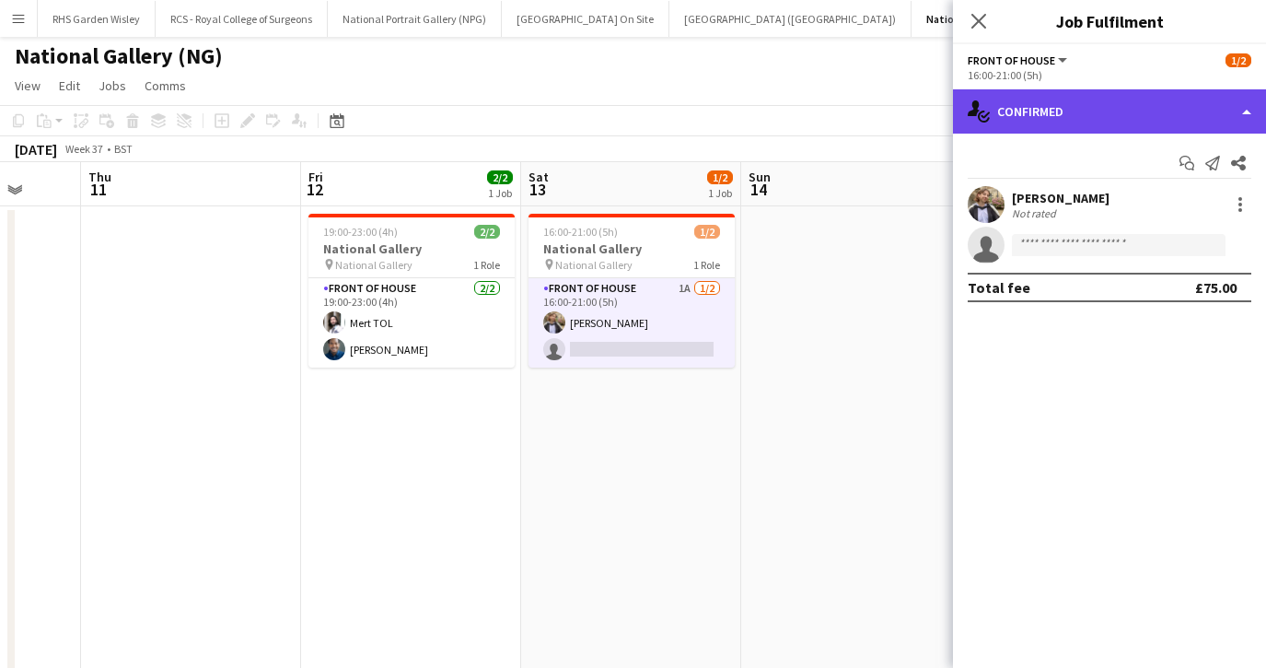
click at [1101, 115] on div "single-neutral-actions-check-2 Confirmed" at bounding box center [1109, 111] width 313 height 44
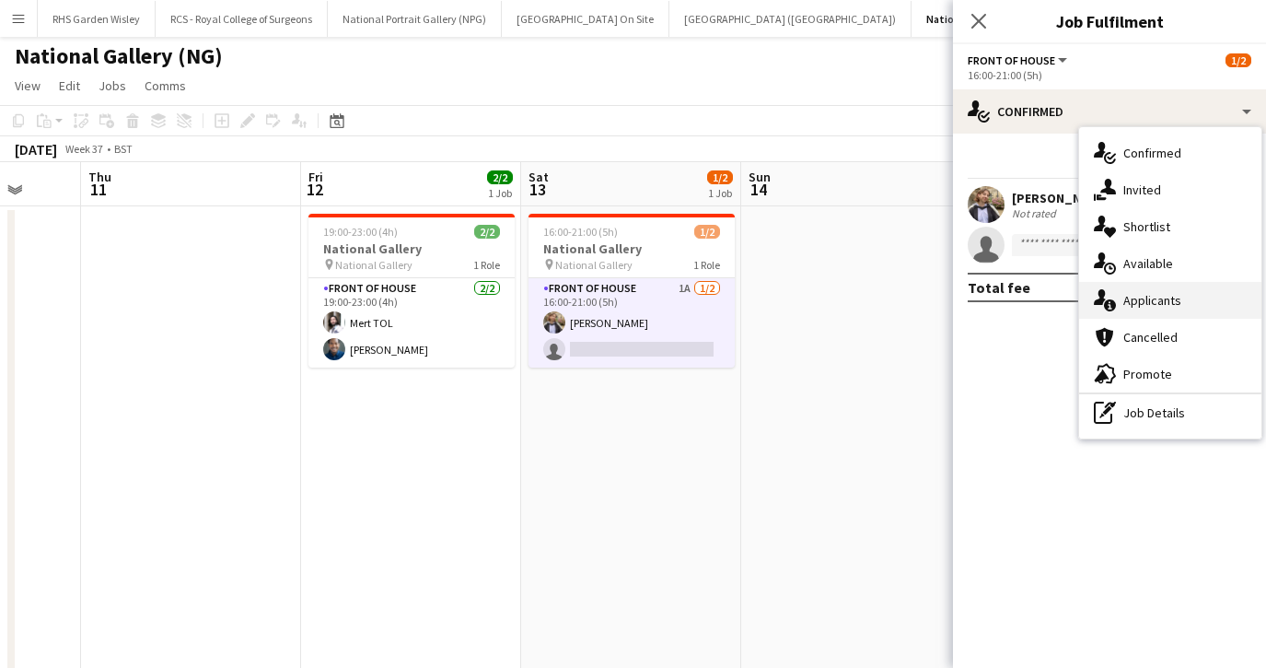
click at [1144, 294] on div "single-neutral-actions-information Applicants" at bounding box center [1170, 300] width 182 height 37
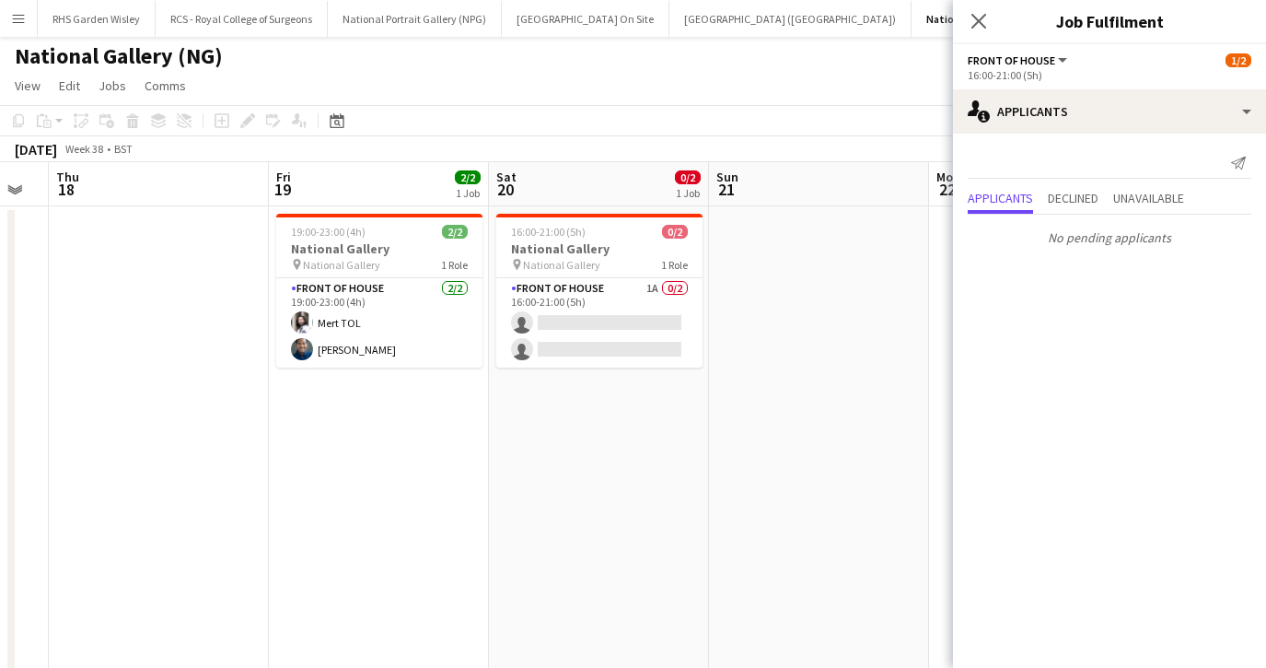
scroll to position [0, 620]
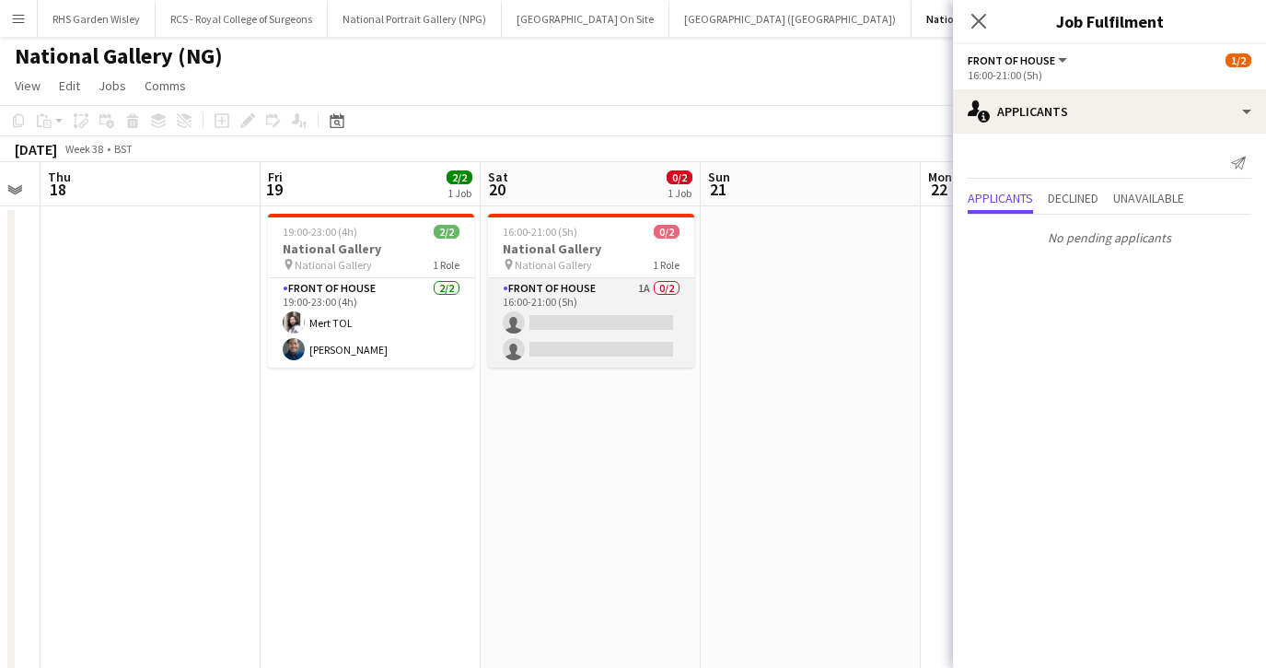
click at [622, 327] on app-card-role "Front of House 1A 0/2 16:00-21:00 (5h) single-neutral-actions single-neutral-ac…" at bounding box center [591, 322] width 206 height 89
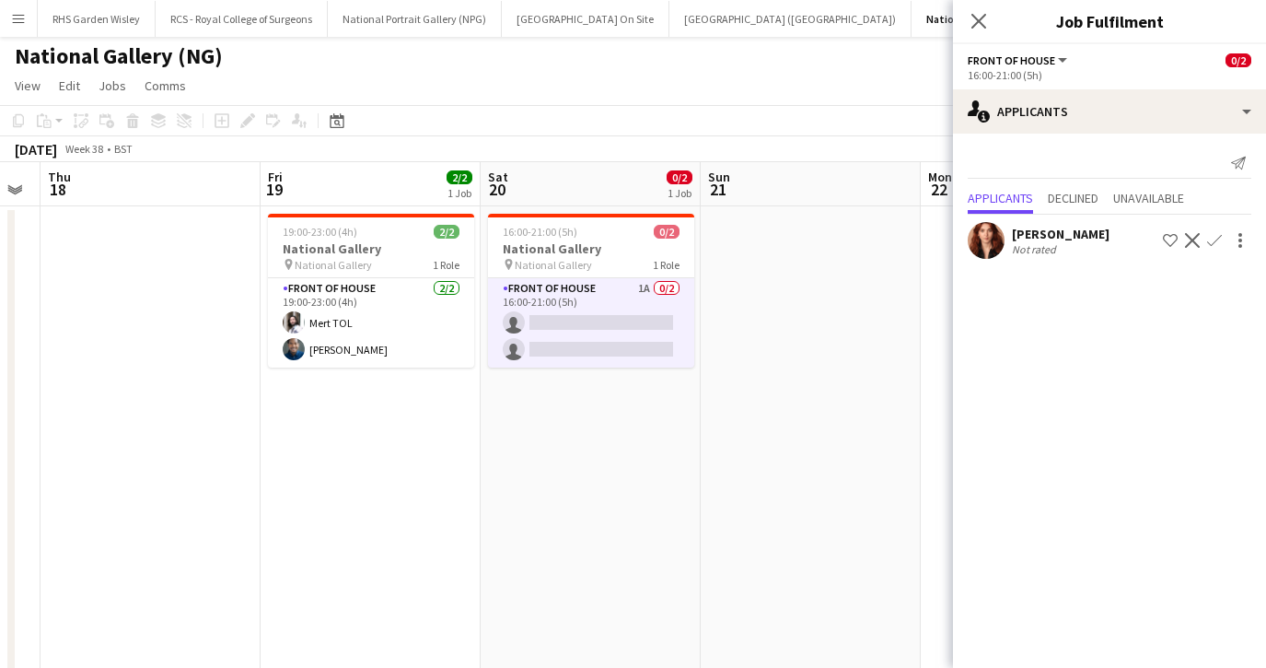
click at [1036, 247] on div "Not rated" at bounding box center [1036, 249] width 48 height 14
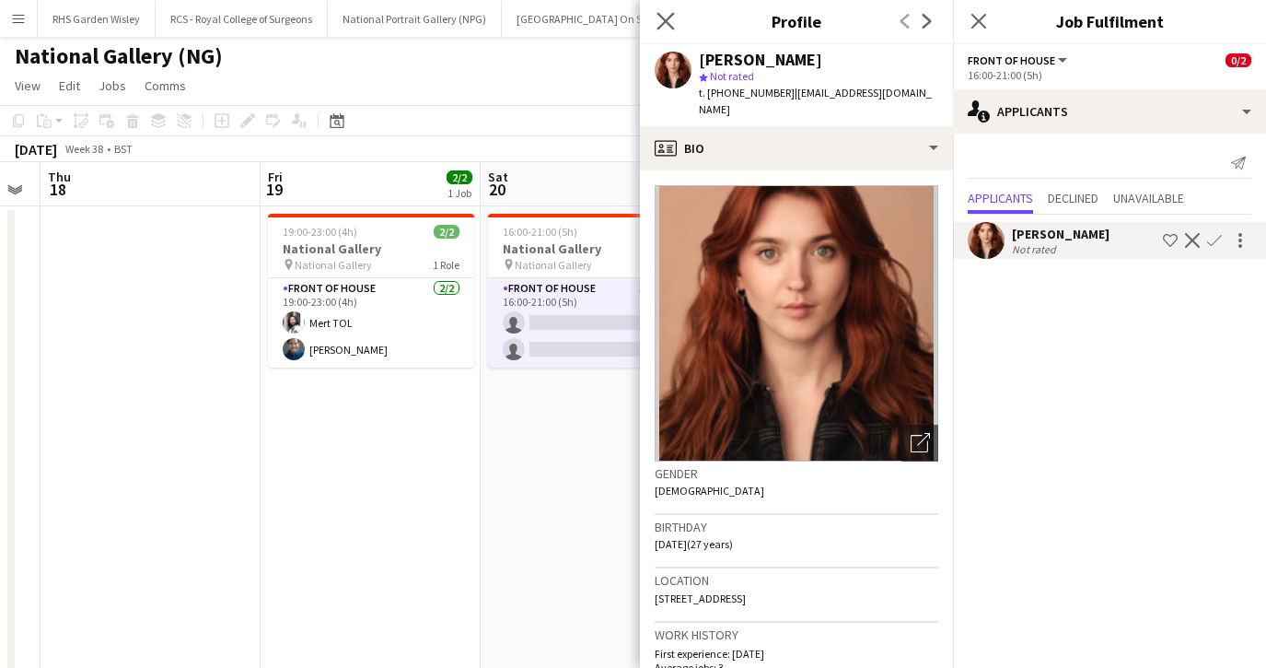
click at [674, 24] on app-icon "Close pop-in" at bounding box center [666, 21] width 27 height 27
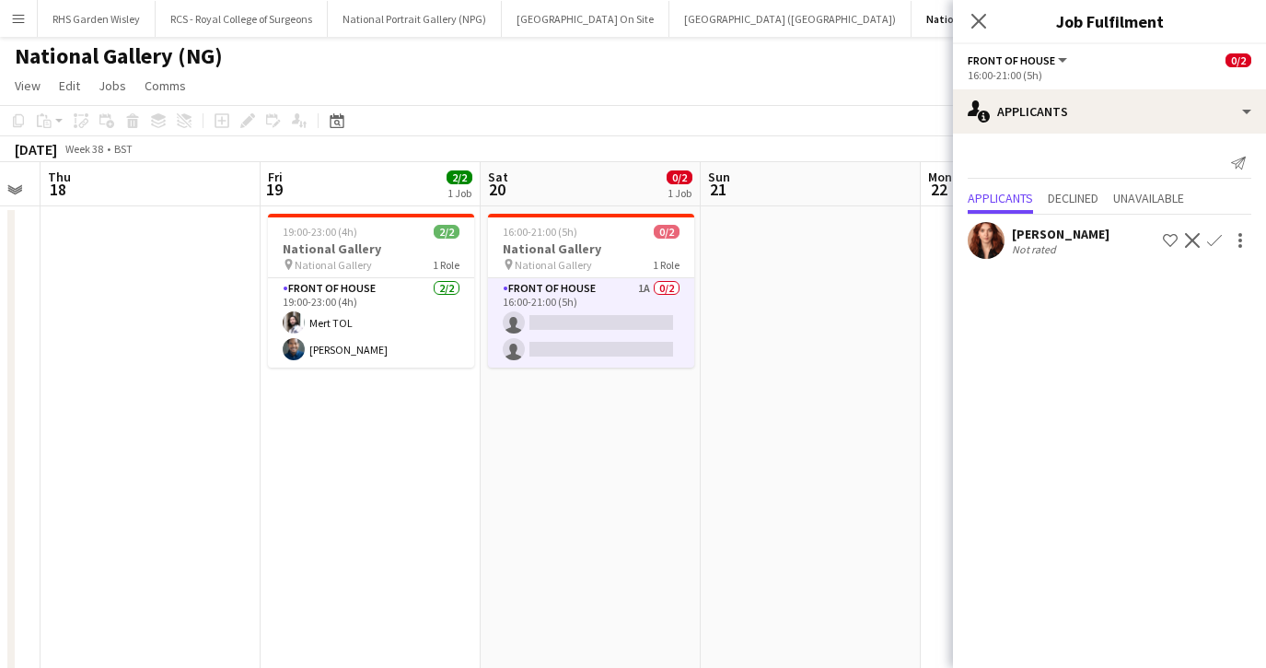
click at [1215, 240] on app-icon "Confirm" at bounding box center [1214, 240] width 15 height 15
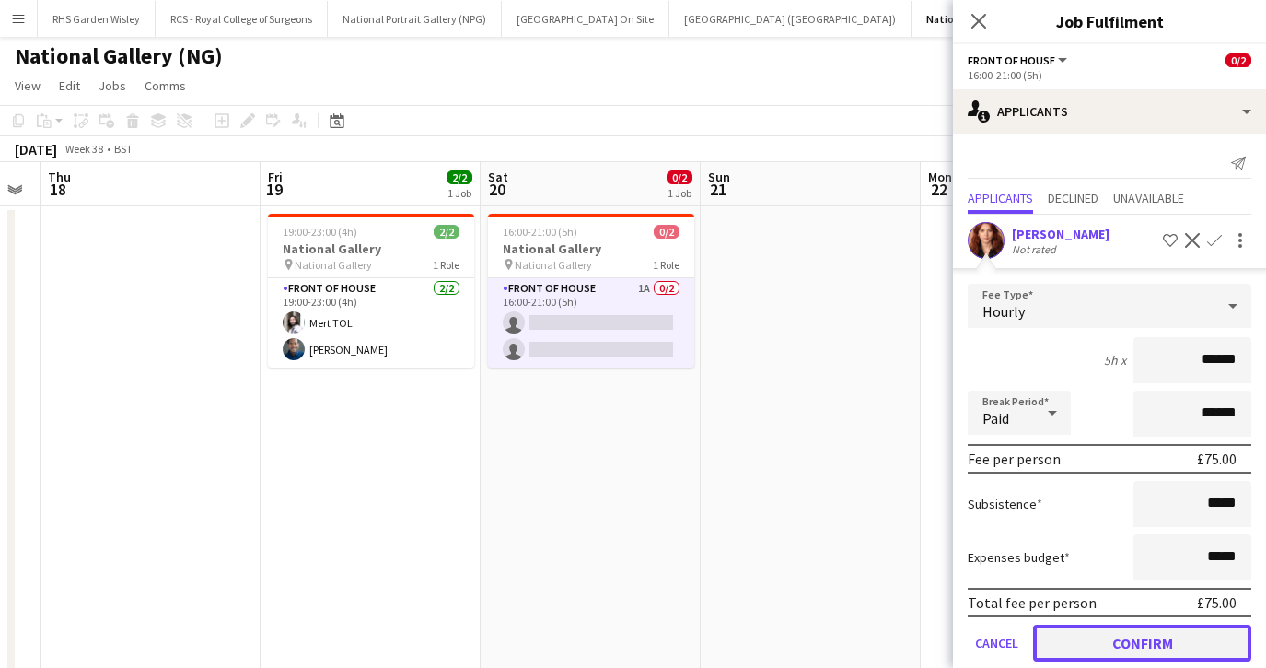
click at [1129, 639] on button "Confirm" at bounding box center [1142, 642] width 218 height 37
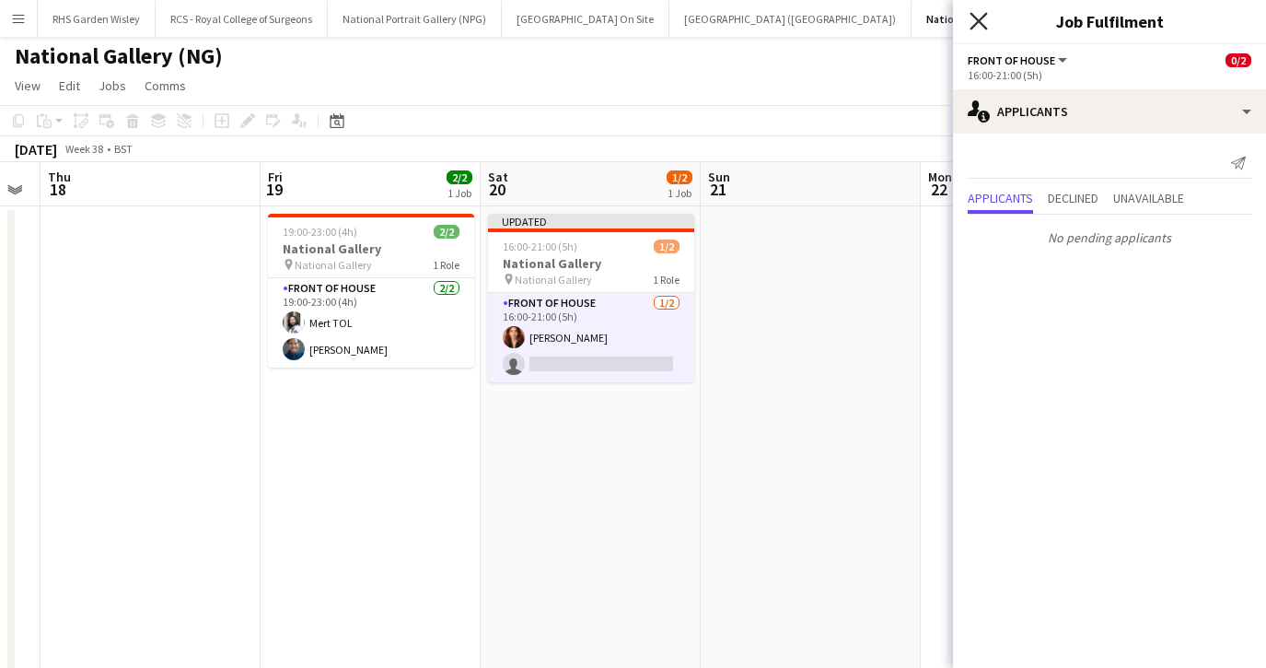
click at [980, 20] on icon at bounding box center [978, 20] width 17 height 17
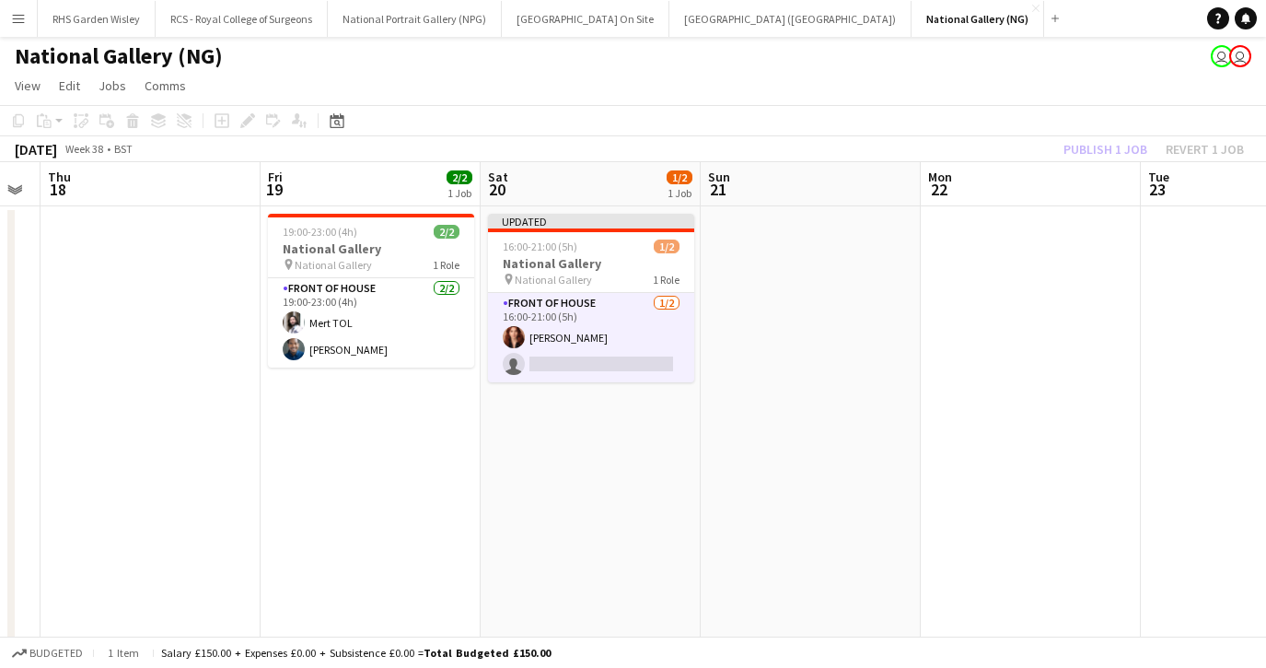
click at [628, 332] on app-card-role "Front of House [DATE] 16:00-21:00 (5h) [PERSON_NAME] single-neutral-actions" at bounding box center [591, 337] width 206 height 89
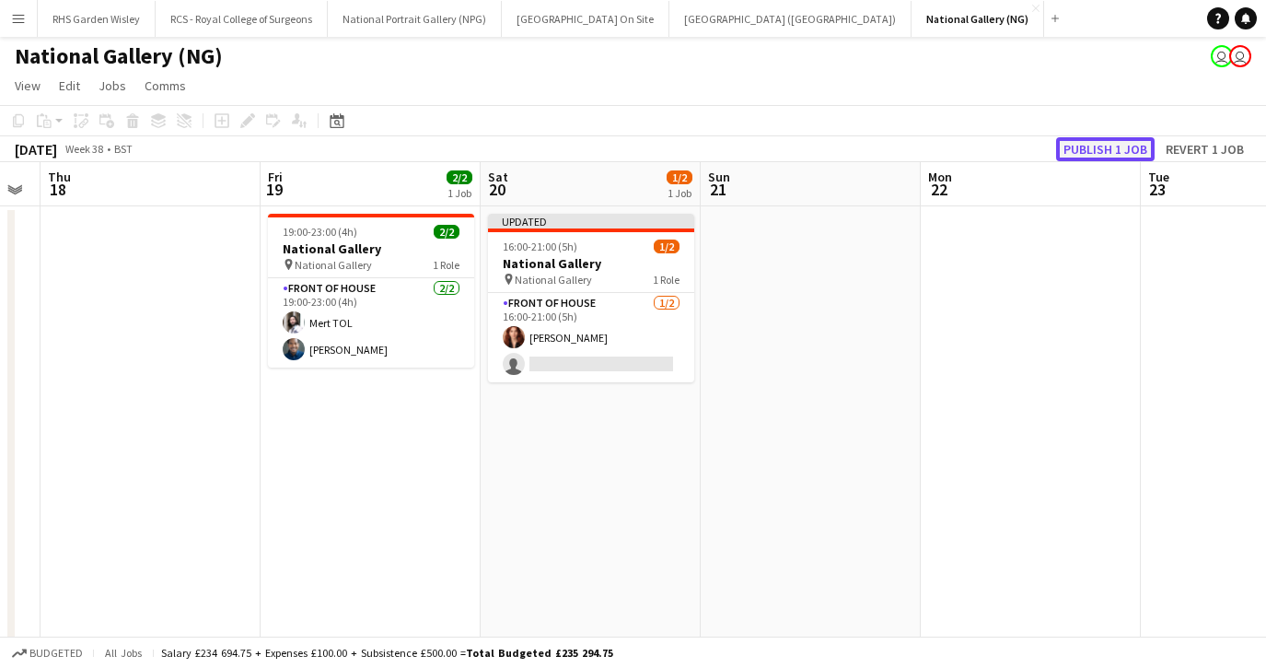
click at [1110, 144] on button "Publish 1 job" at bounding box center [1105, 149] width 99 height 24
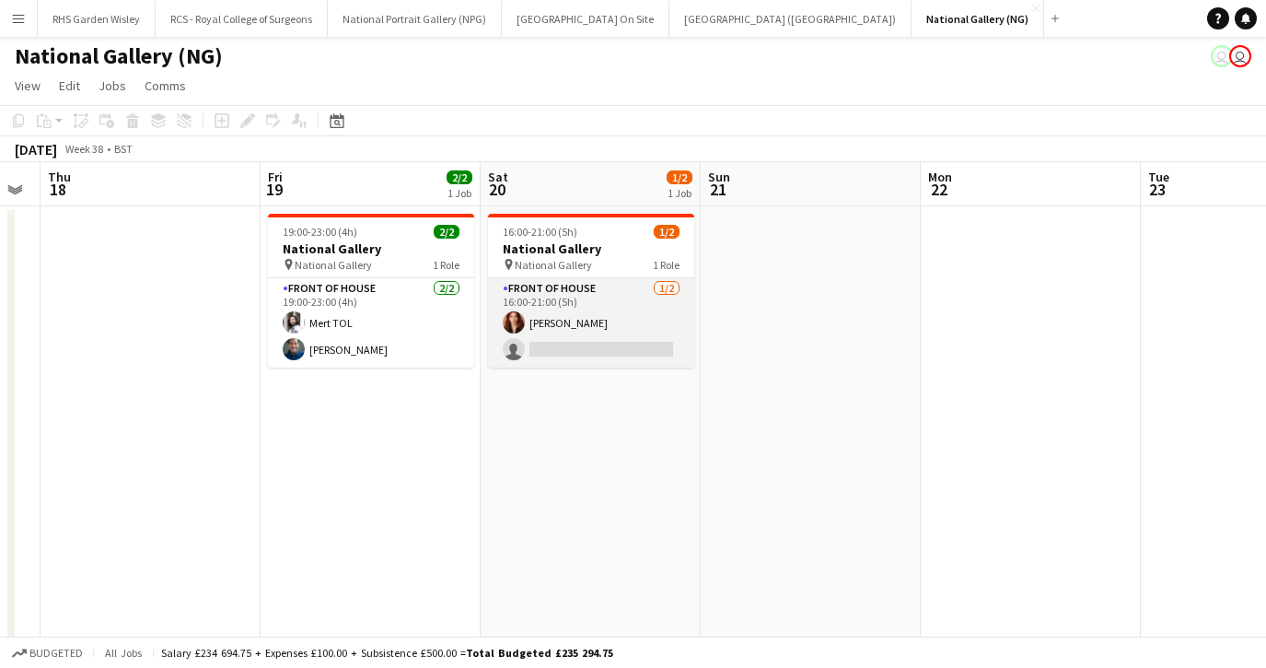
click at [604, 305] on app-card-role "Front of House [DATE] 16:00-21:00 (5h) [PERSON_NAME] single-neutral-actions" at bounding box center [591, 322] width 206 height 89
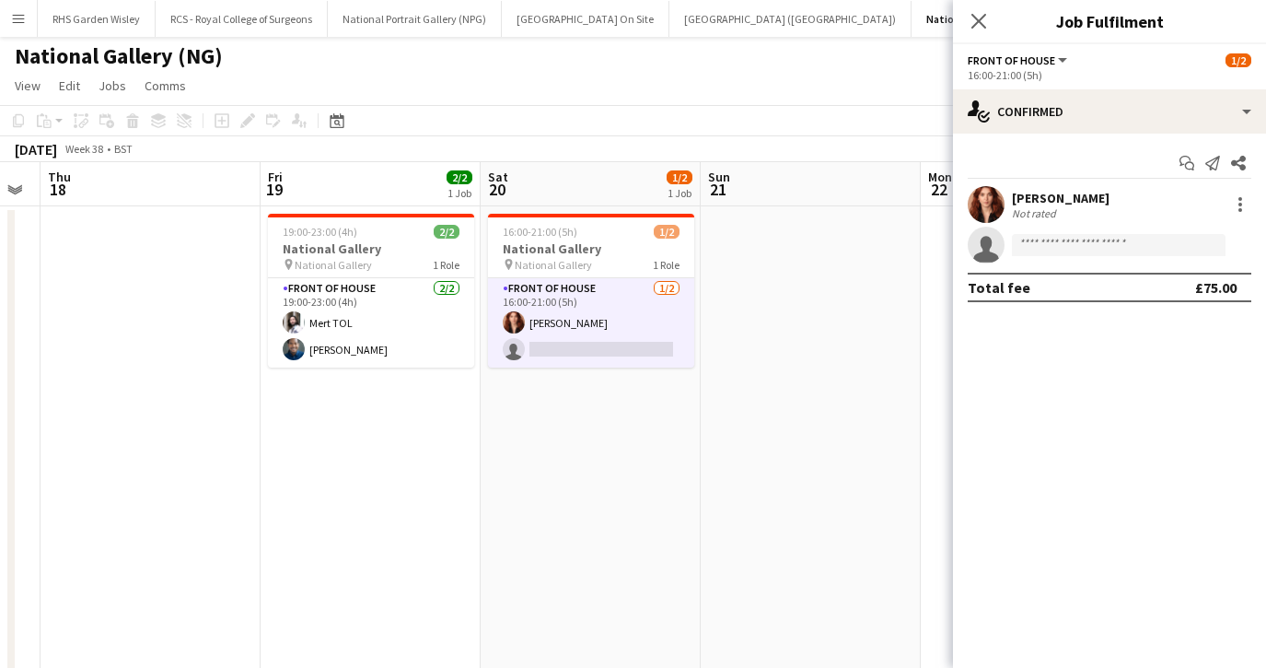
click at [633, 353] on app-card-role "Front of House [DATE] 16:00-21:00 (5h) [PERSON_NAME] single-neutral-actions" at bounding box center [591, 322] width 206 height 89
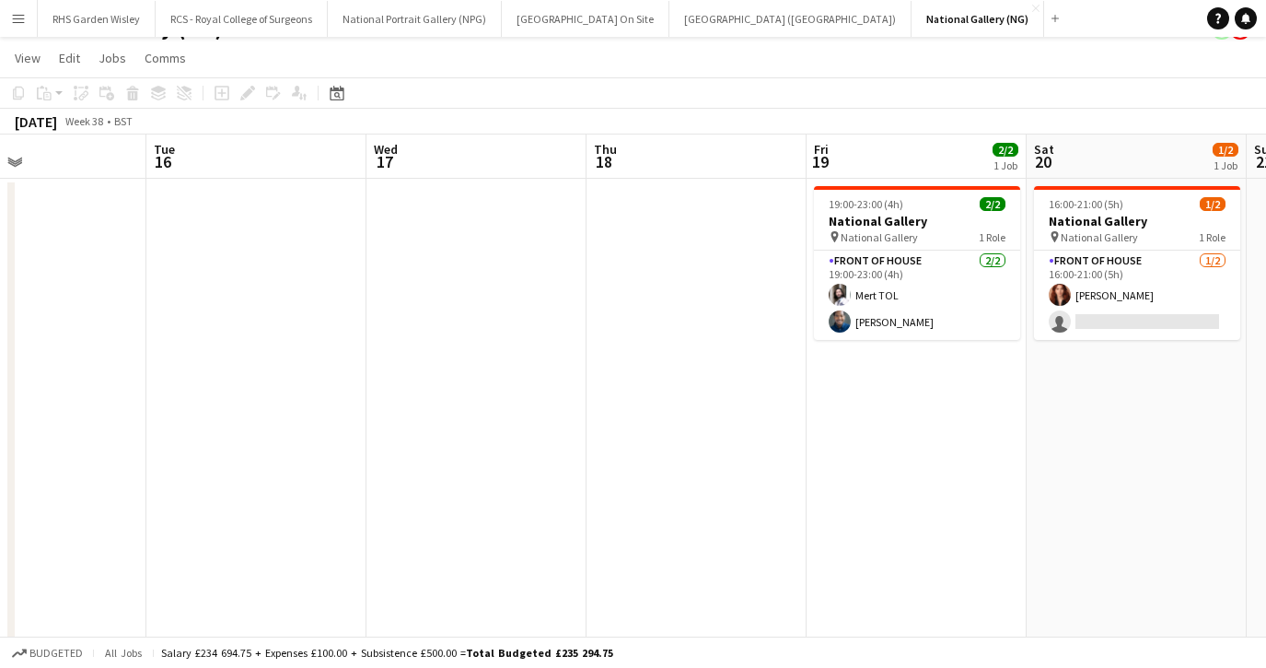
scroll to position [0, 0]
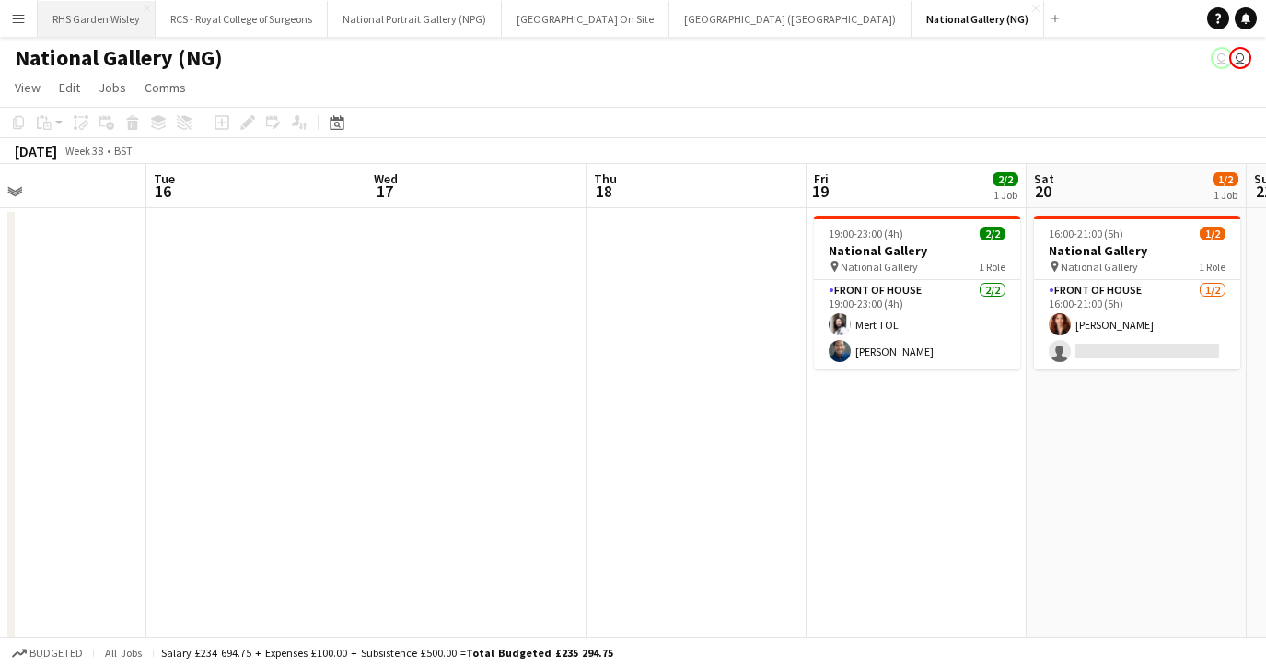
click at [117, 17] on button "RHS Garden Wisley Close" at bounding box center [97, 19] width 118 height 36
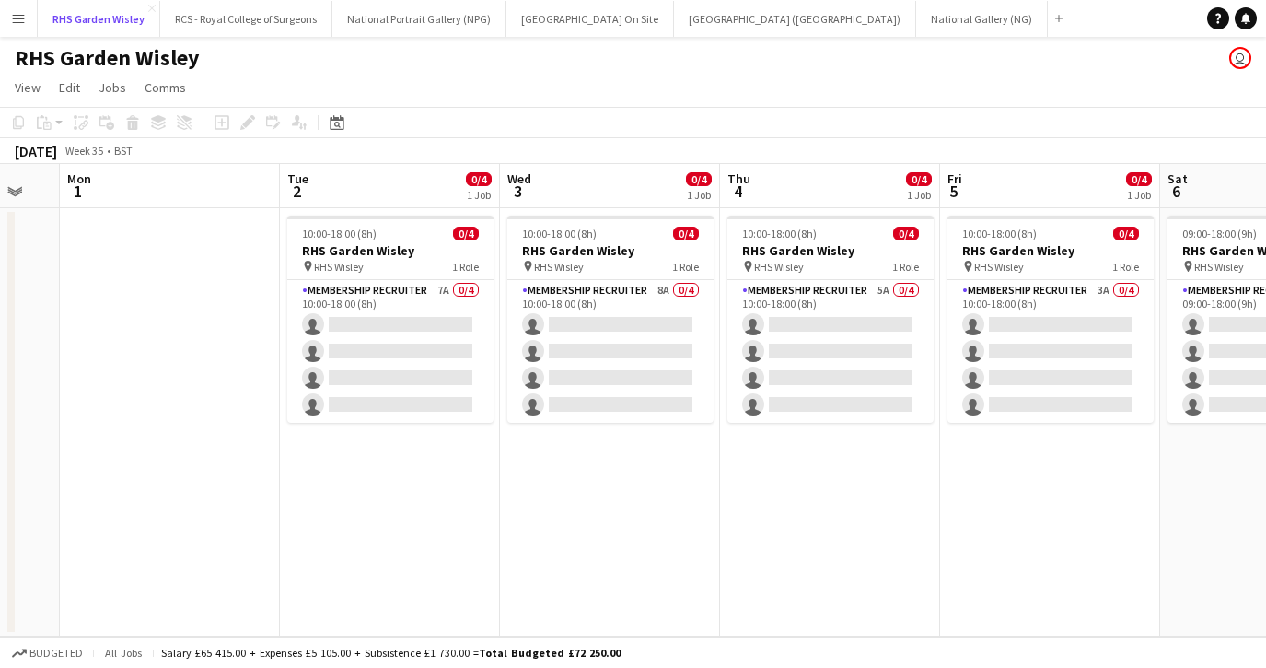
scroll to position [0, 611]
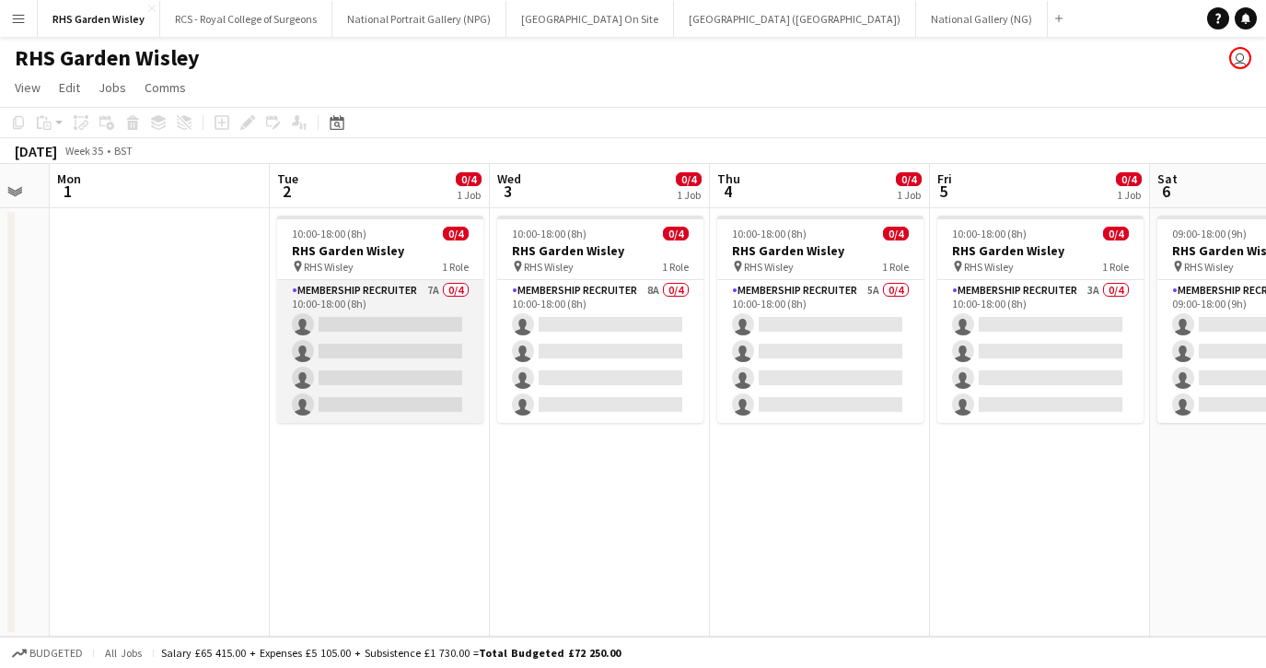
click at [384, 381] on app-card-role "Membership Recruiter 7A 0/4 10:00-18:00 (8h) single-neutral-actions single-neut…" at bounding box center [380, 351] width 206 height 143
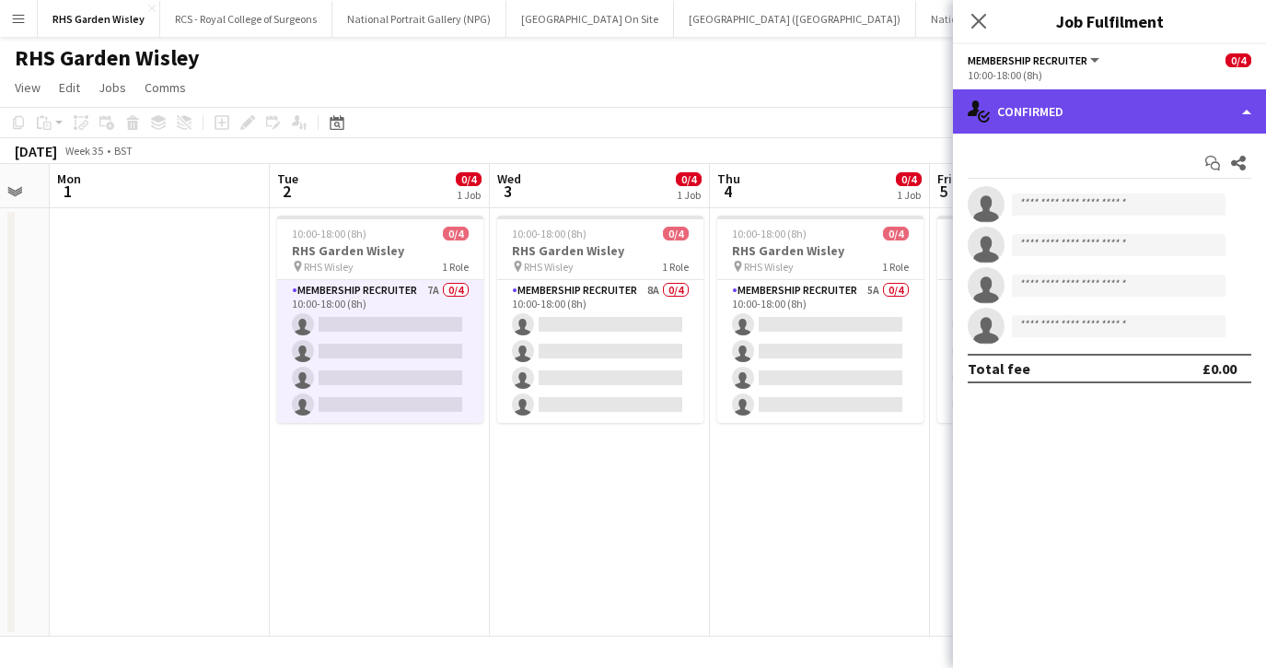
click at [1052, 111] on div "single-neutral-actions-check-2 Confirmed" at bounding box center [1109, 111] width 313 height 44
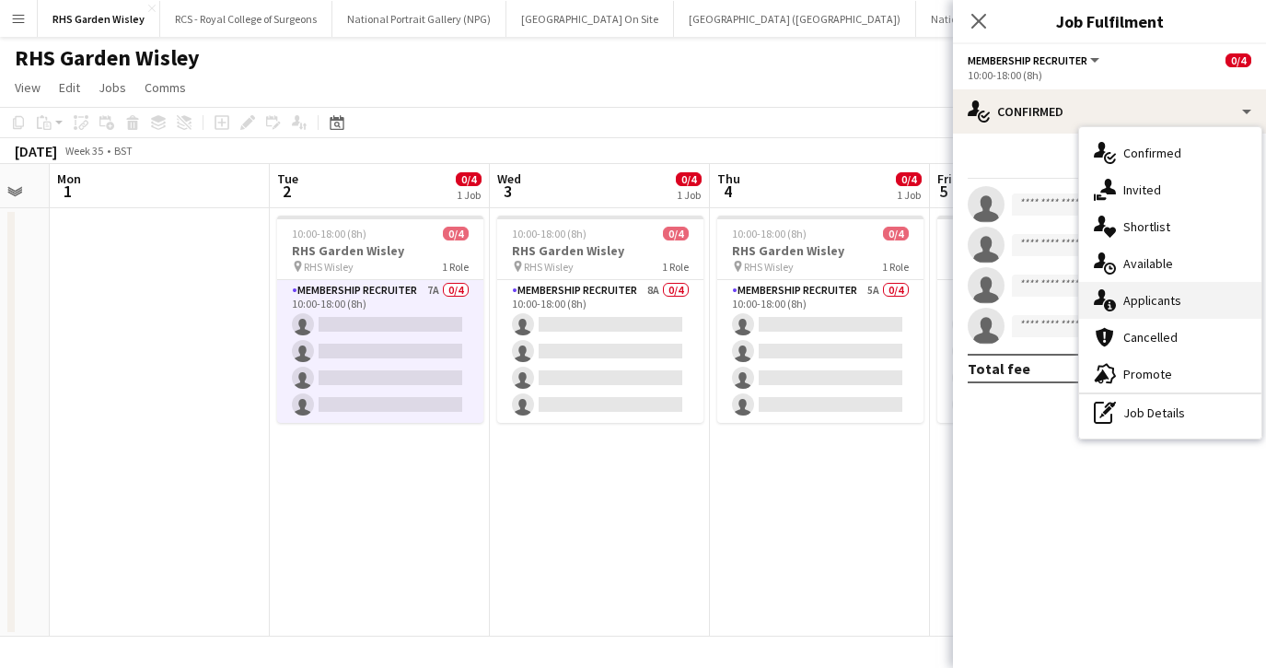
click at [1133, 301] on div "single-neutral-actions-information Applicants" at bounding box center [1170, 300] width 182 height 37
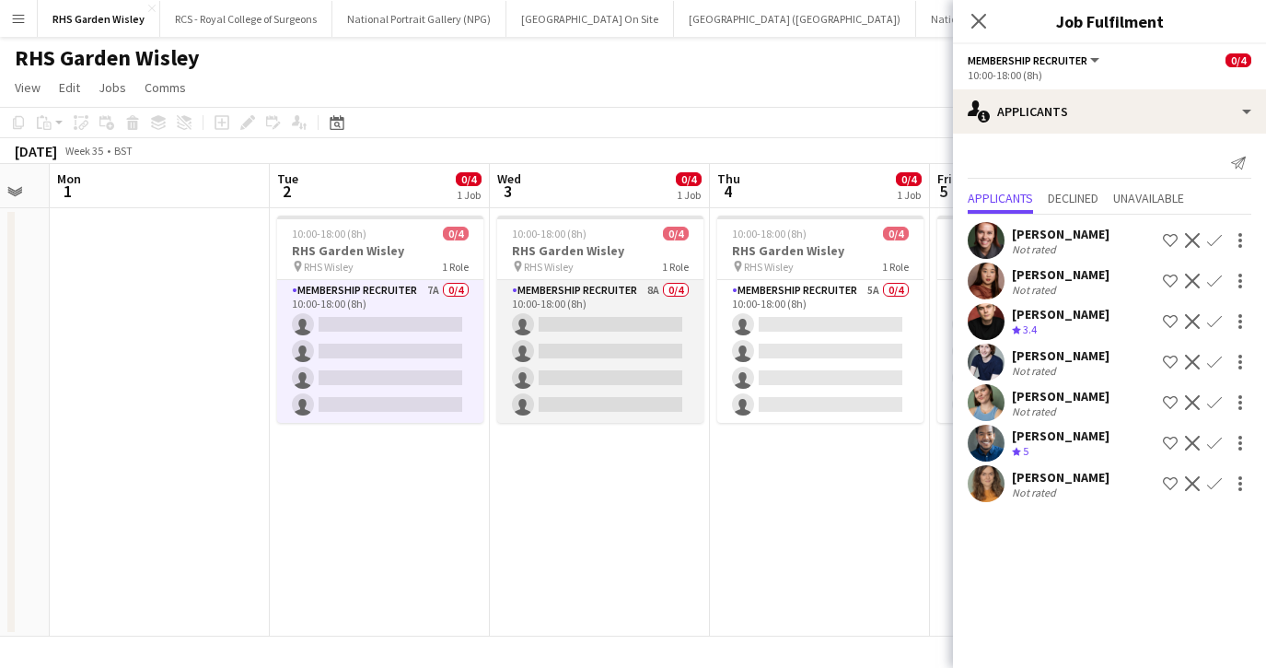
click at [624, 365] on app-card-role "Membership Recruiter 8A 0/4 10:00-18:00 (8h) single-neutral-actions single-neut…" at bounding box center [600, 351] width 206 height 143
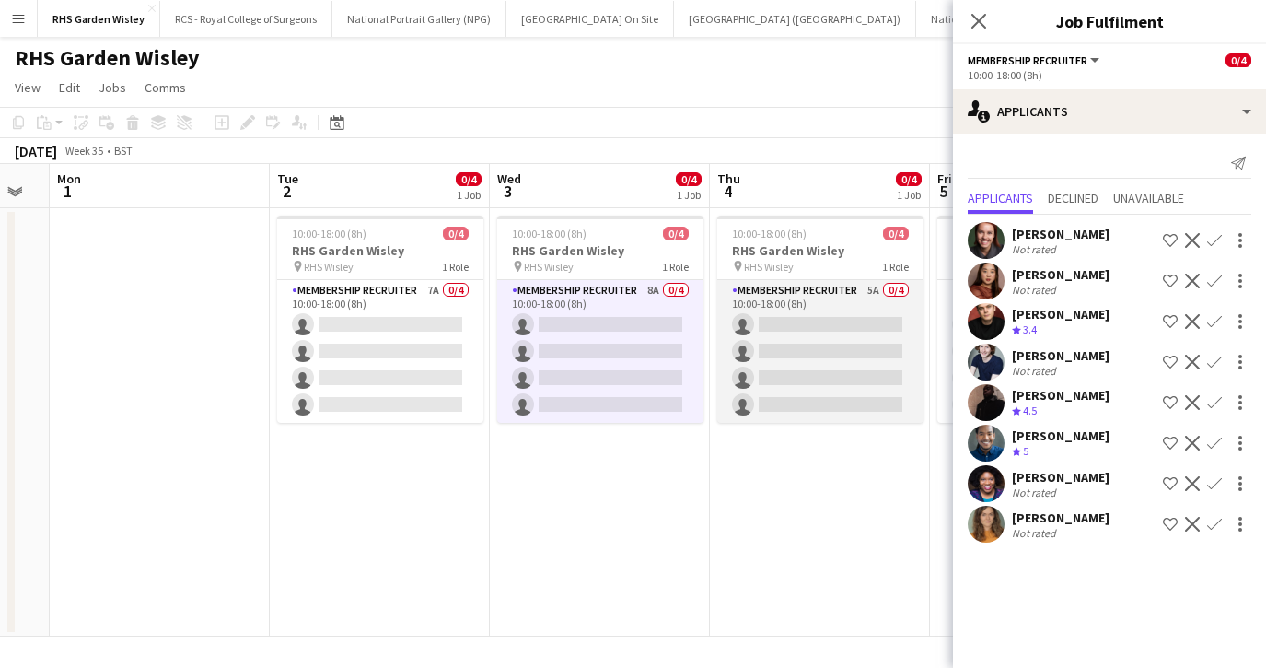
click at [790, 394] on app-card-role "Membership Recruiter 5A 0/4 10:00-18:00 (8h) single-neutral-actions single-neut…" at bounding box center [820, 351] width 206 height 143
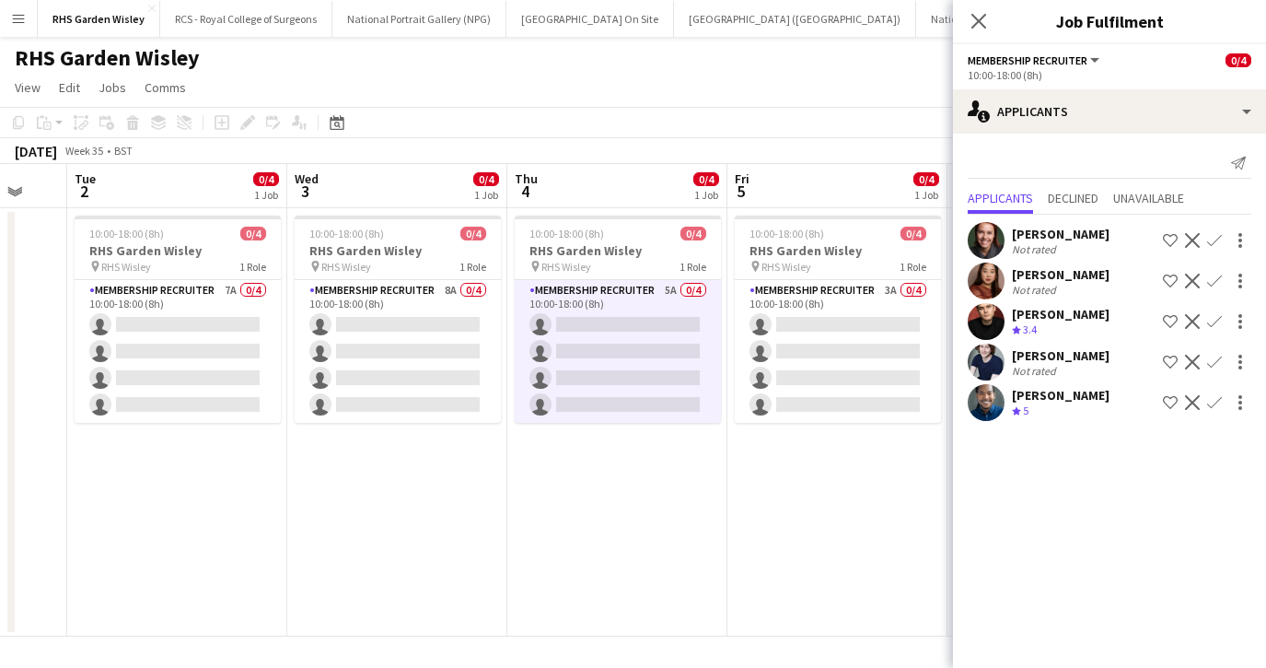
scroll to position [0, 636]
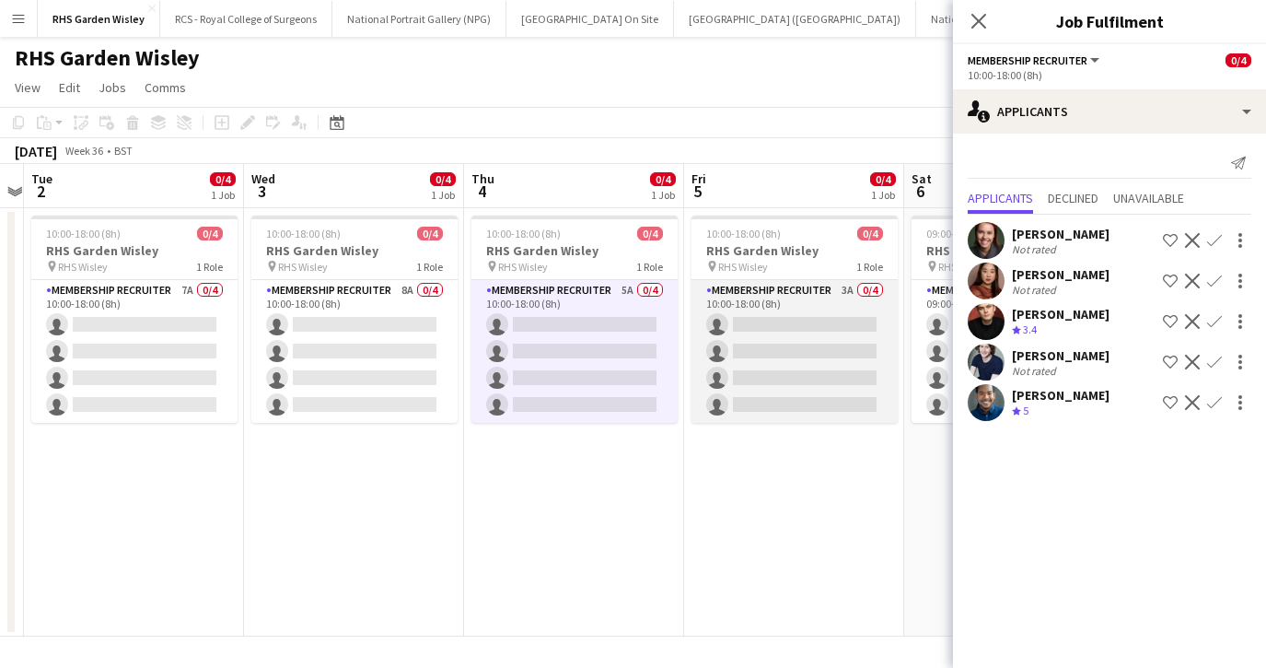
click at [772, 372] on app-card-role "Membership Recruiter 3A 0/4 10:00-18:00 (8h) single-neutral-actions single-neut…" at bounding box center [795, 351] width 206 height 143
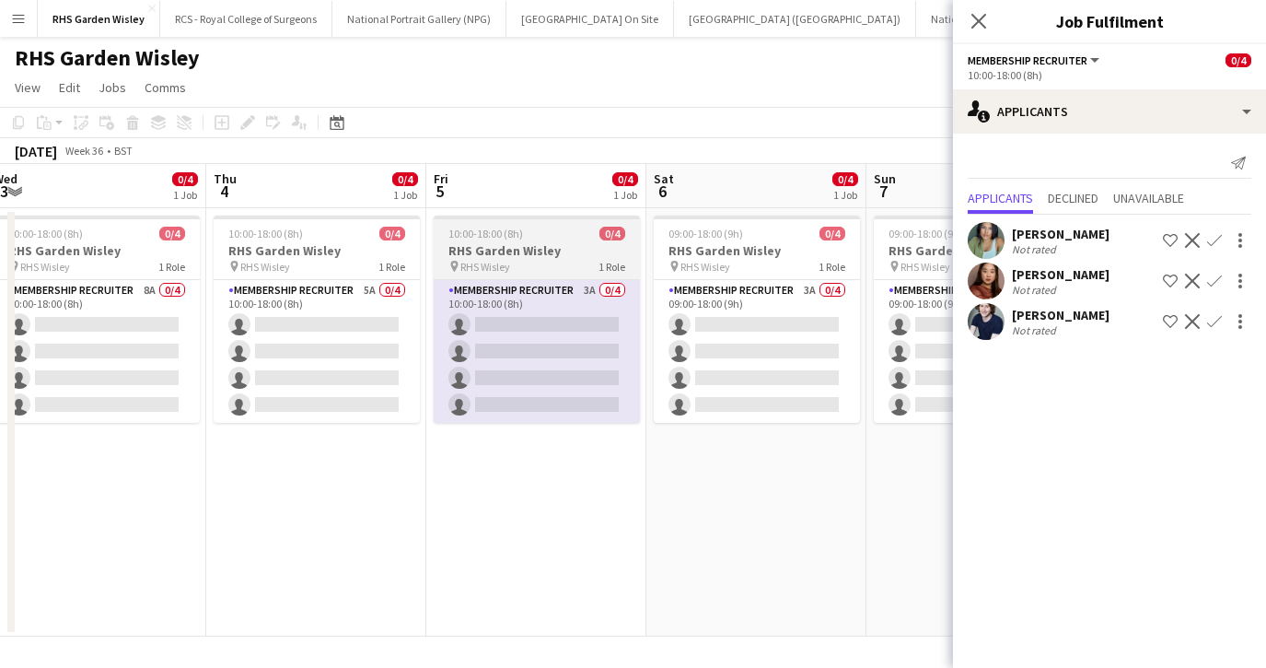
scroll to position [0, 680]
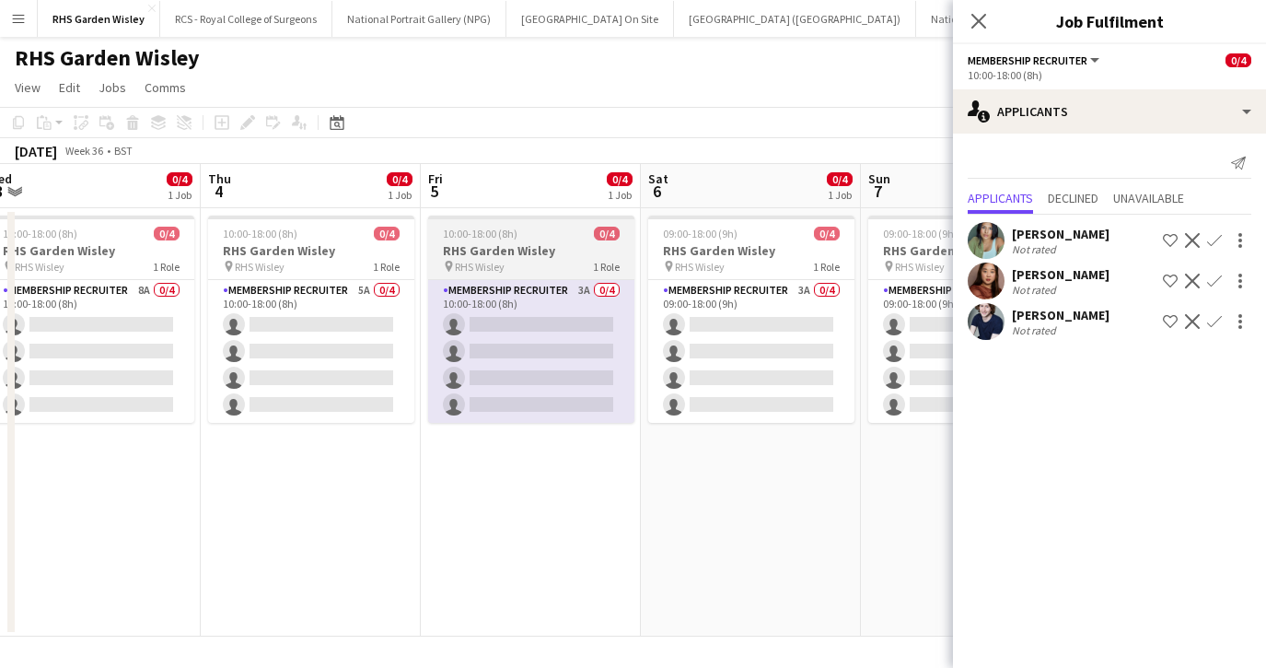
click at [772, 372] on app-card-role "Membership Recruiter 3A 0/4 09:00-18:00 (9h) single-neutral-actions single-neut…" at bounding box center [751, 351] width 206 height 143
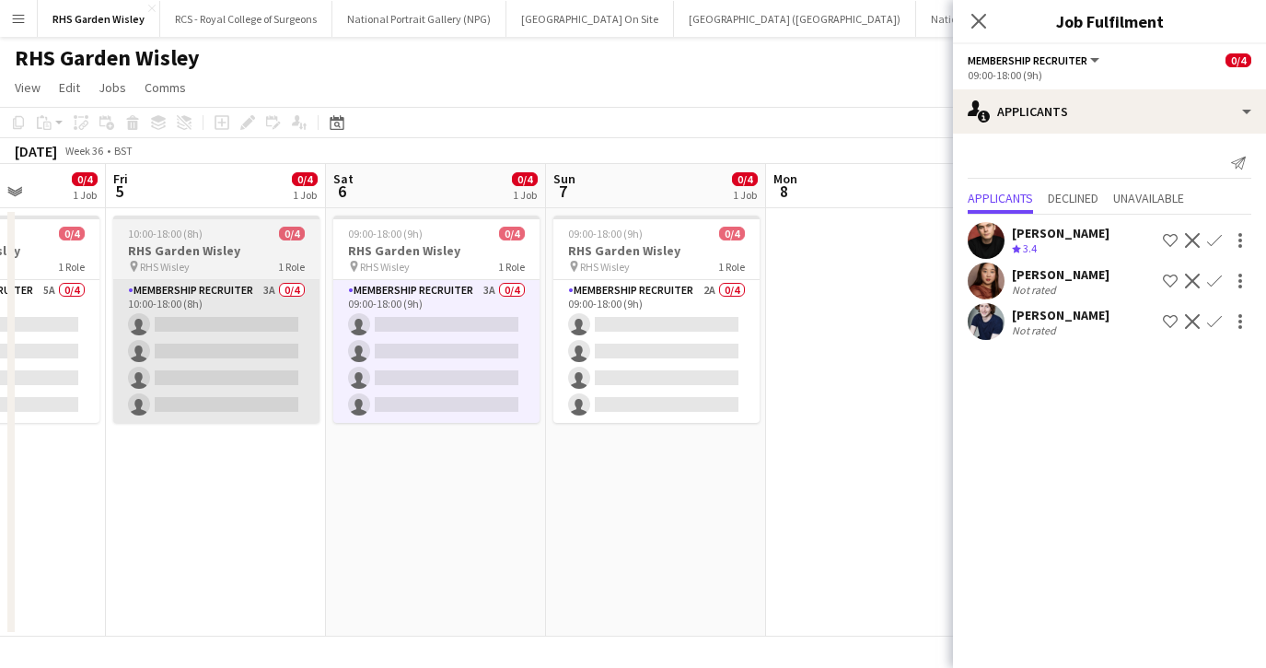
scroll to position [0, 615]
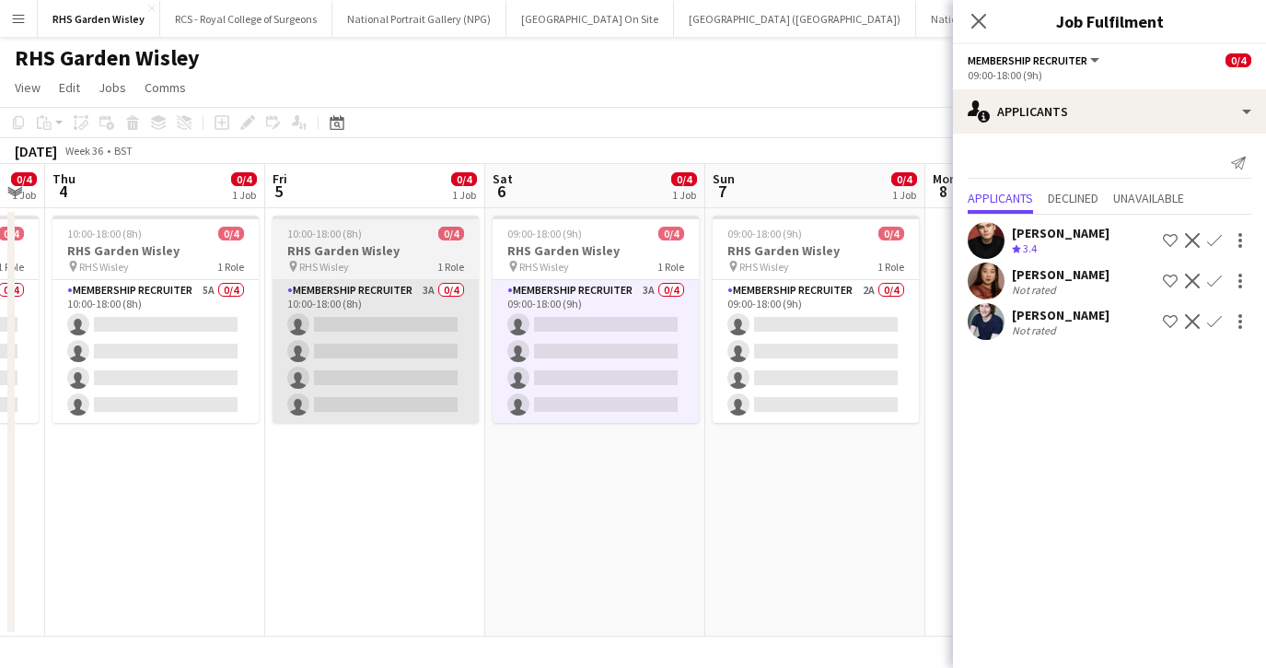
click at [772, 372] on app-card-role "Membership Recruiter 2A 0/4 09:00-18:00 (9h) single-neutral-actions single-neut…" at bounding box center [816, 351] width 206 height 143
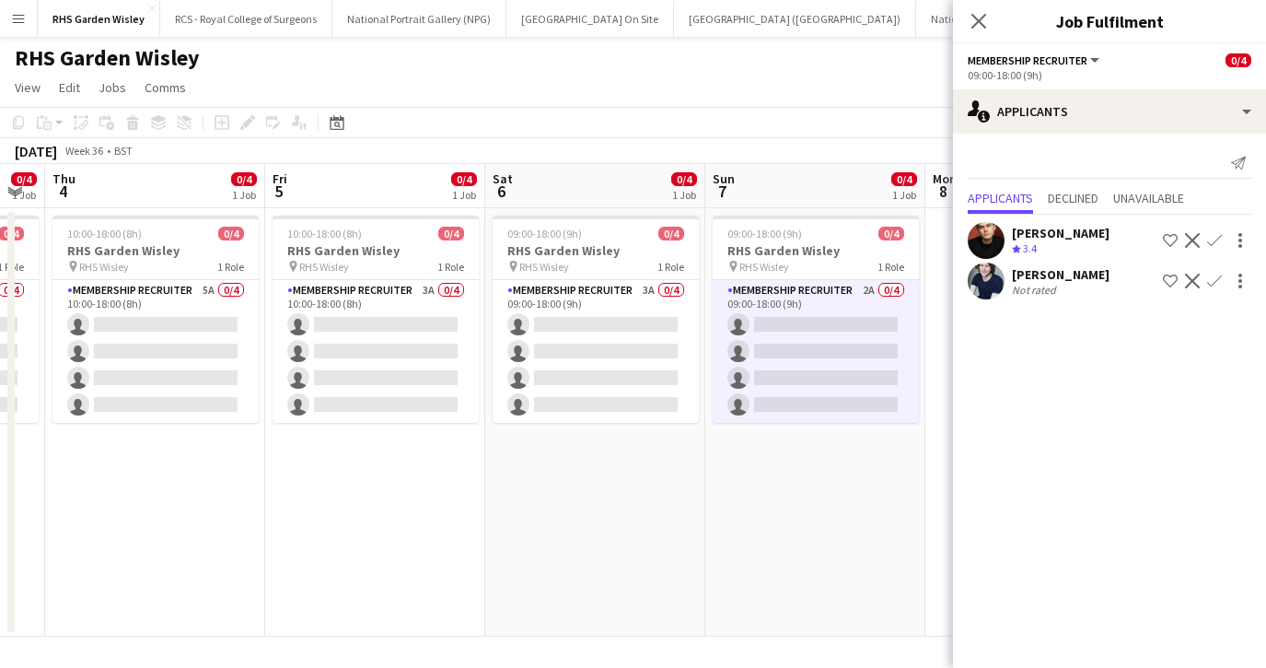
click at [17, 20] on app-icon "Menu" at bounding box center [18, 18] width 15 height 15
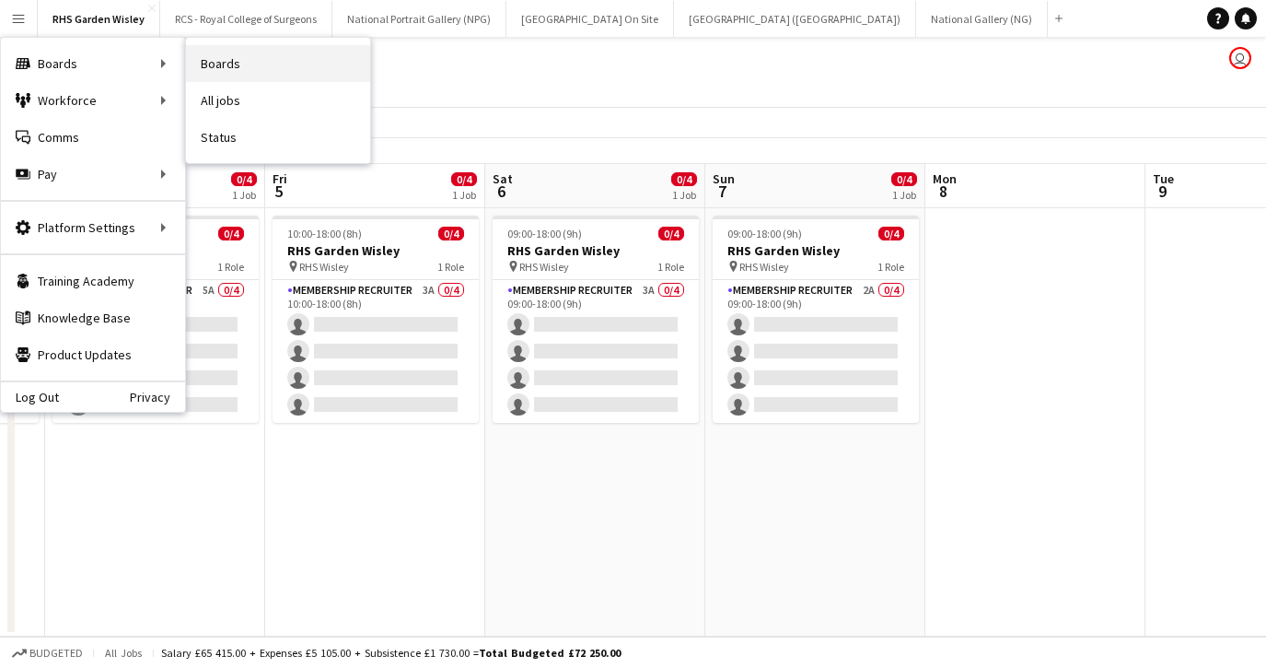
click at [216, 59] on link "Boards" at bounding box center [278, 63] width 184 height 37
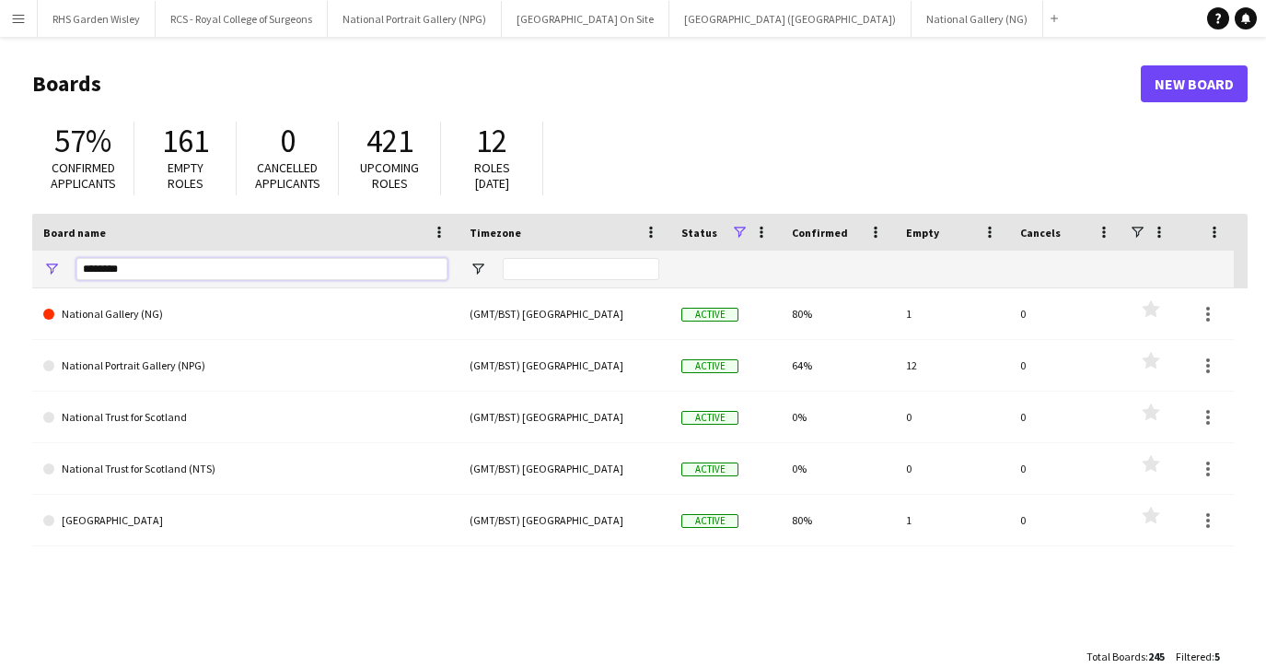
drag, startPoint x: 146, startPoint y: 274, endPoint x: 75, endPoint y: 262, distance: 72.8
click at [75, 262] on div "********" at bounding box center [245, 269] width 426 height 37
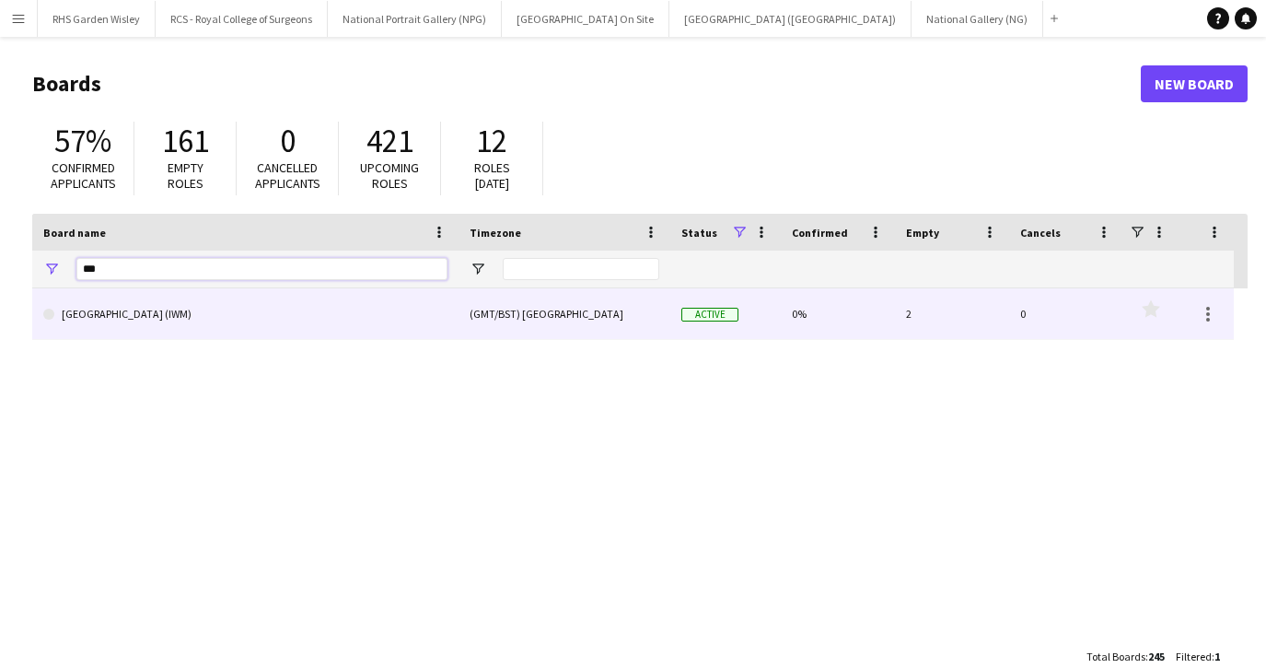
type input "***"
click at [87, 316] on link "[GEOGRAPHIC_DATA] (IWM)" at bounding box center [245, 314] width 404 height 52
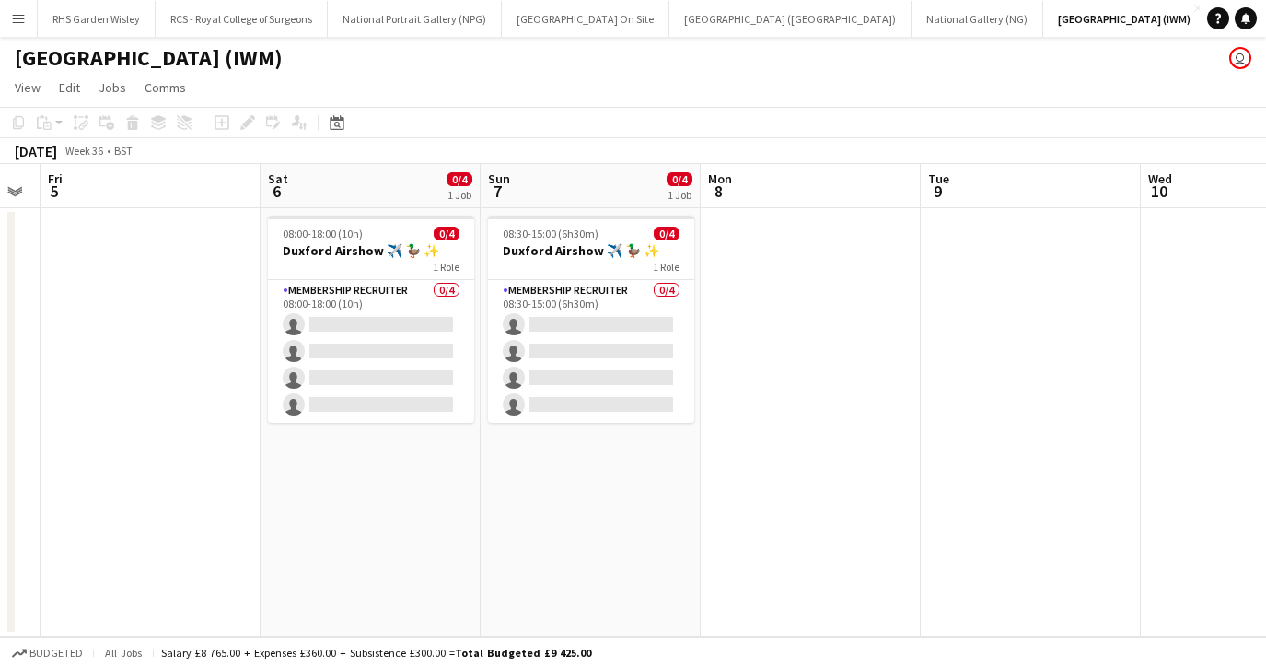
scroll to position [0, 649]
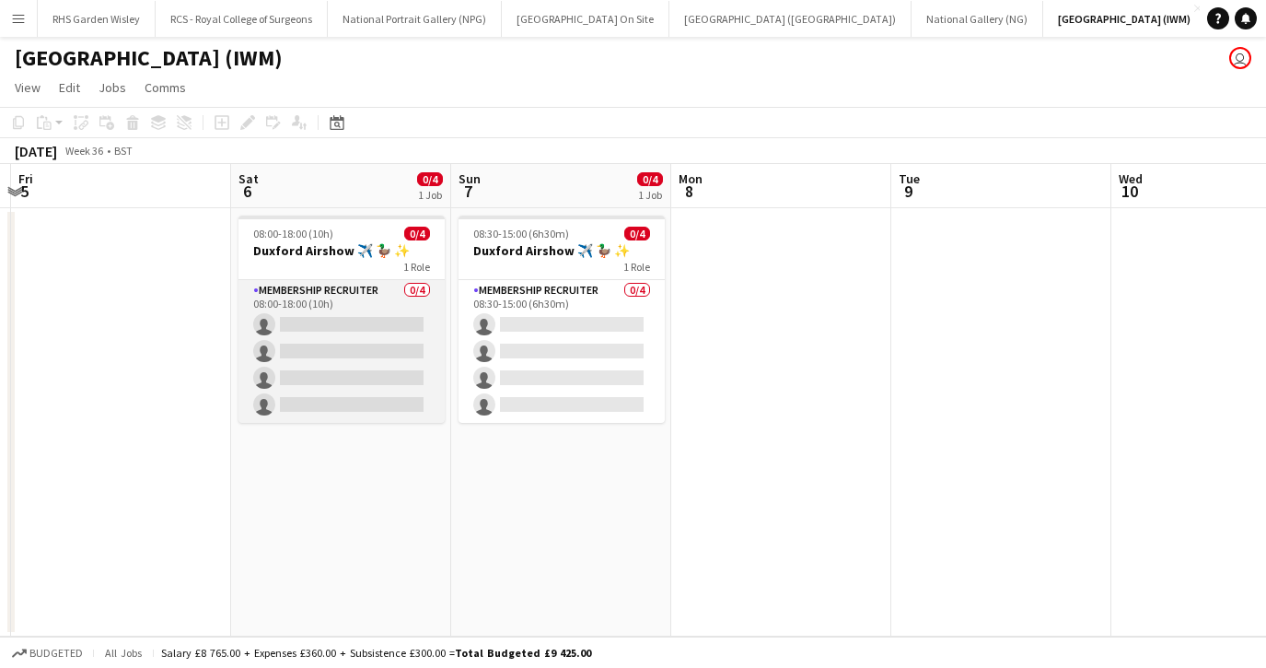
click at [332, 376] on app-card-role "Membership Recruiter 0/4 08:00-18:00 (10h) single-neutral-actions single-neutra…" at bounding box center [342, 351] width 206 height 143
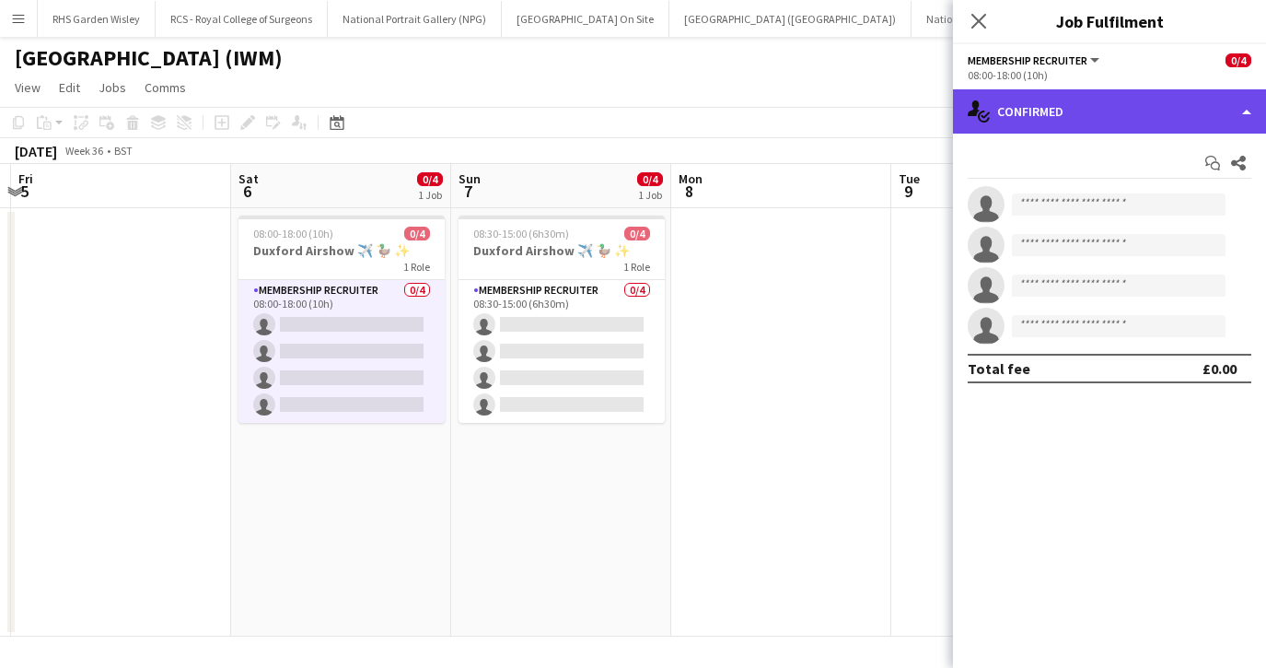
click at [1048, 116] on div "single-neutral-actions-check-2 Confirmed" at bounding box center [1109, 111] width 313 height 44
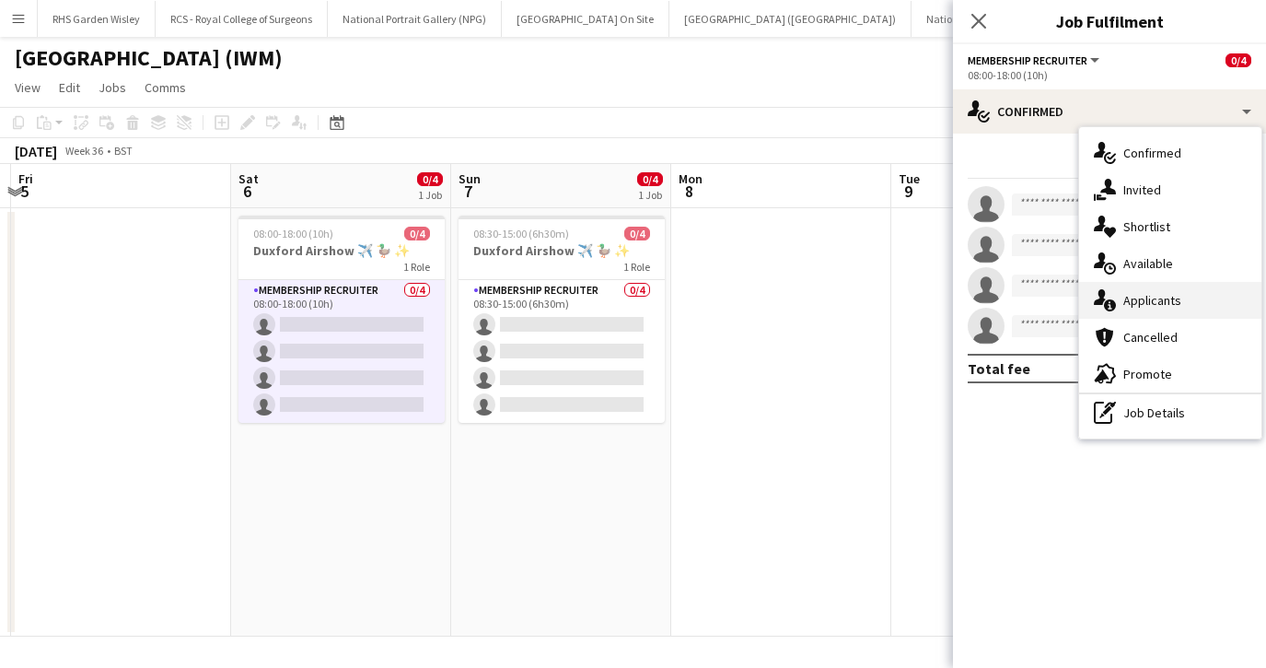
click at [1122, 293] on div "single-neutral-actions-information Applicants" at bounding box center [1170, 300] width 182 height 37
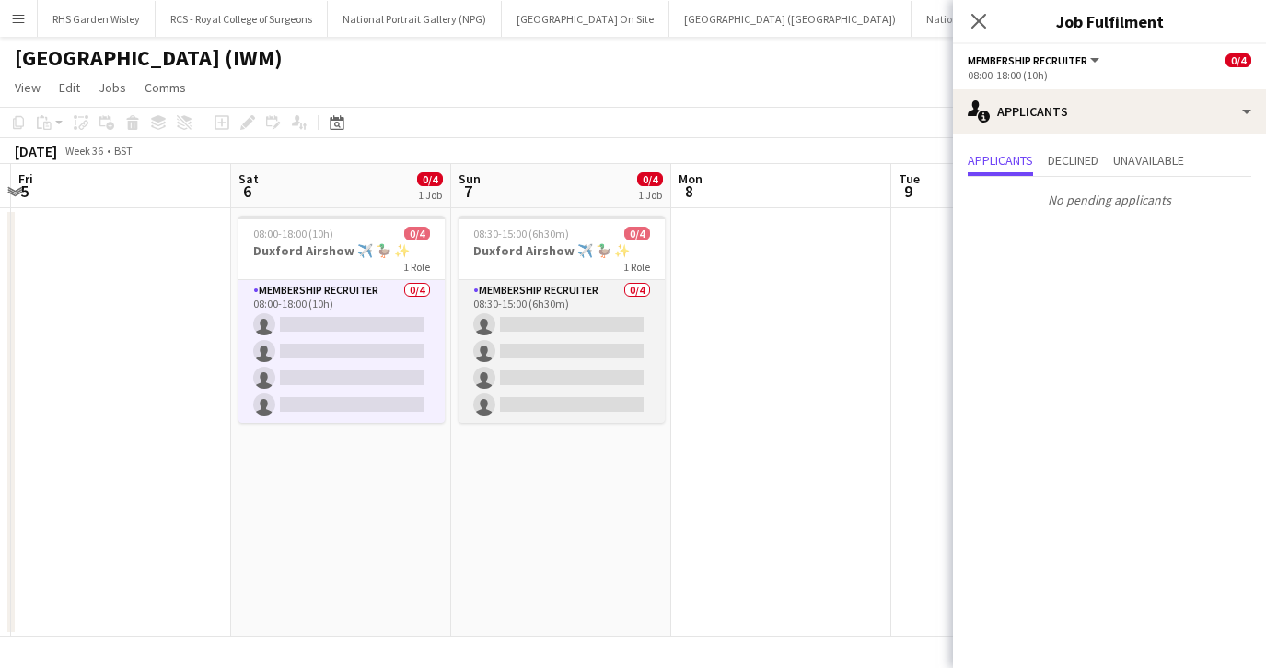
click at [589, 367] on app-card-role "Membership Recruiter 0/4 08:30-15:00 (6h30m) single-neutral-actions single-neut…" at bounding box center [562, 351] width 206 height 143
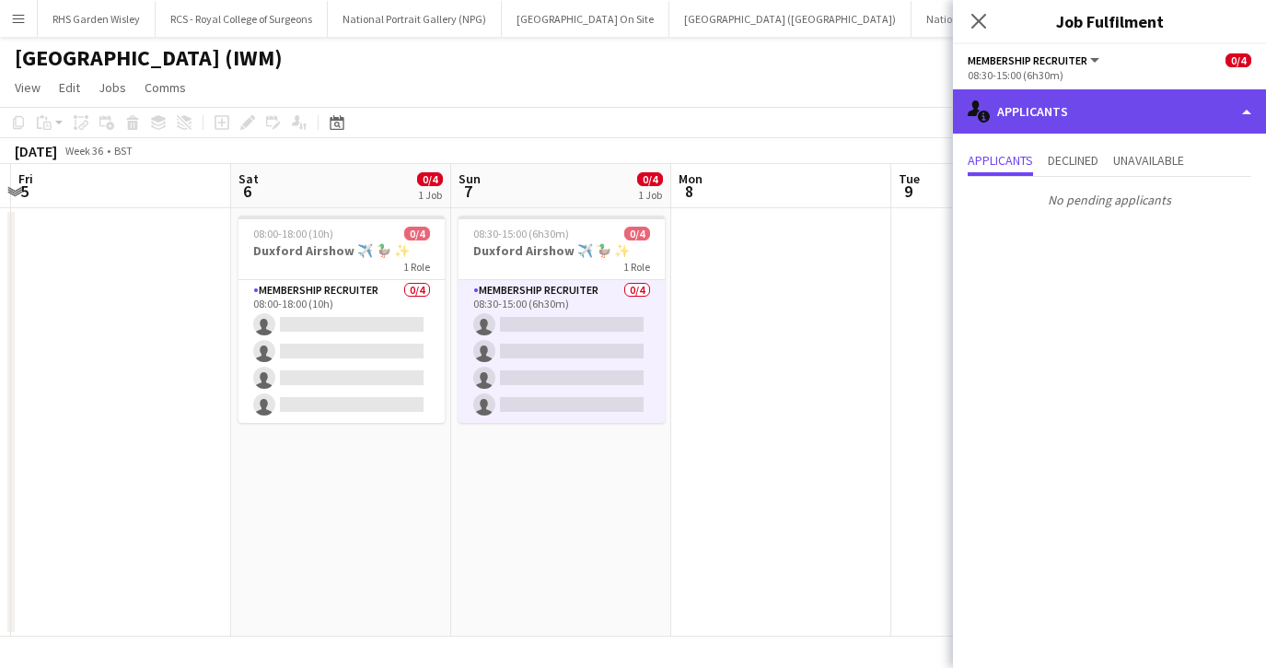
click at [1071, 116] on div "single-neutral-actions-information Applicants" at bounding box center [1109, 111] width 313 height 44
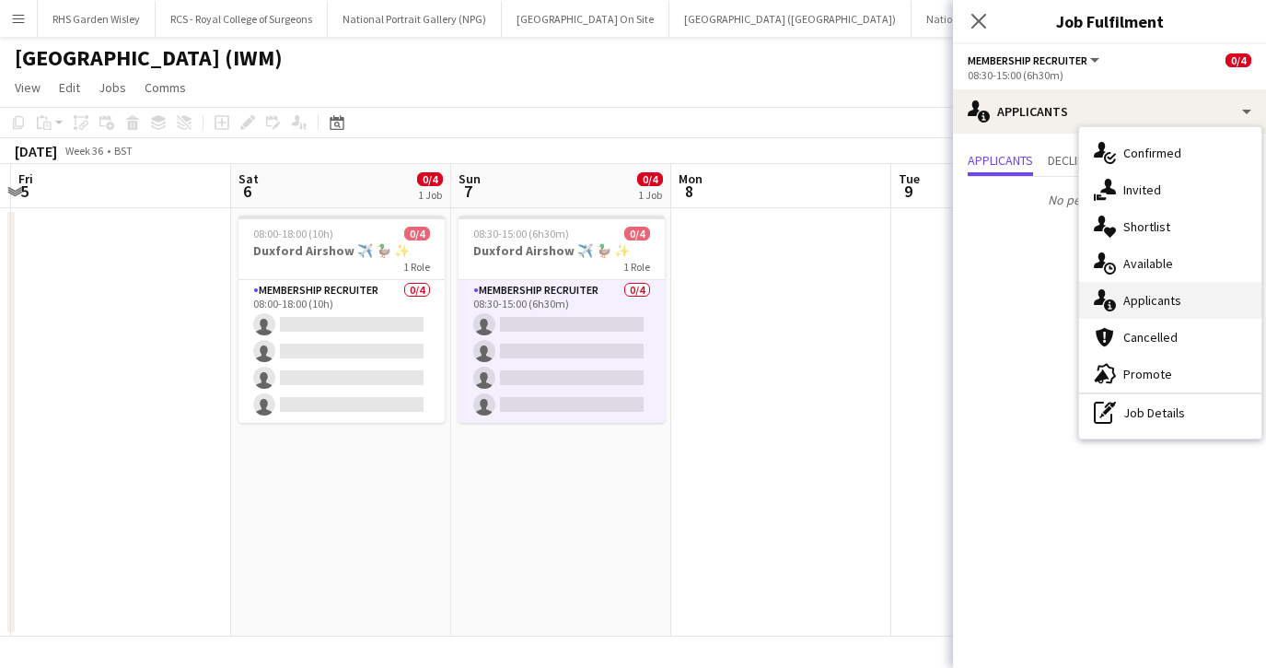
click at [1134, 290] on div "single-neutral-actions-information Applicants" at bounding box center [1170, 300] width 182 height 37
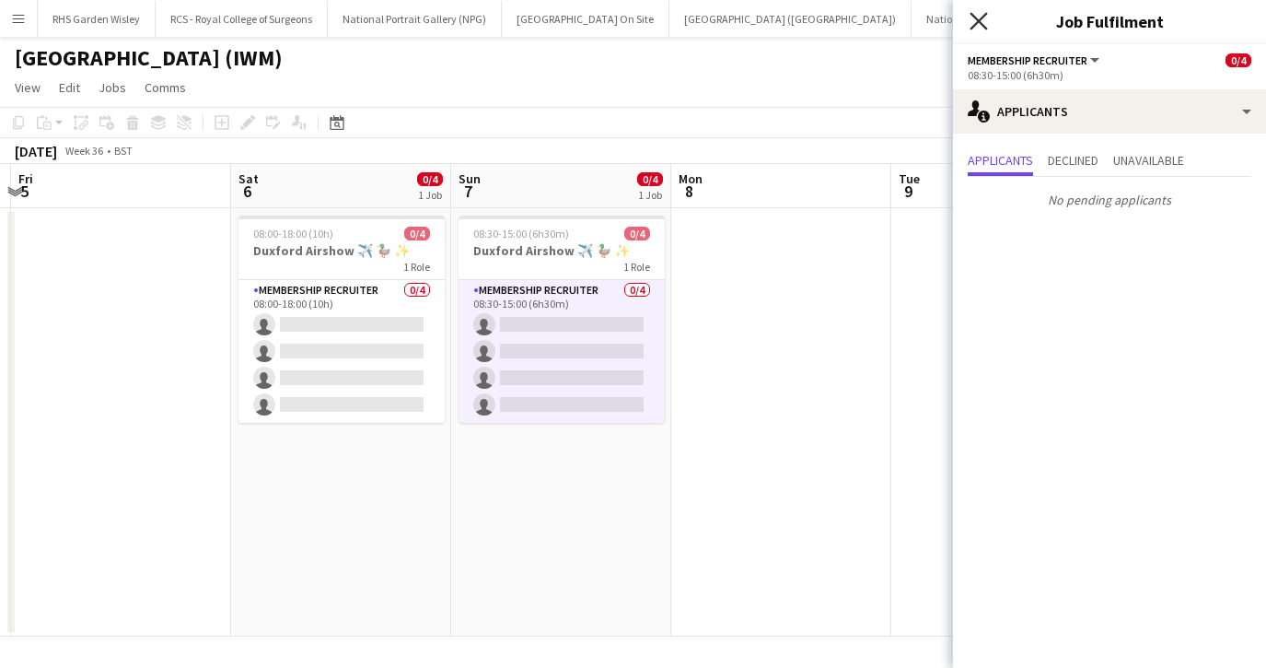
click at [981, 21] on icon "Close pop-in" at bounding box center [978, 20] width 17 height 17
